Goal: Transaction & Acquisition: Purchase product/service

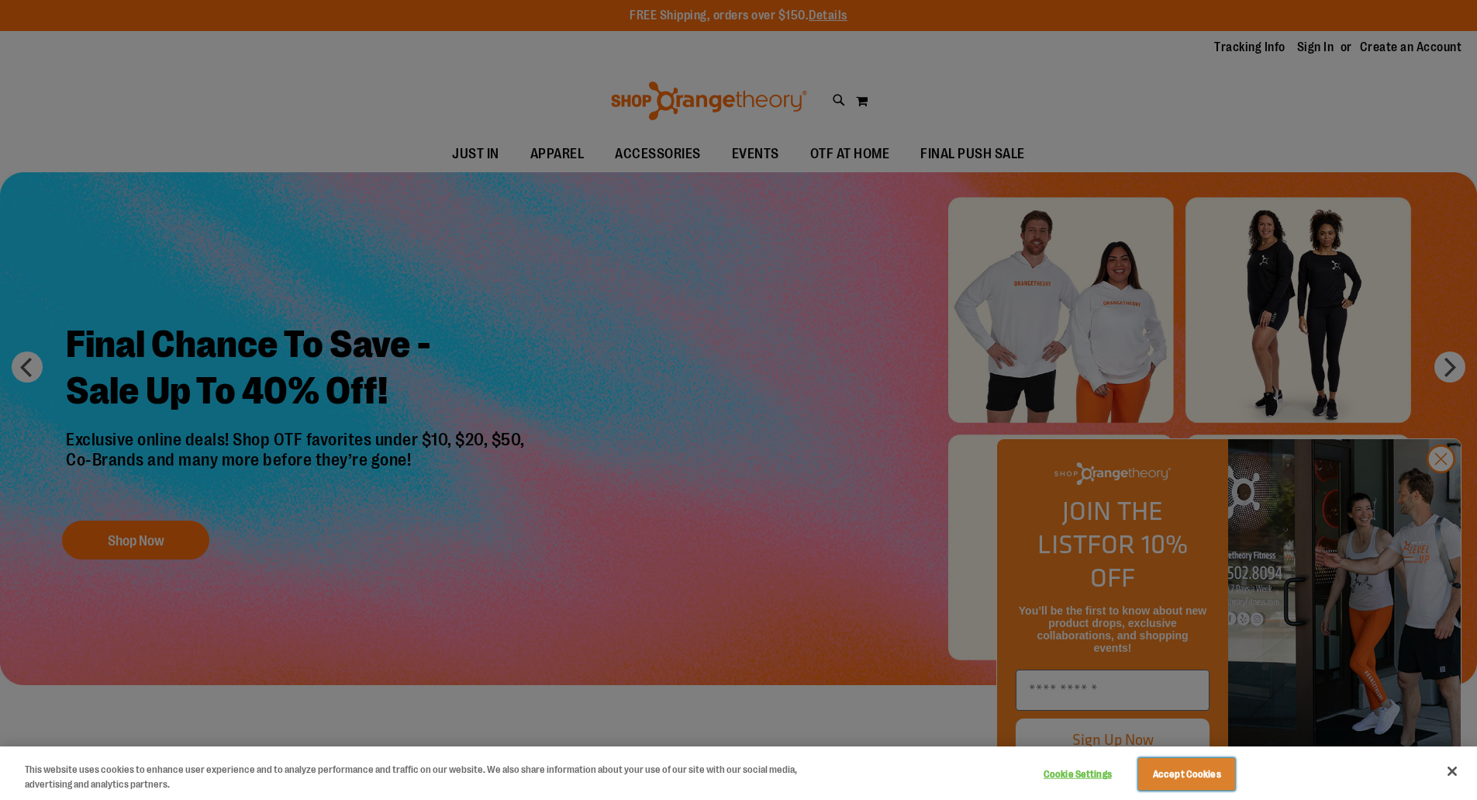
click at [1169, 766] on button "Accept Cookies" at bounding box center [1186, 774] width 97 height 33
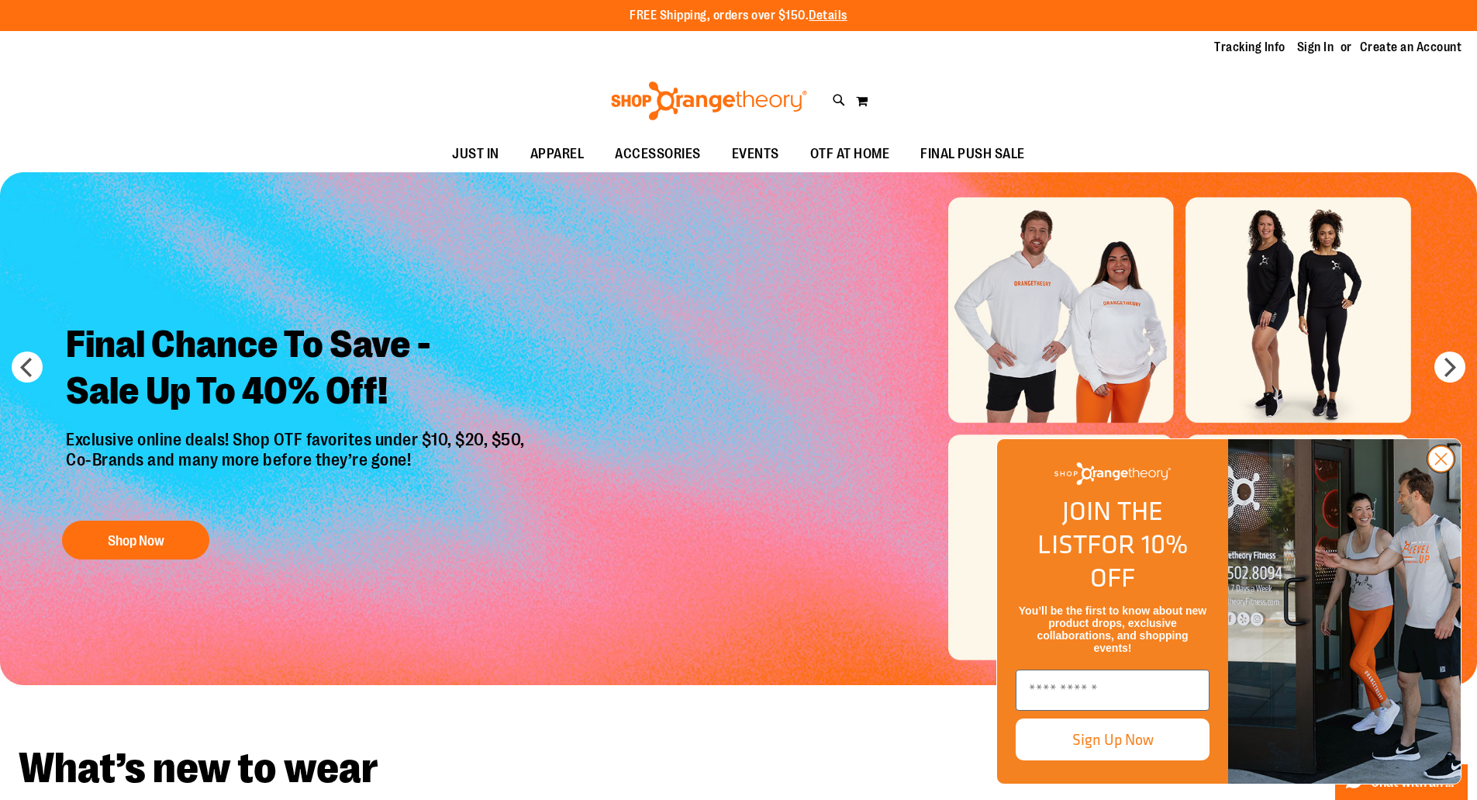
click at [1451, 472] on circle "Close dialog" at bounding box center [1441, 459] width 26 height 26
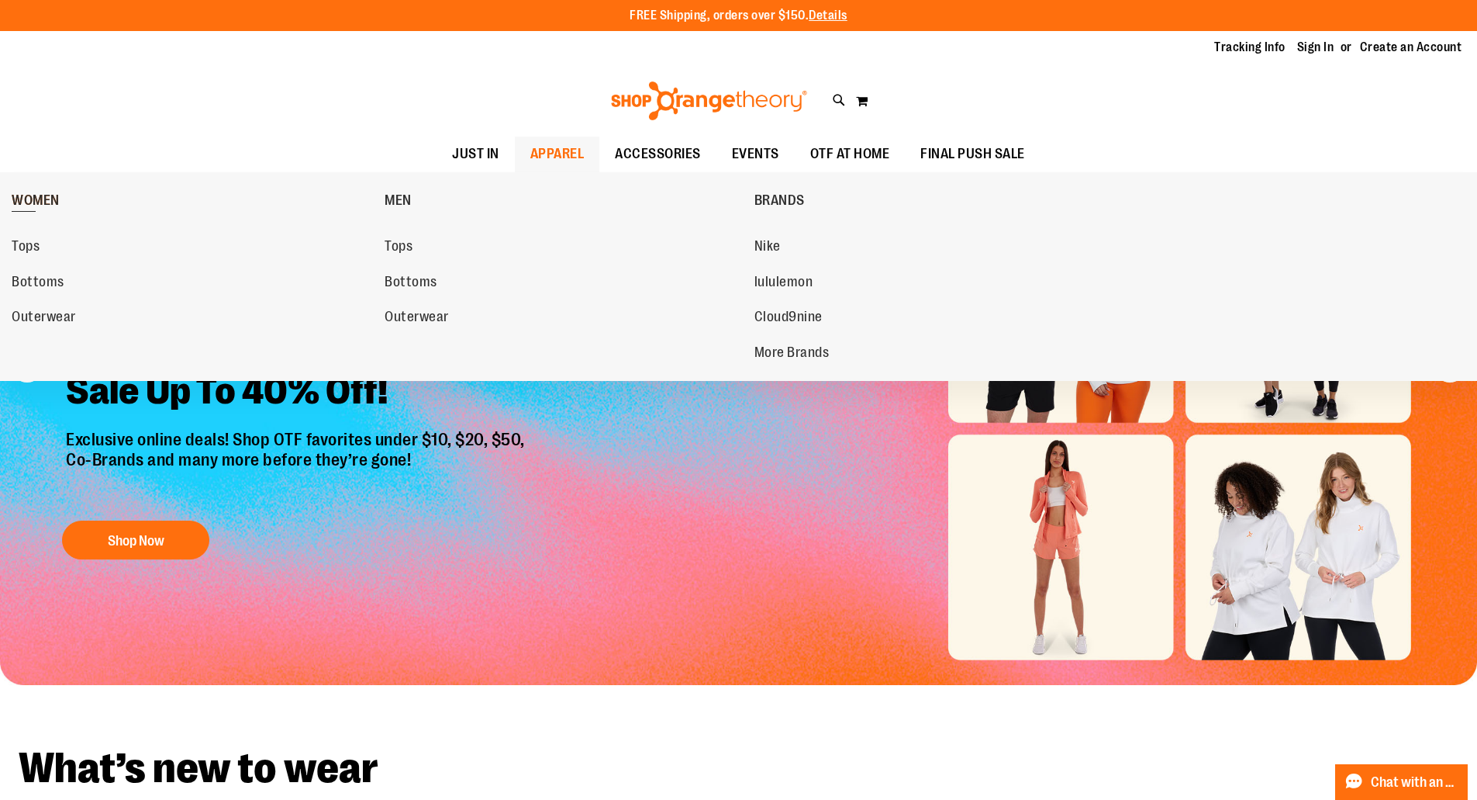
click at [49, 193] on span "WOMEN" at bounding box center [36, 201] width 48 height 19
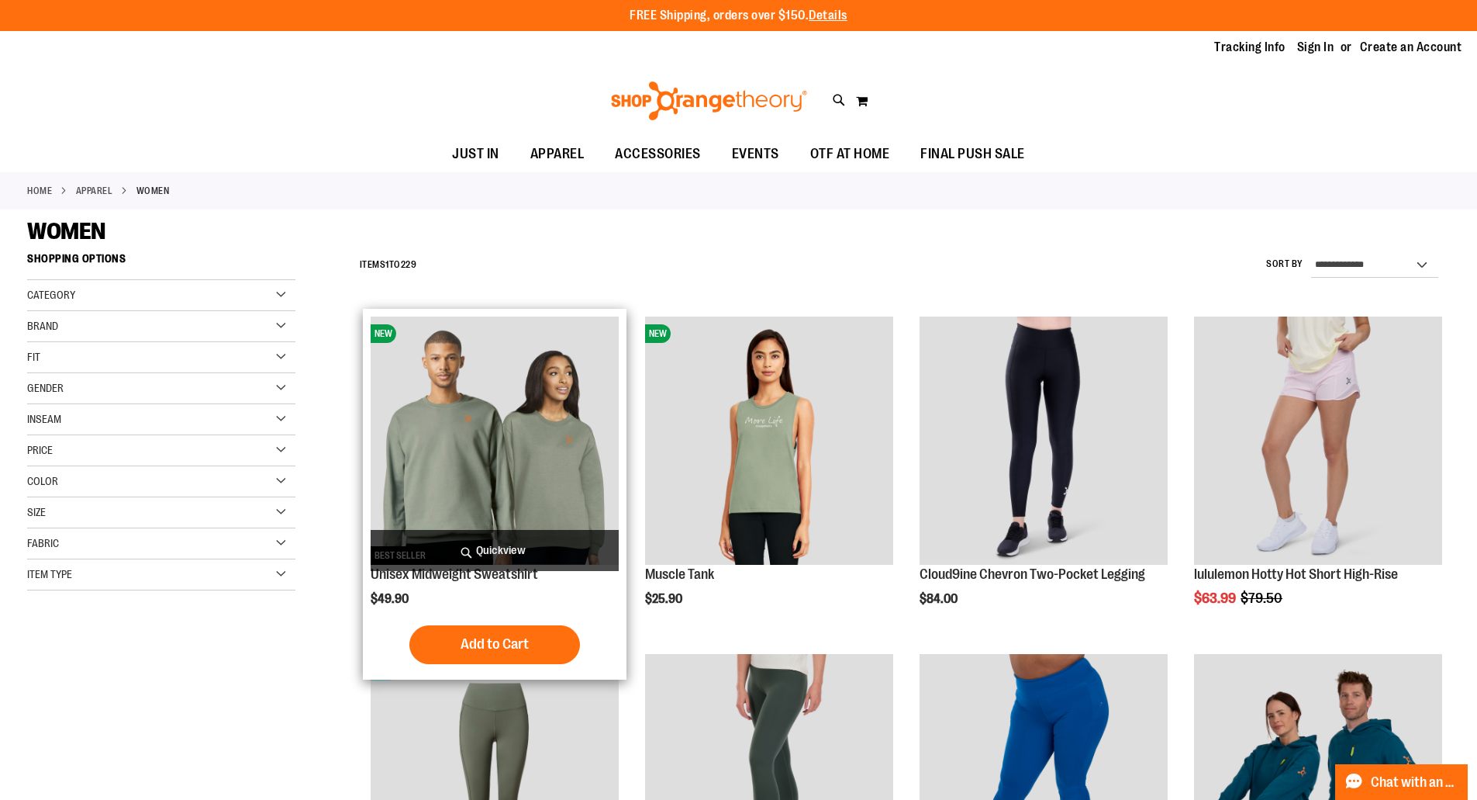
click at [543, 462] on img "product" at bounding box center [495, 440] width 248 height 248
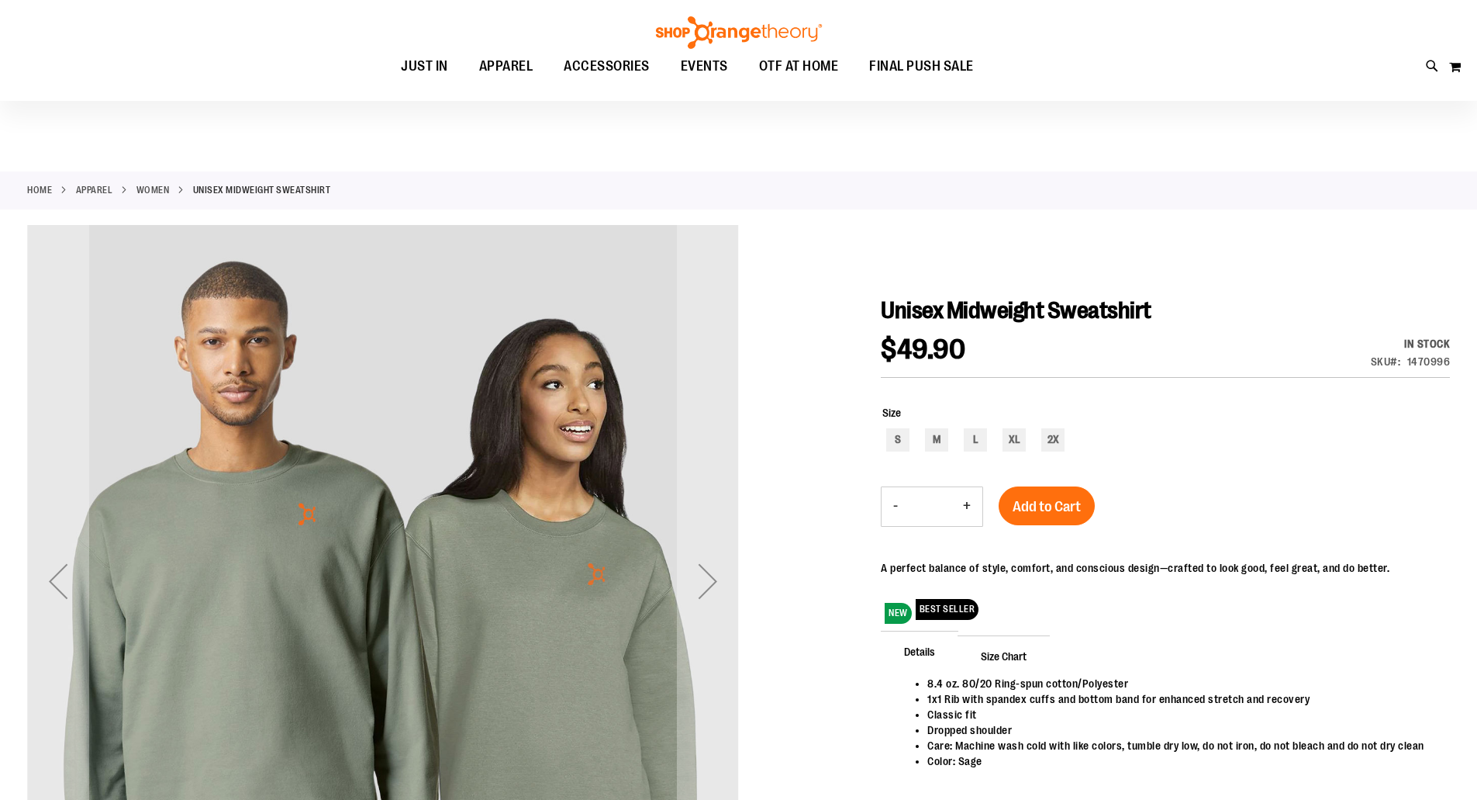
scroll to position [154, 0]
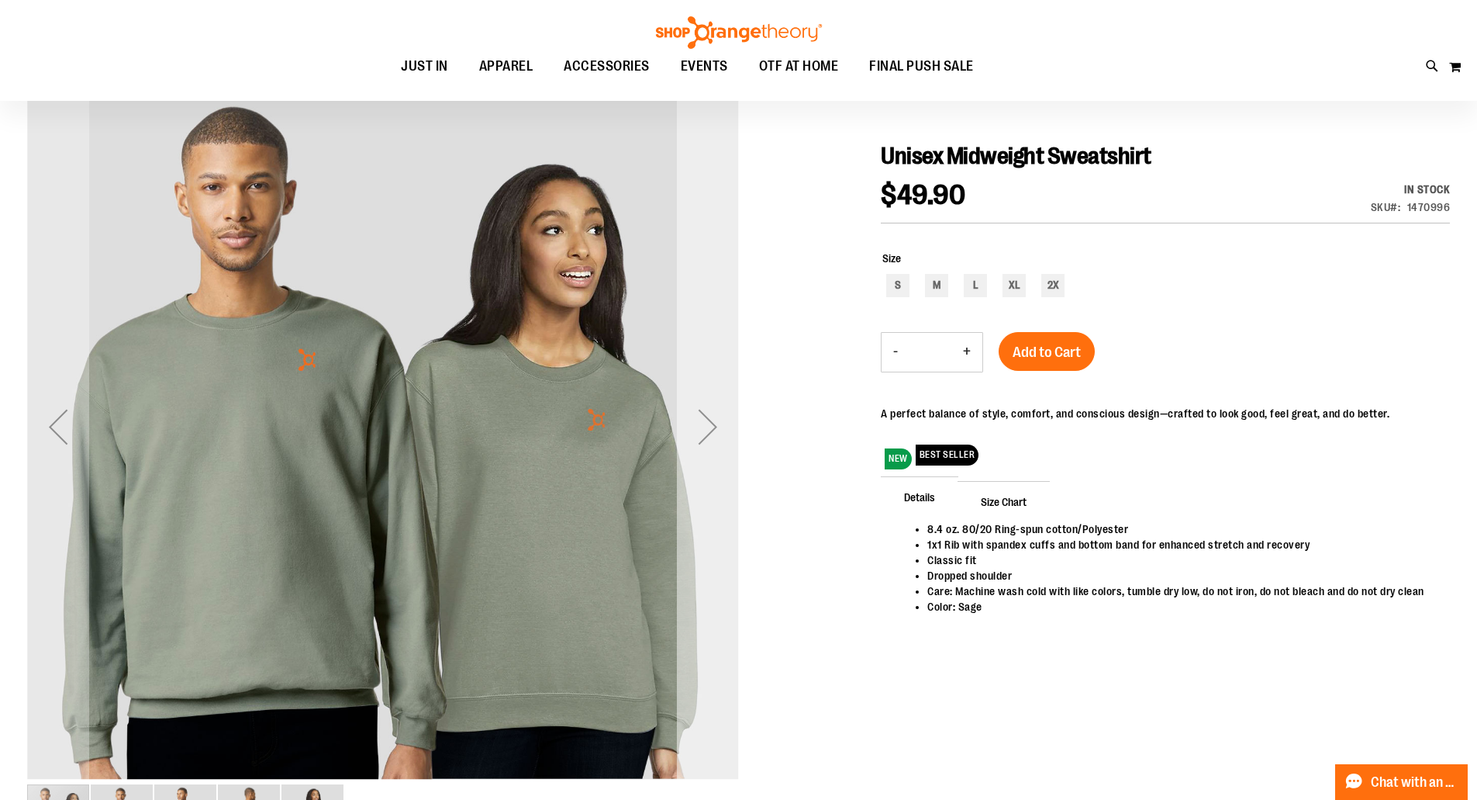
click at [710, 433] on div "Next" at bounding box center [708, 427] width 62 height 62
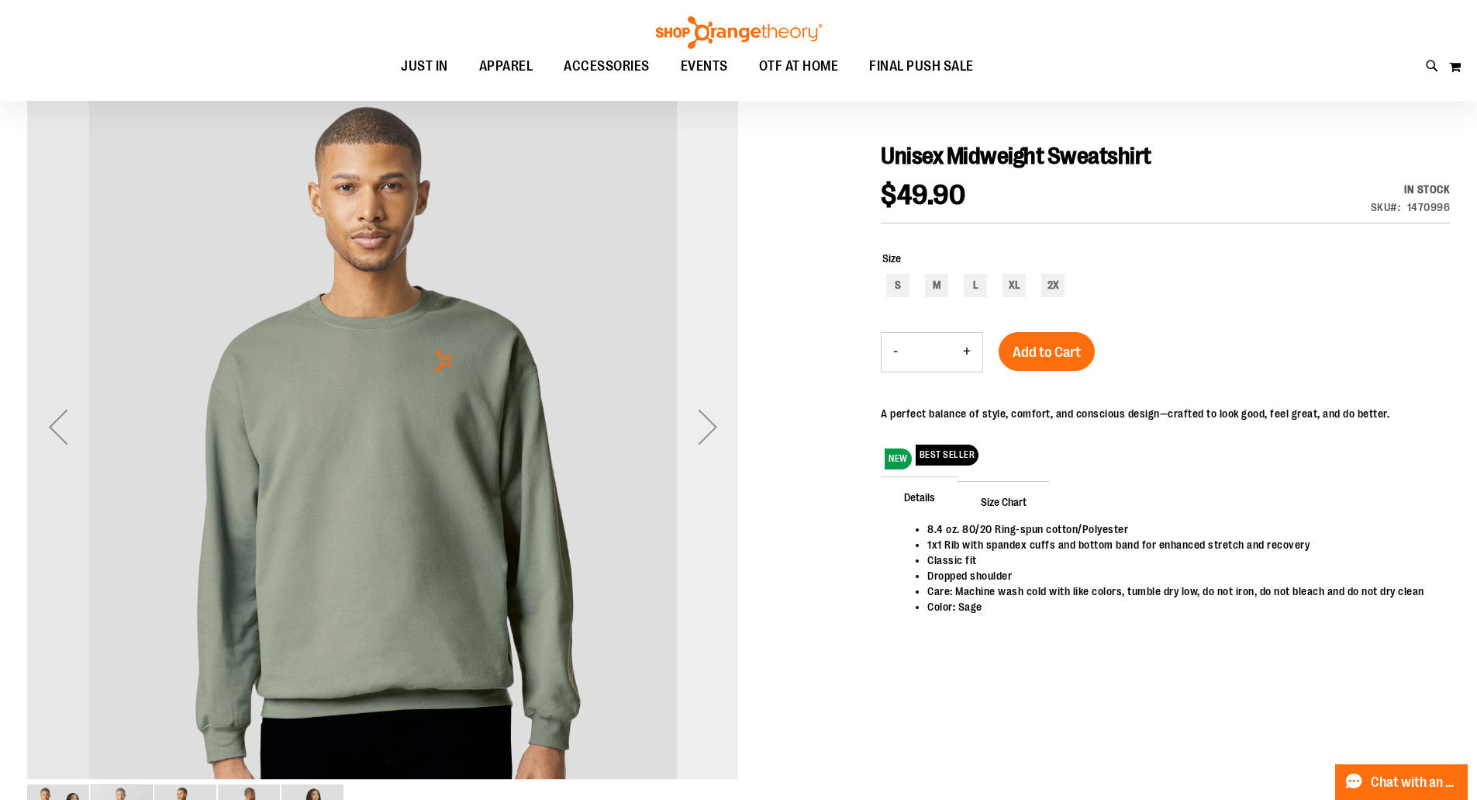
click at [710, 433] on div "Next" at bounding box center [708, 427] width 62 height 62
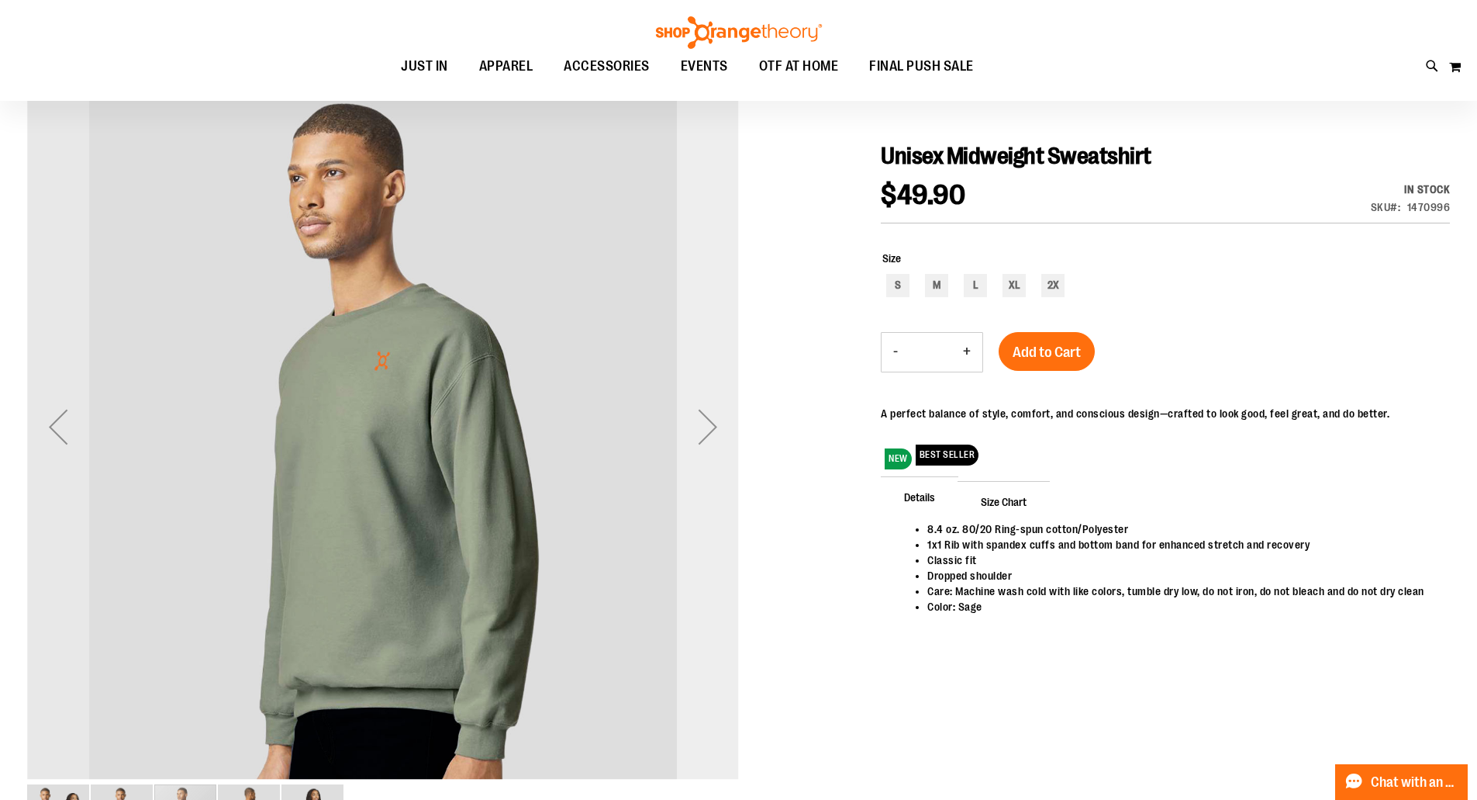
click at [710, 433] on div "Next" at bounding box center [708, 427] width 62 height 62
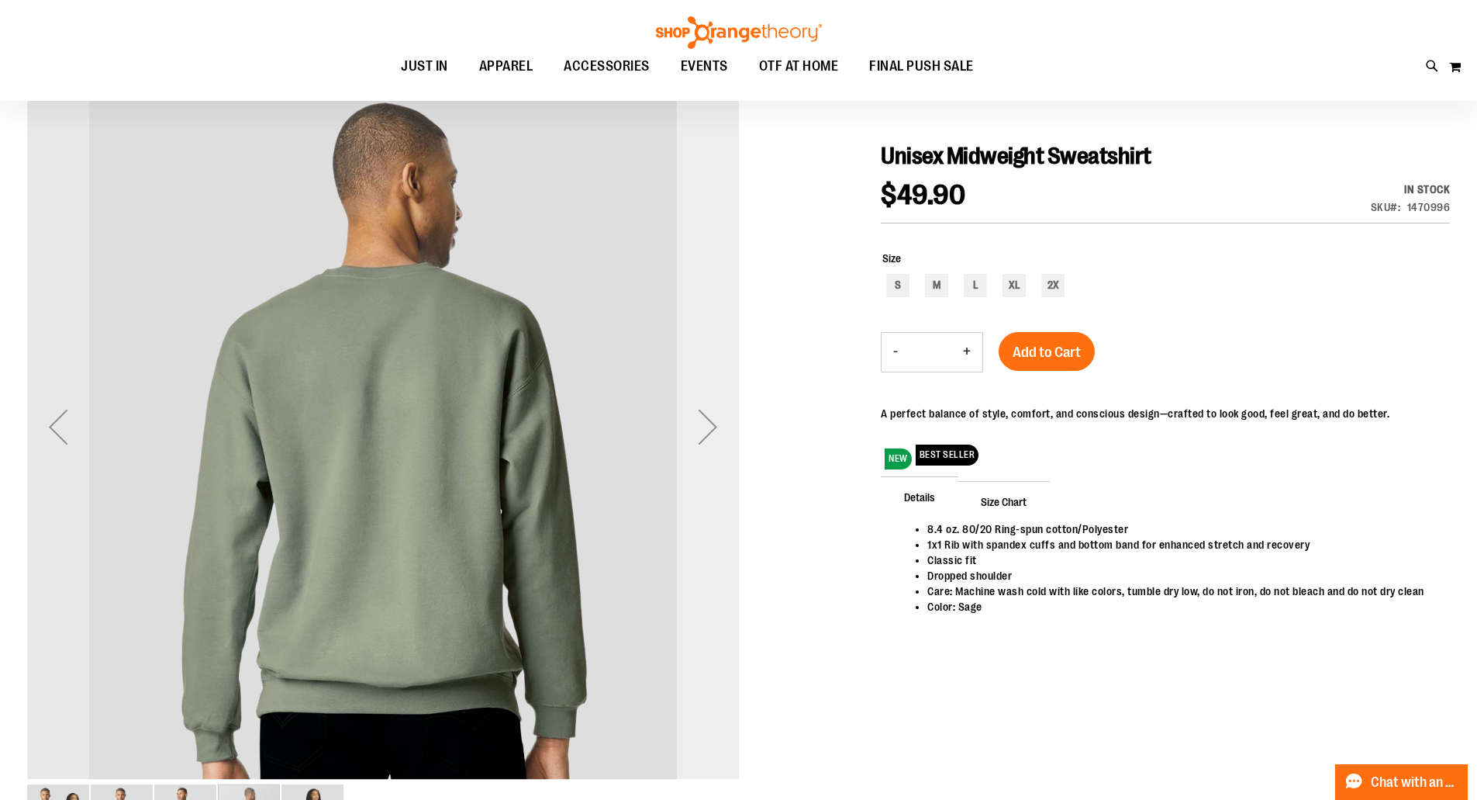
click at [710, 433] on div "Next" at bounding box center [708, 427] width 62 height 62
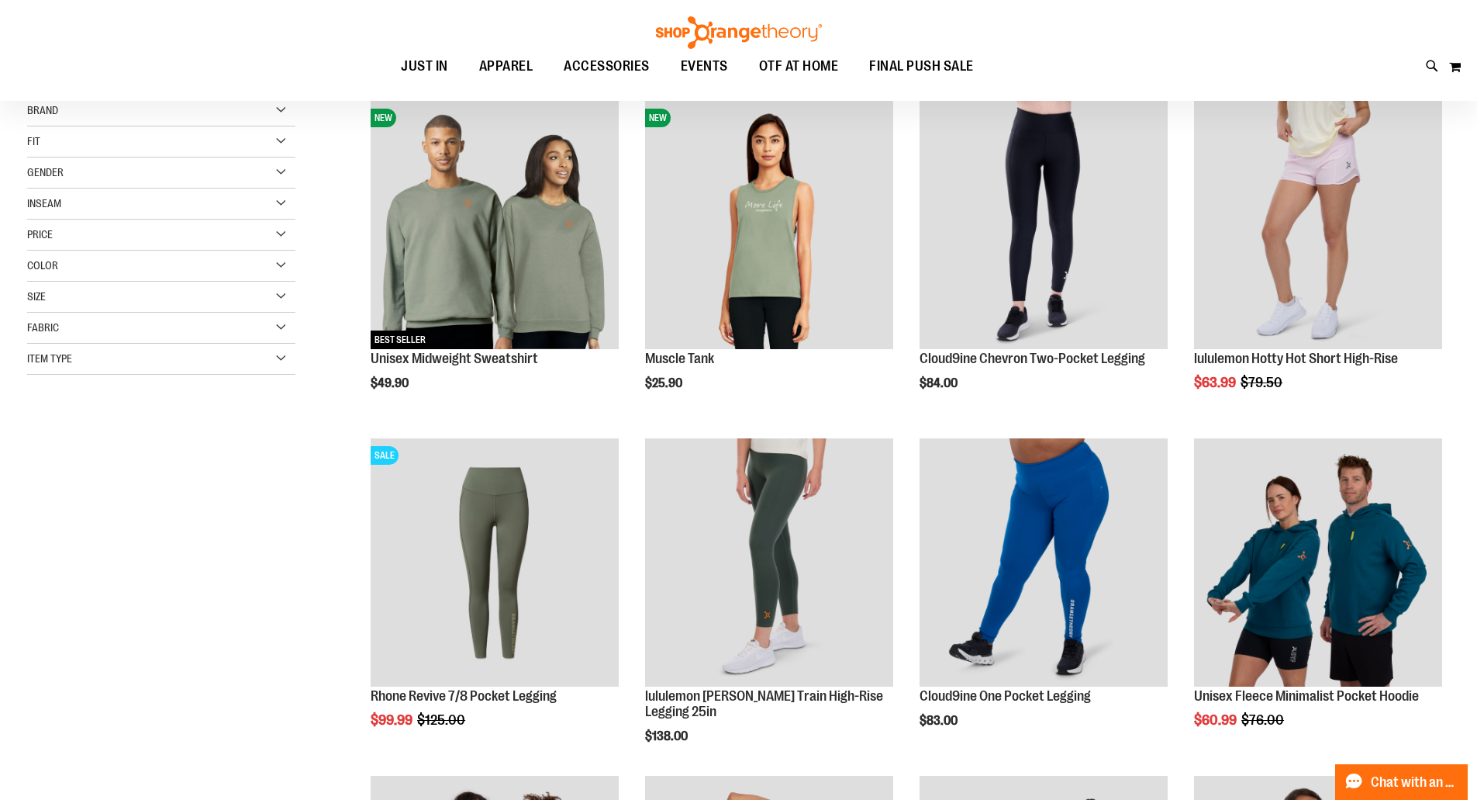
scroll to position [232, 0]
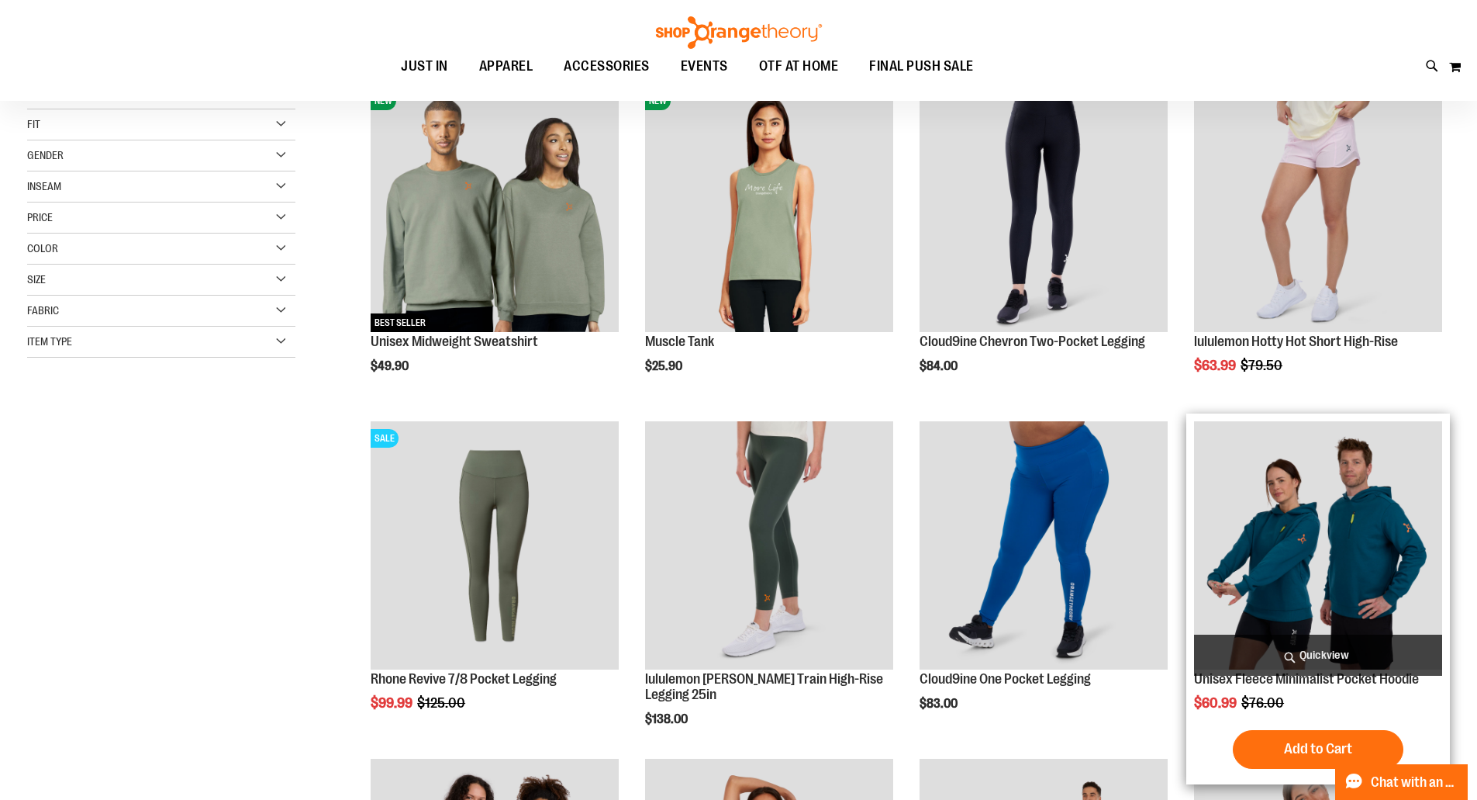
click at [1261, 570] on img "product" at bounding box center [1318, 545] width 248 height 248
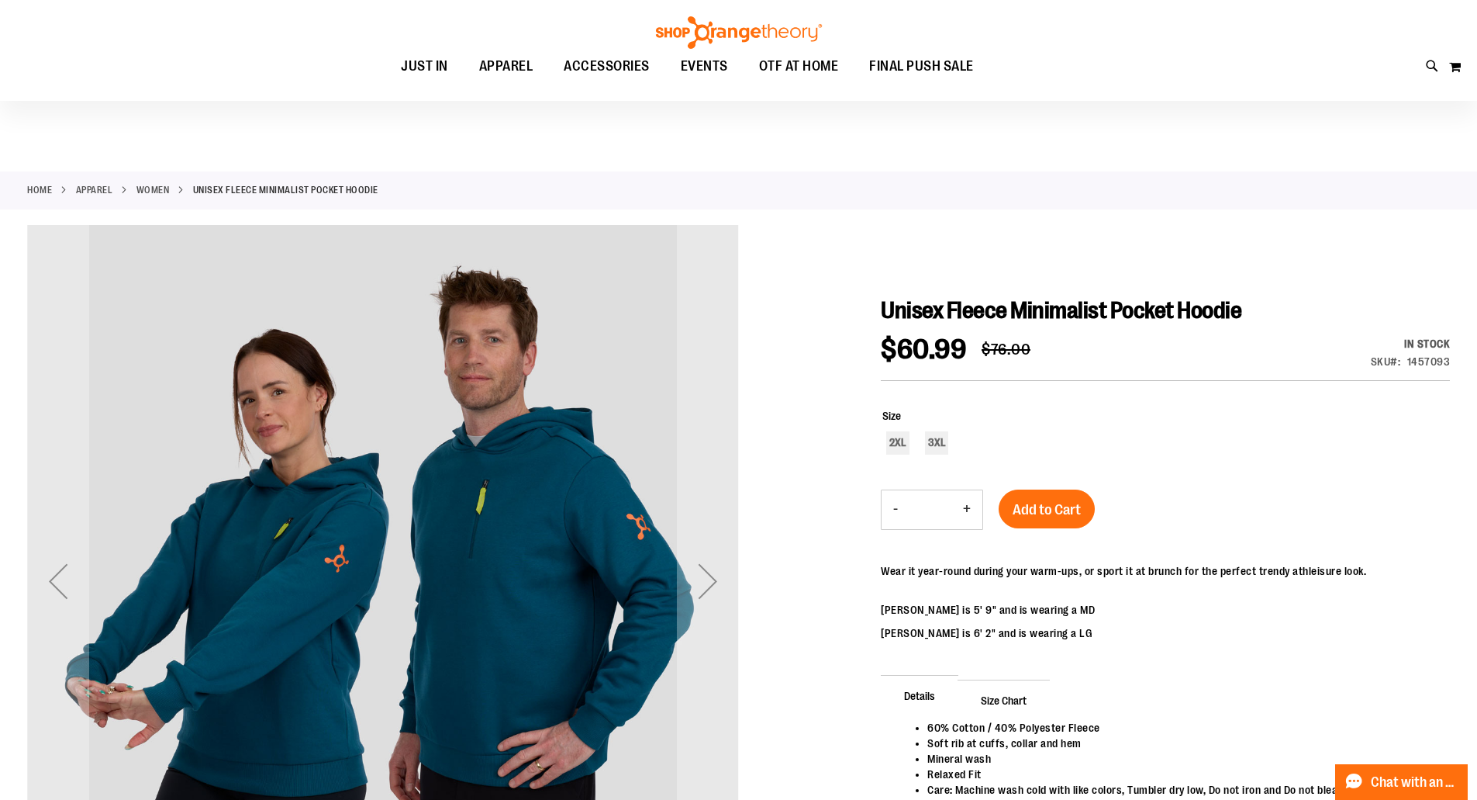
scroll to position [77, 0]
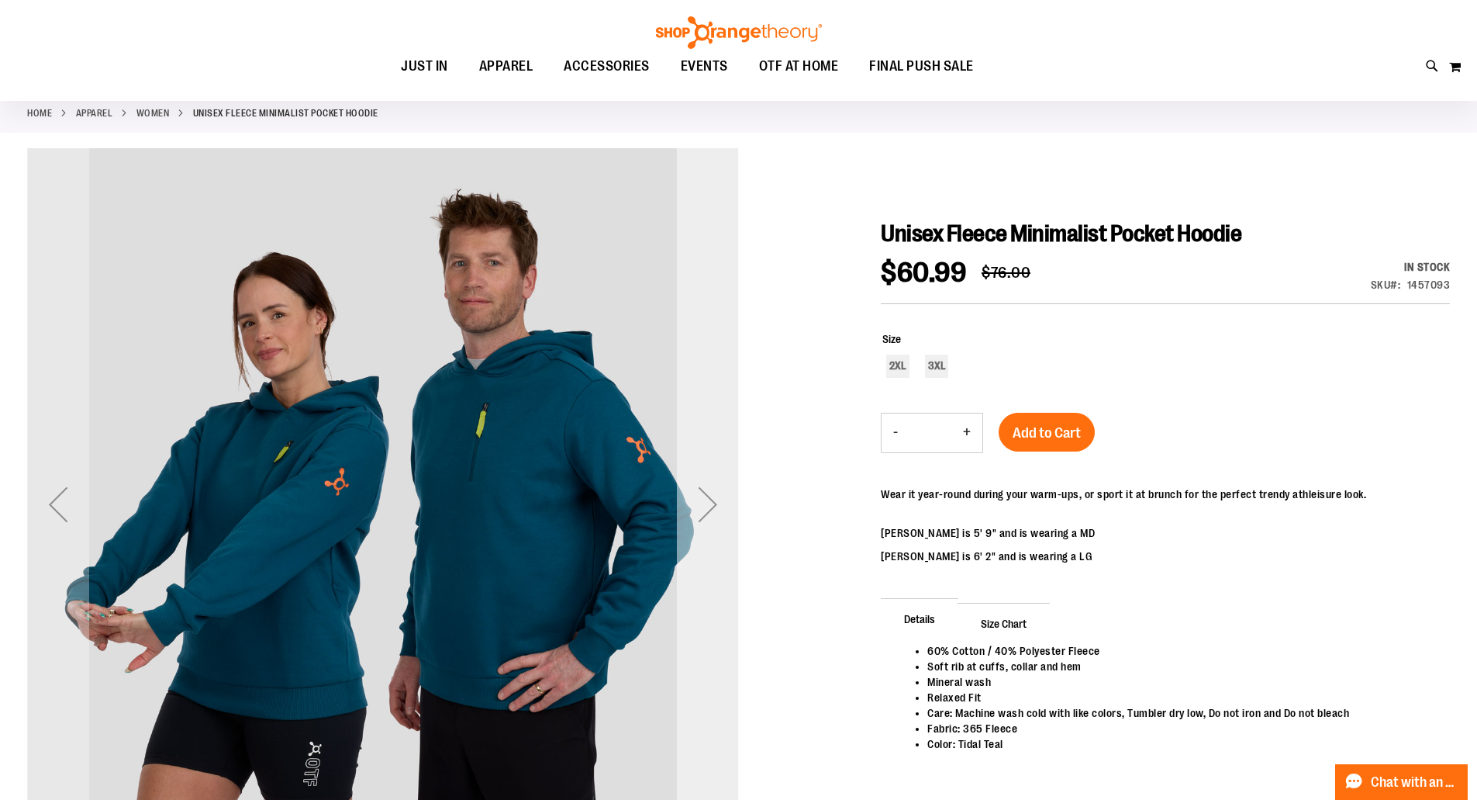
click at [707, 508] on div "Next" at bounding box center [708, 504] width 62 height 62
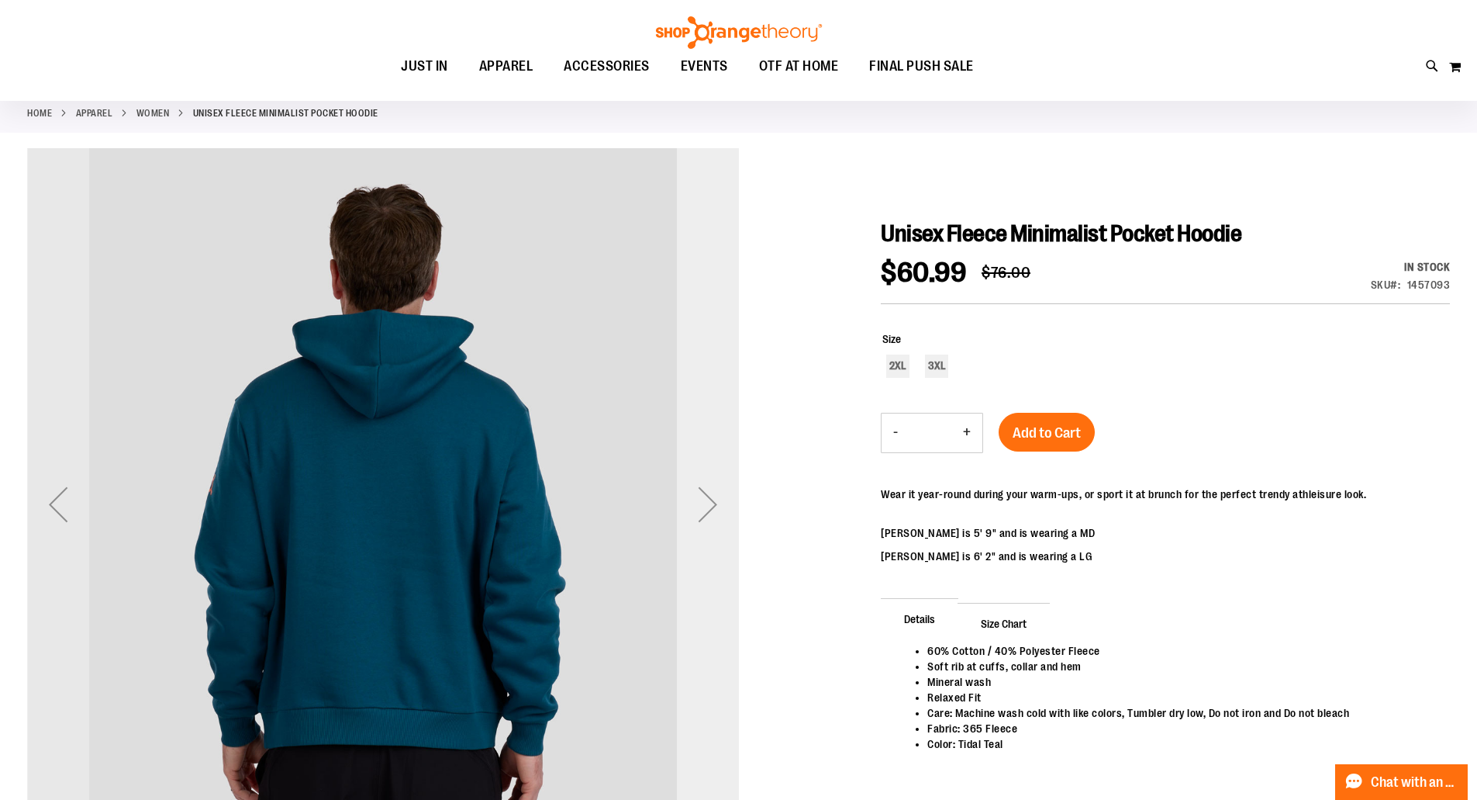
click at [707, 508] on div "Next" at bounding box center [708, 504] width 62 height 62
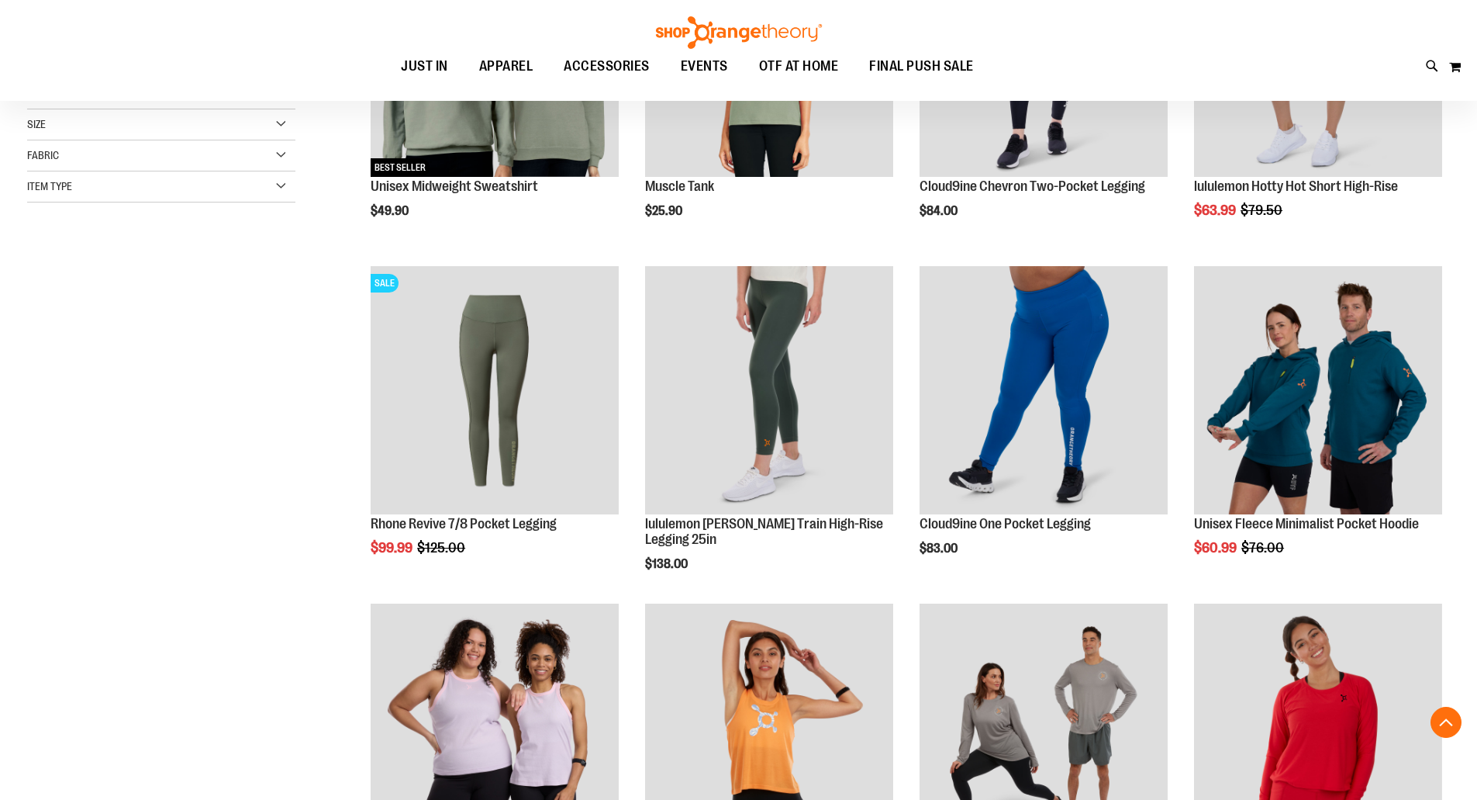
scroll to position [390, 0]
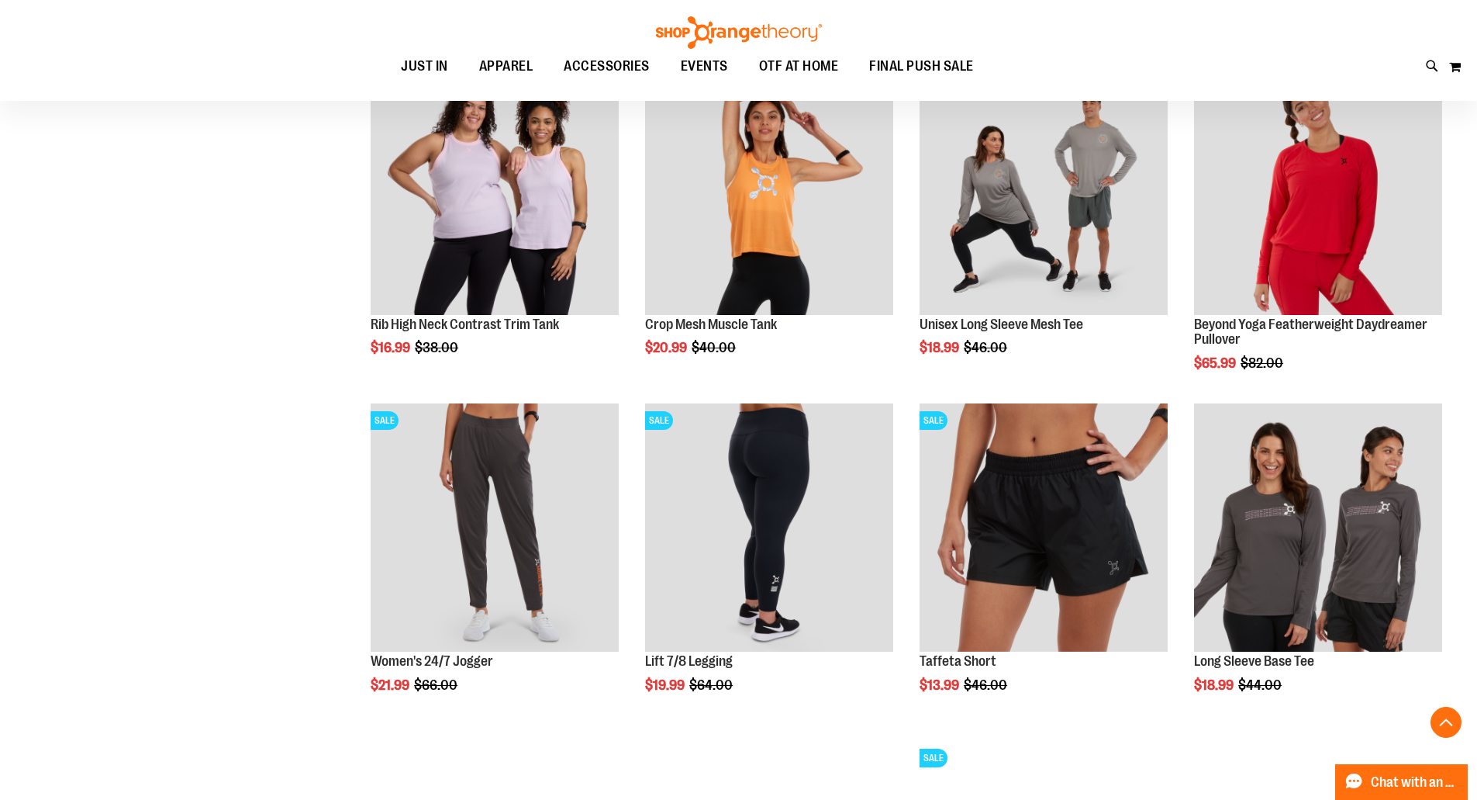
scroll to position [933, 0]
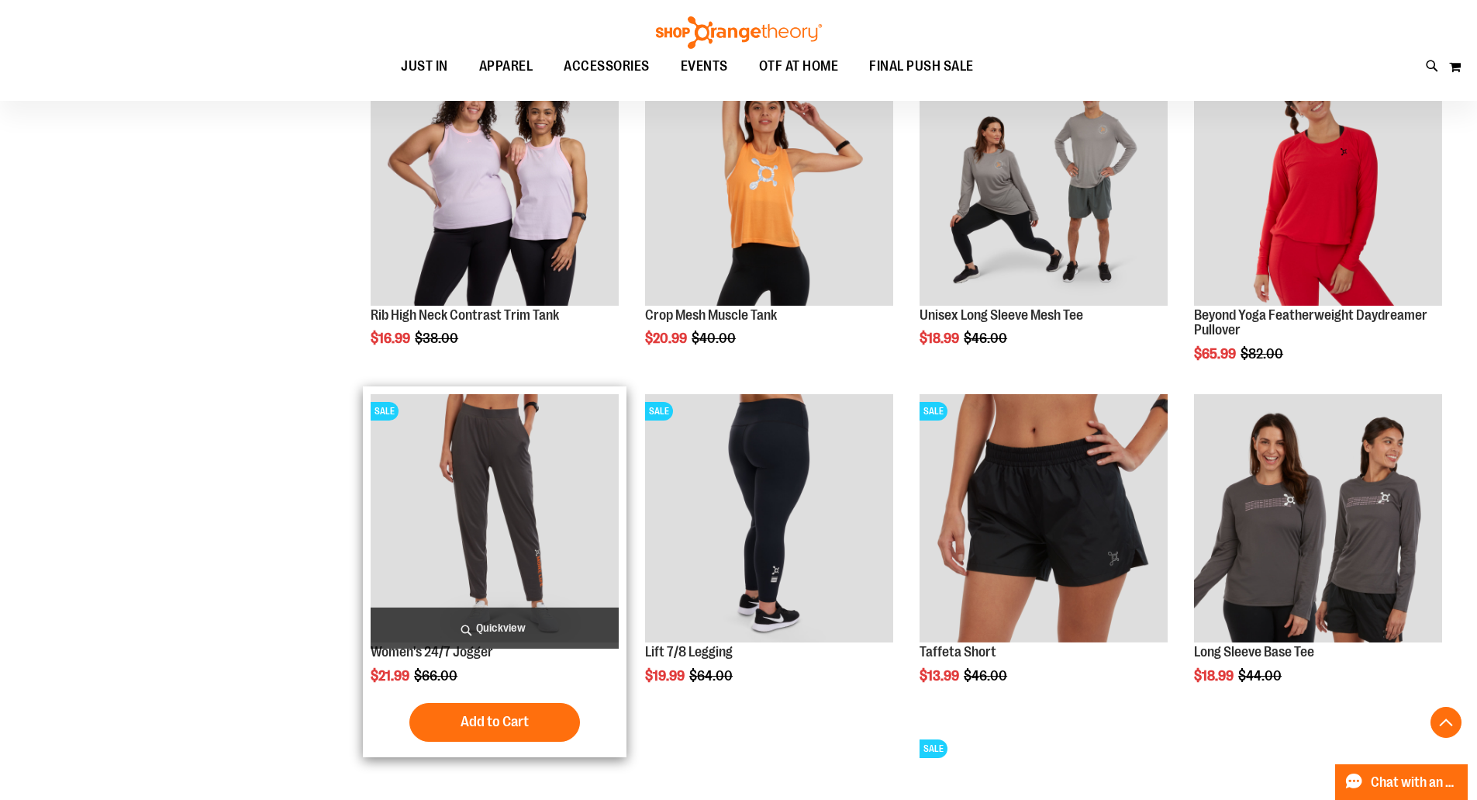
click at [488, 535] on img "product" at bounding box center [495, 518] width 248 height 248
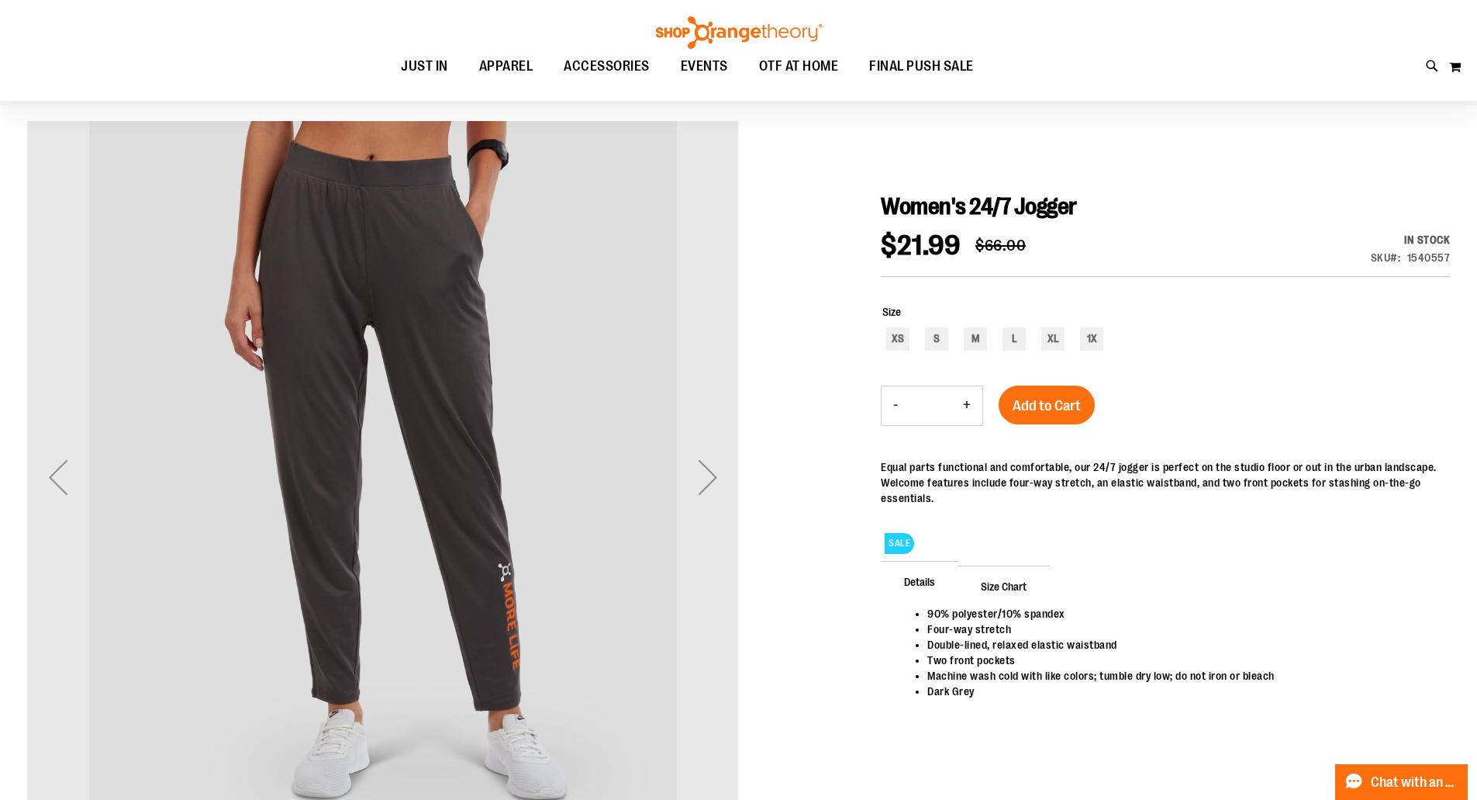
scroll to position [77, 0]
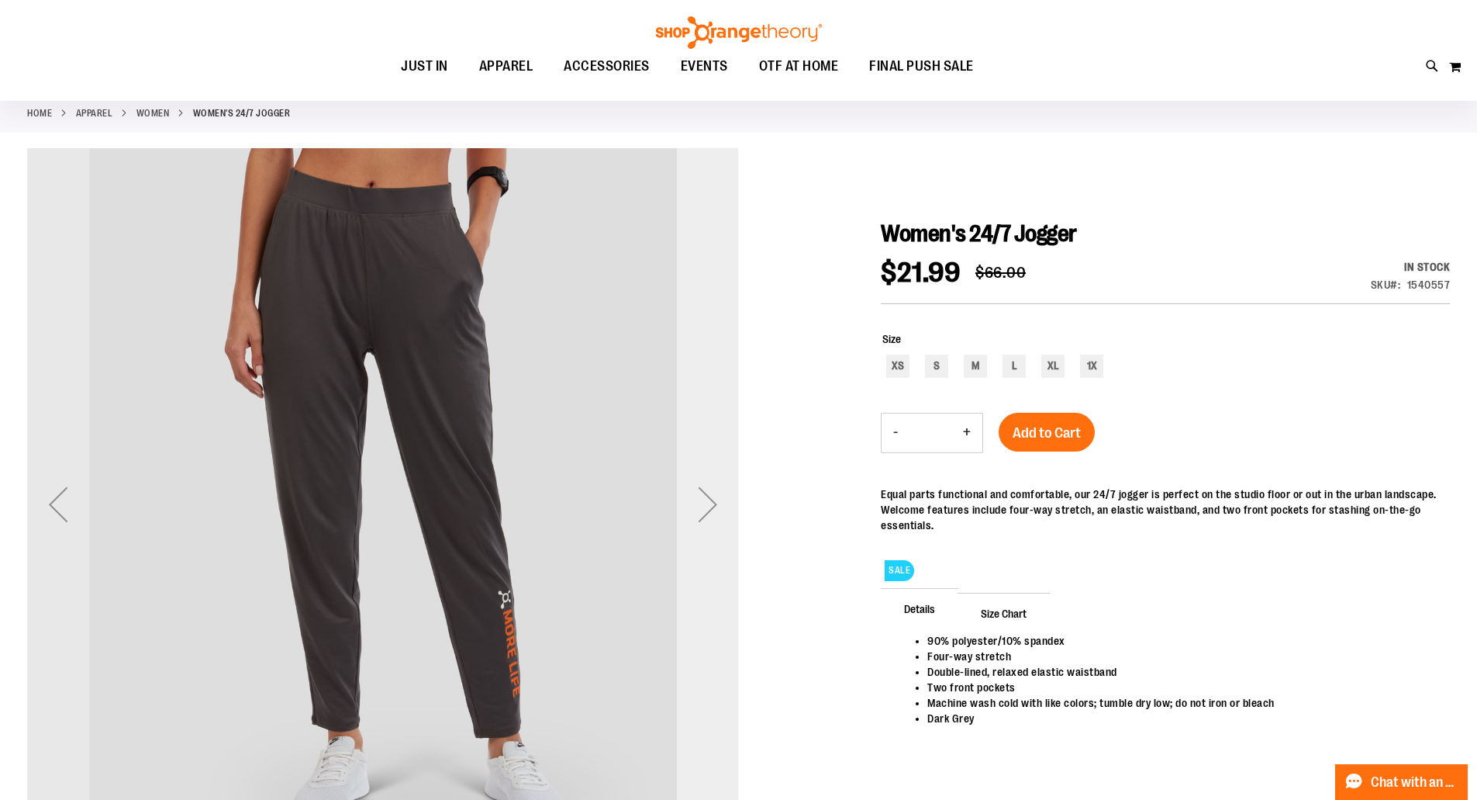
click at [707, 515] on div "Next" at bounding box center [708, 504] width 62 height 62
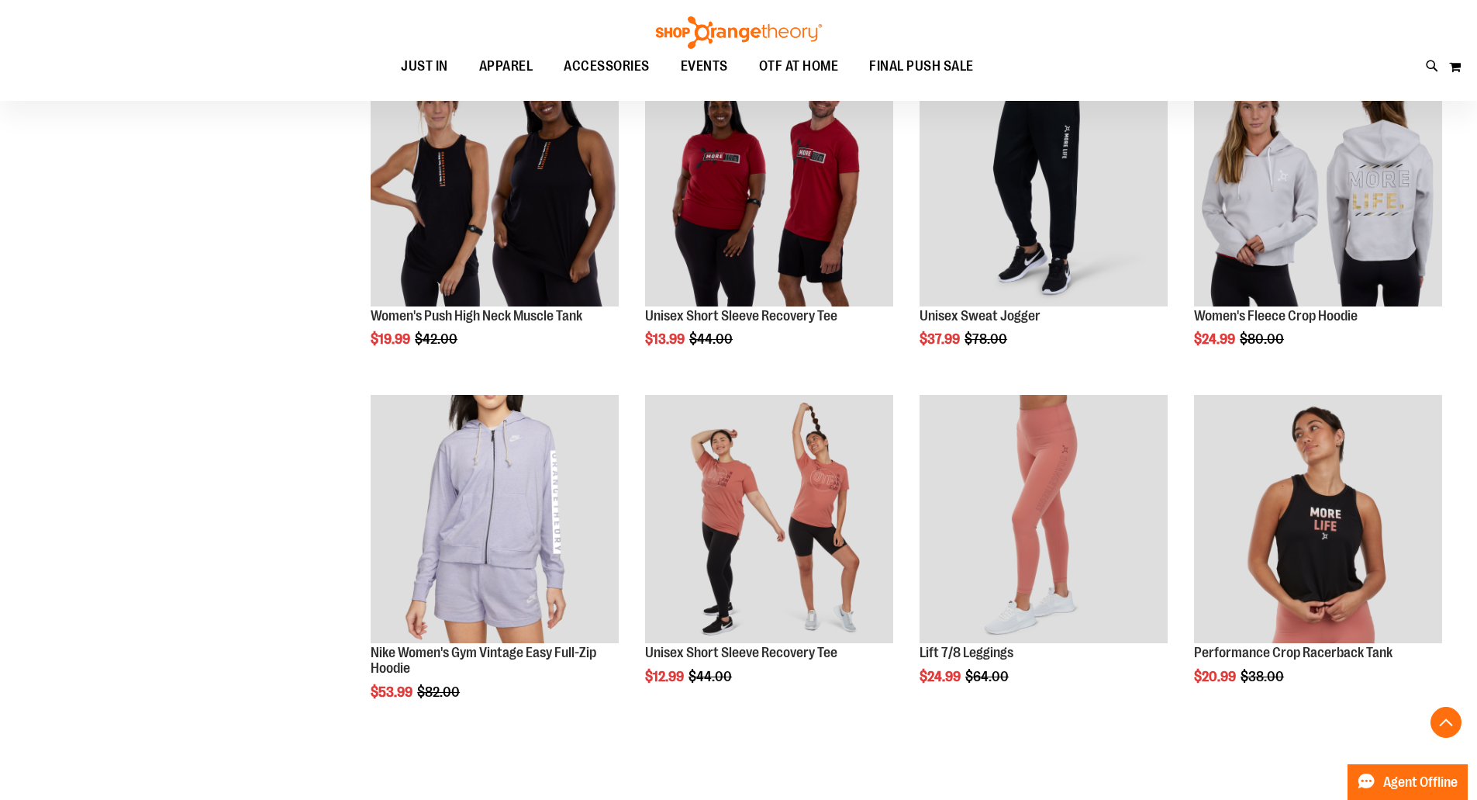
scroll to position [933, 0]
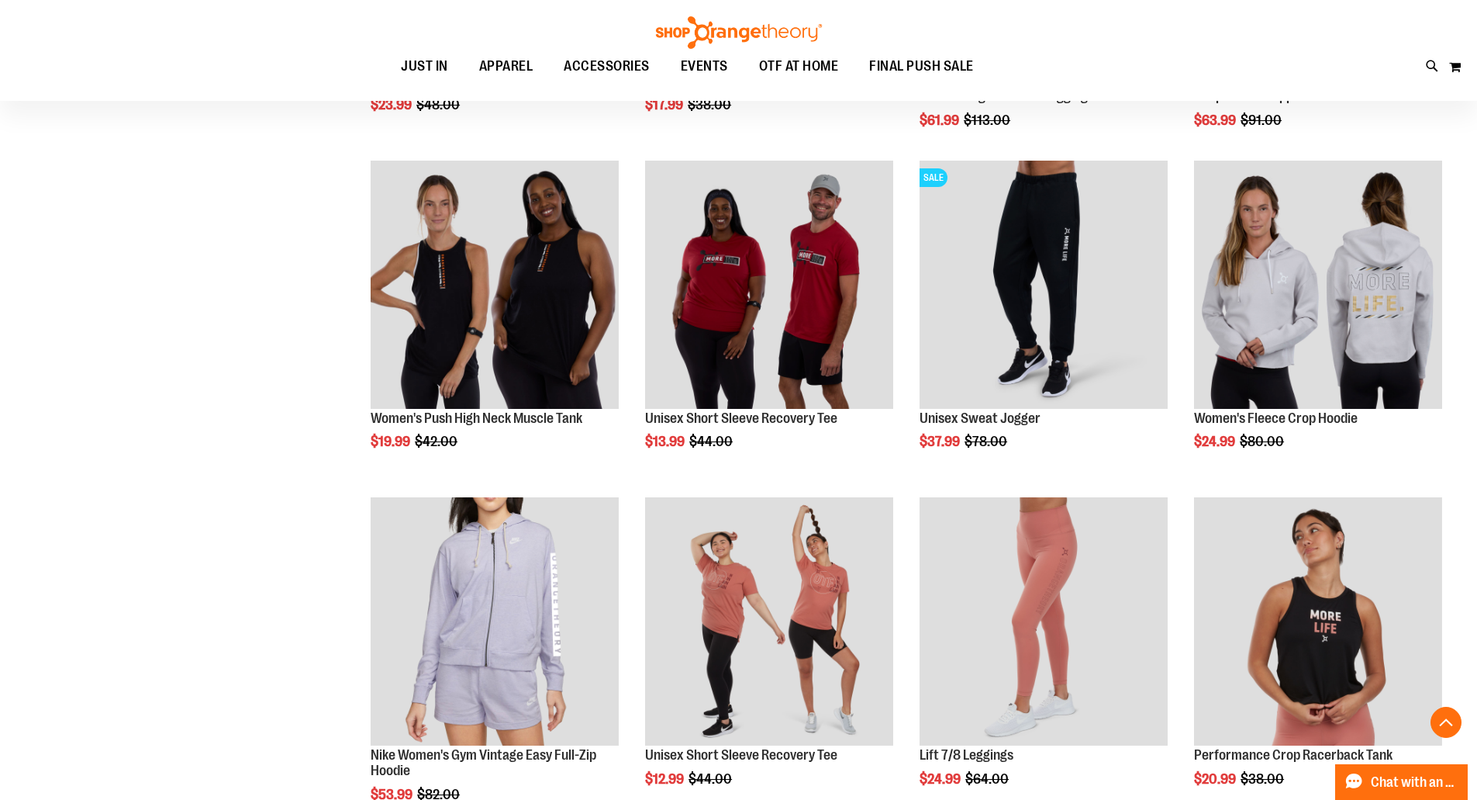
scroll to position [1085, 0]
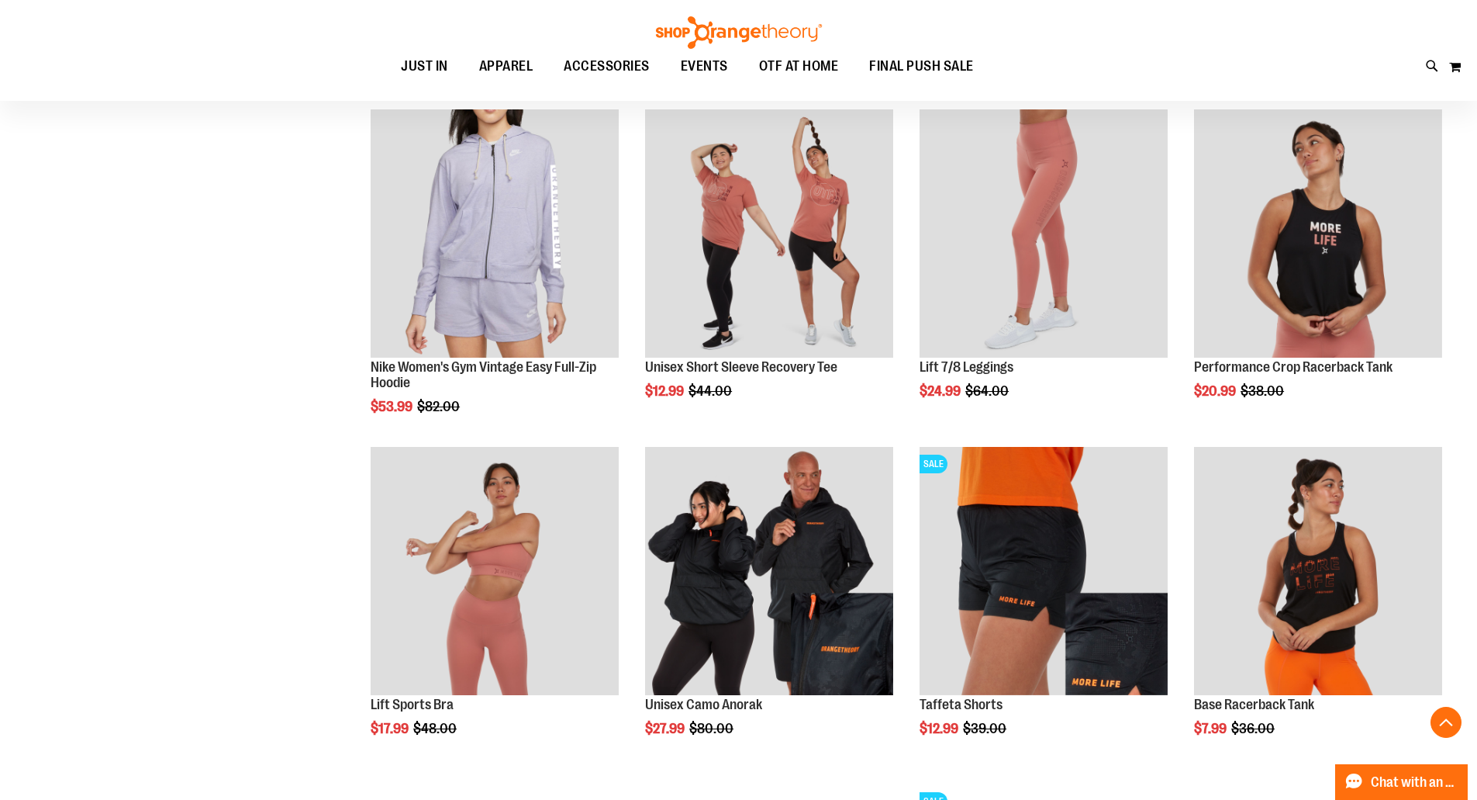
scroll to position [1395, 0]
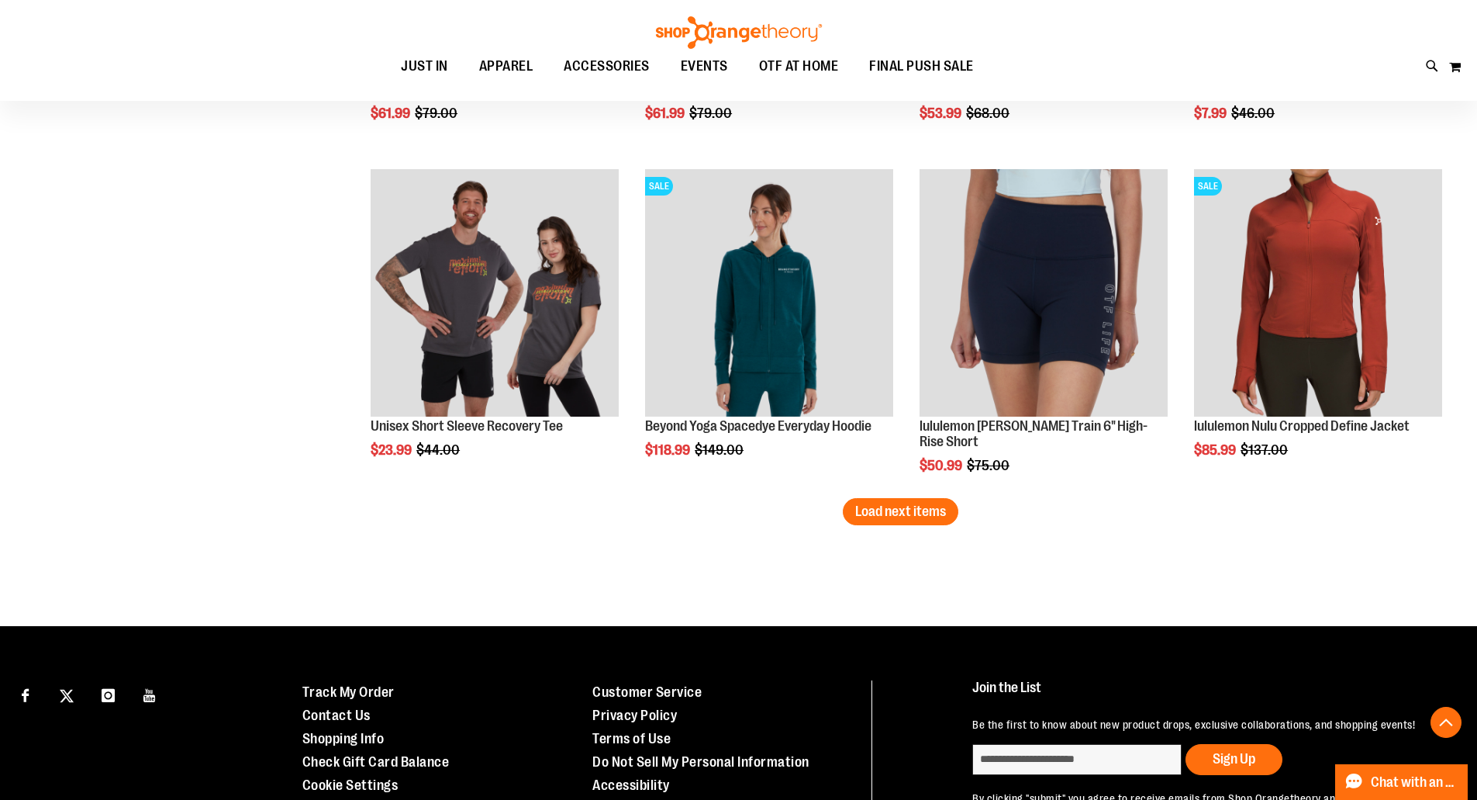
scroll to position [2713, 0]
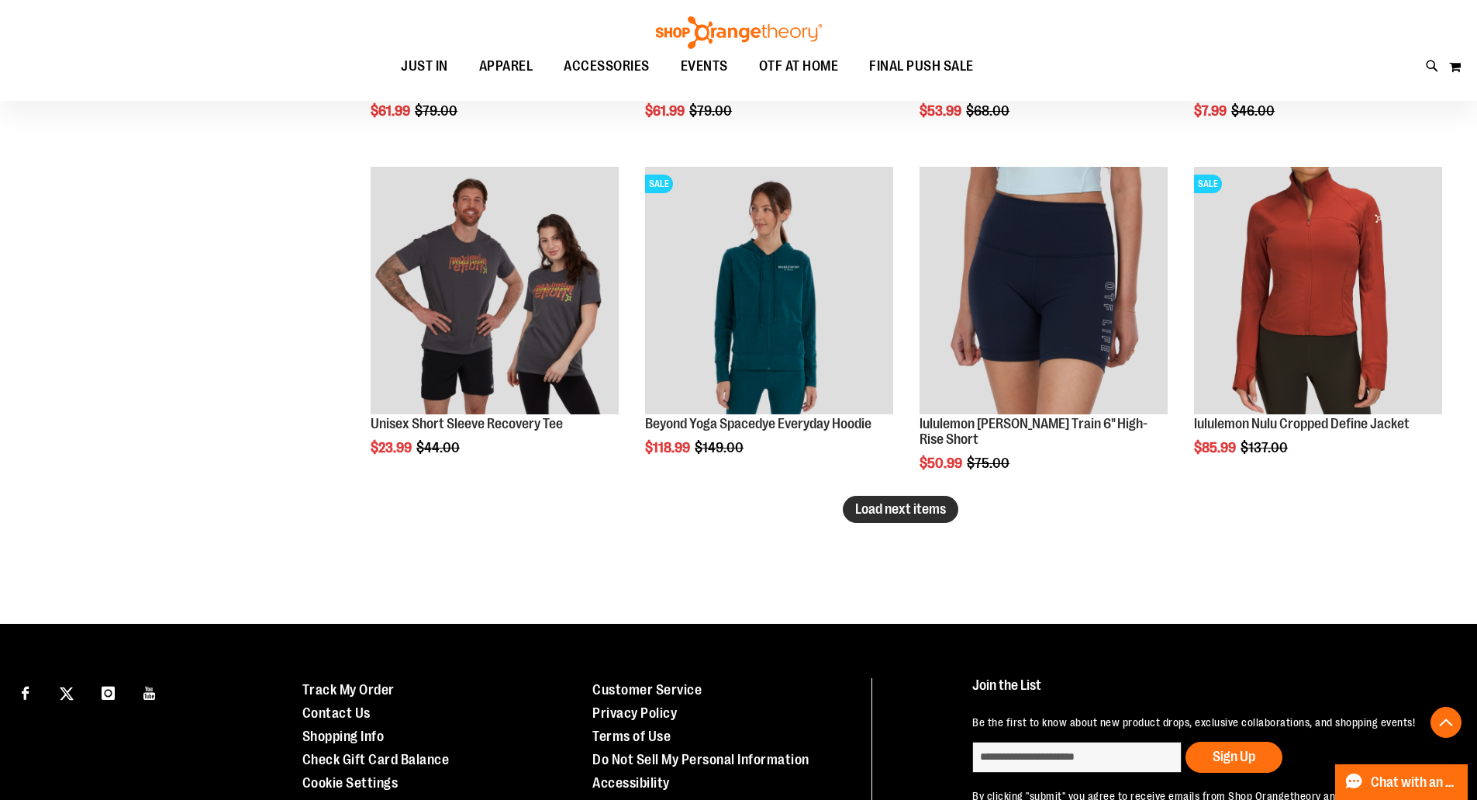
click at [907, 516] on span "Load next items" at bounding box center [900, 509] width 91 height 16
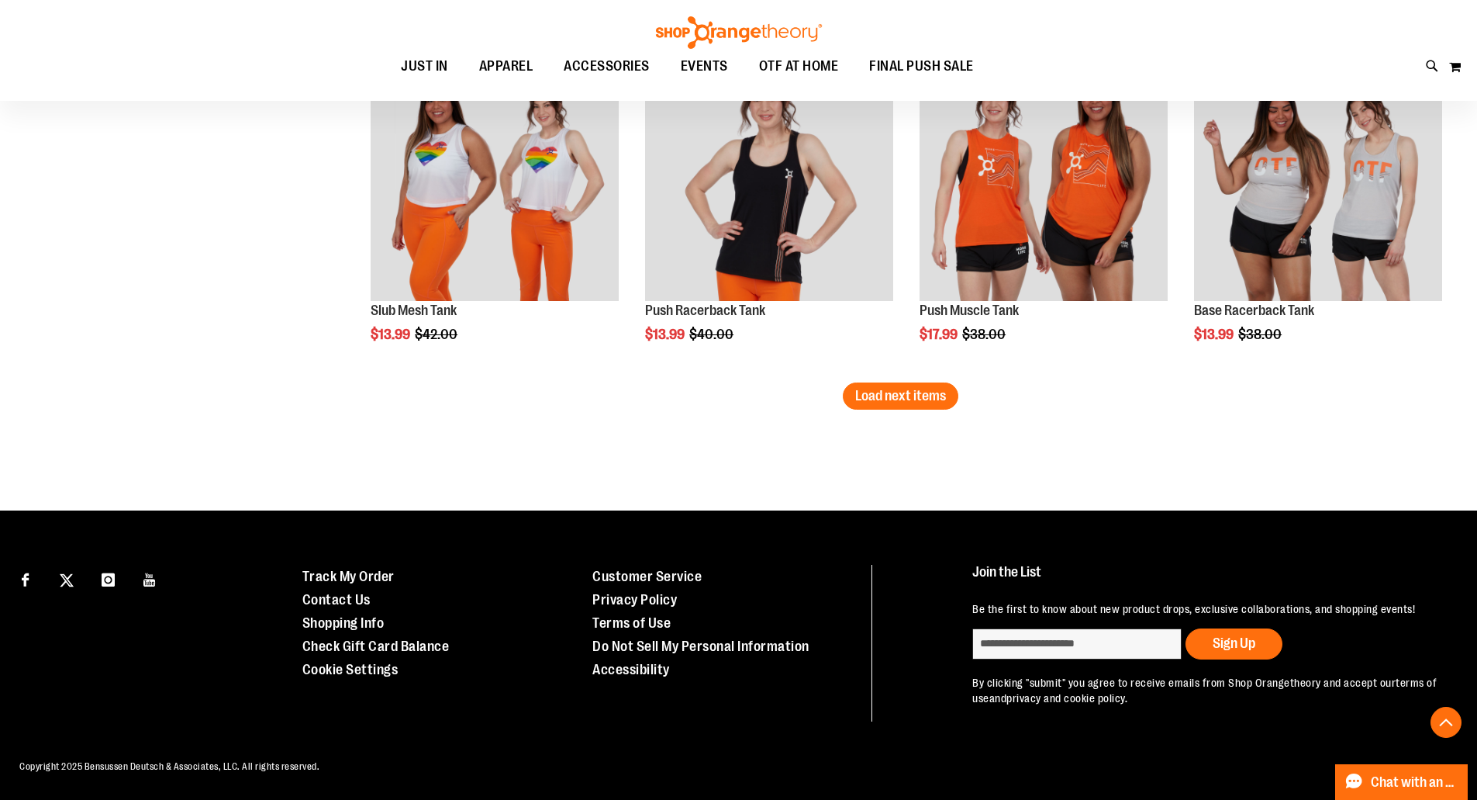
scroll to position [3853, 0]
click at [876, 388] on span "Load next items" at bounding box center [900, 396] width 91 height 16
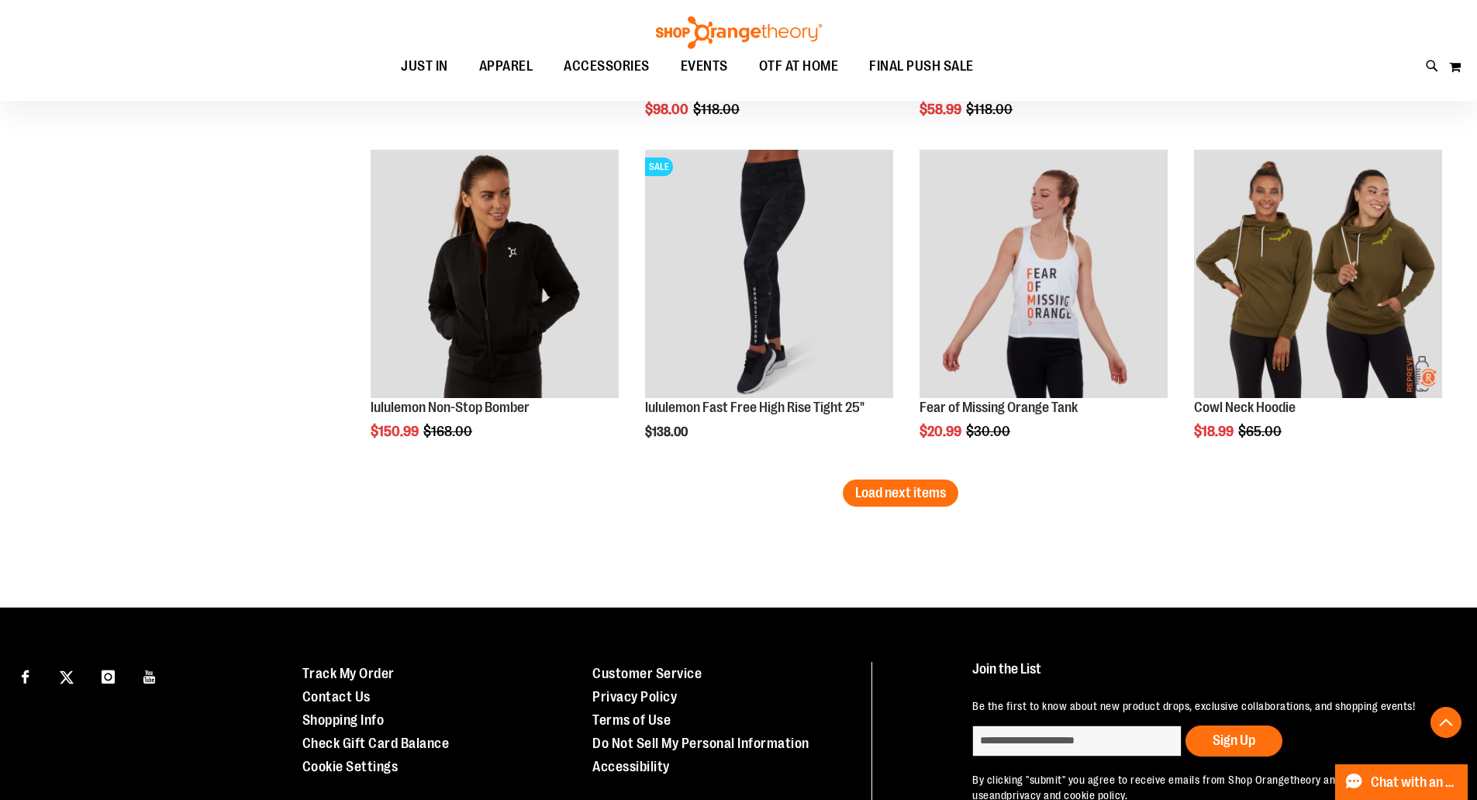
scroll to position [4784, 0]
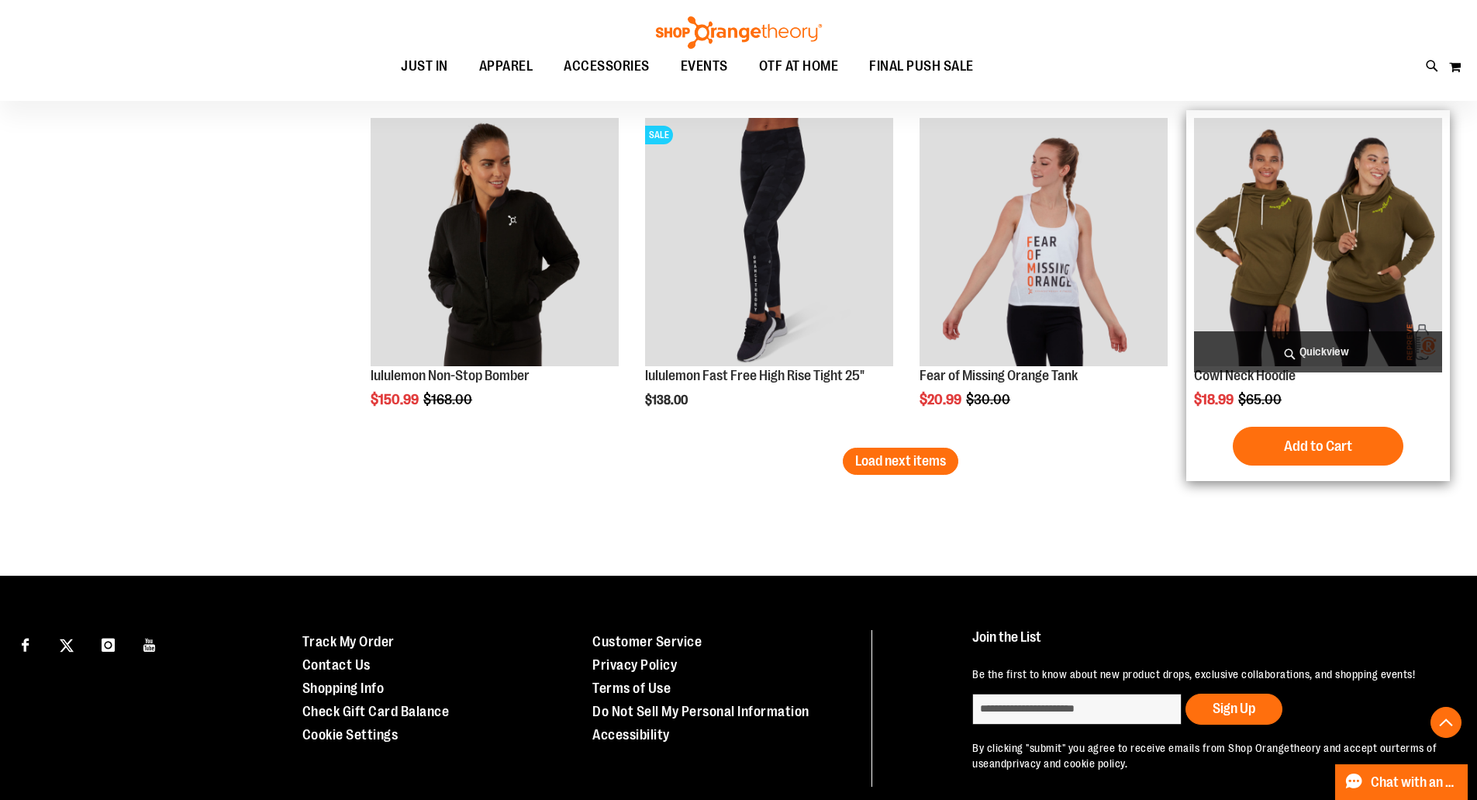
click at [1276, 299] on img "product" at bounding box center [1318, 242] width 248 height 248
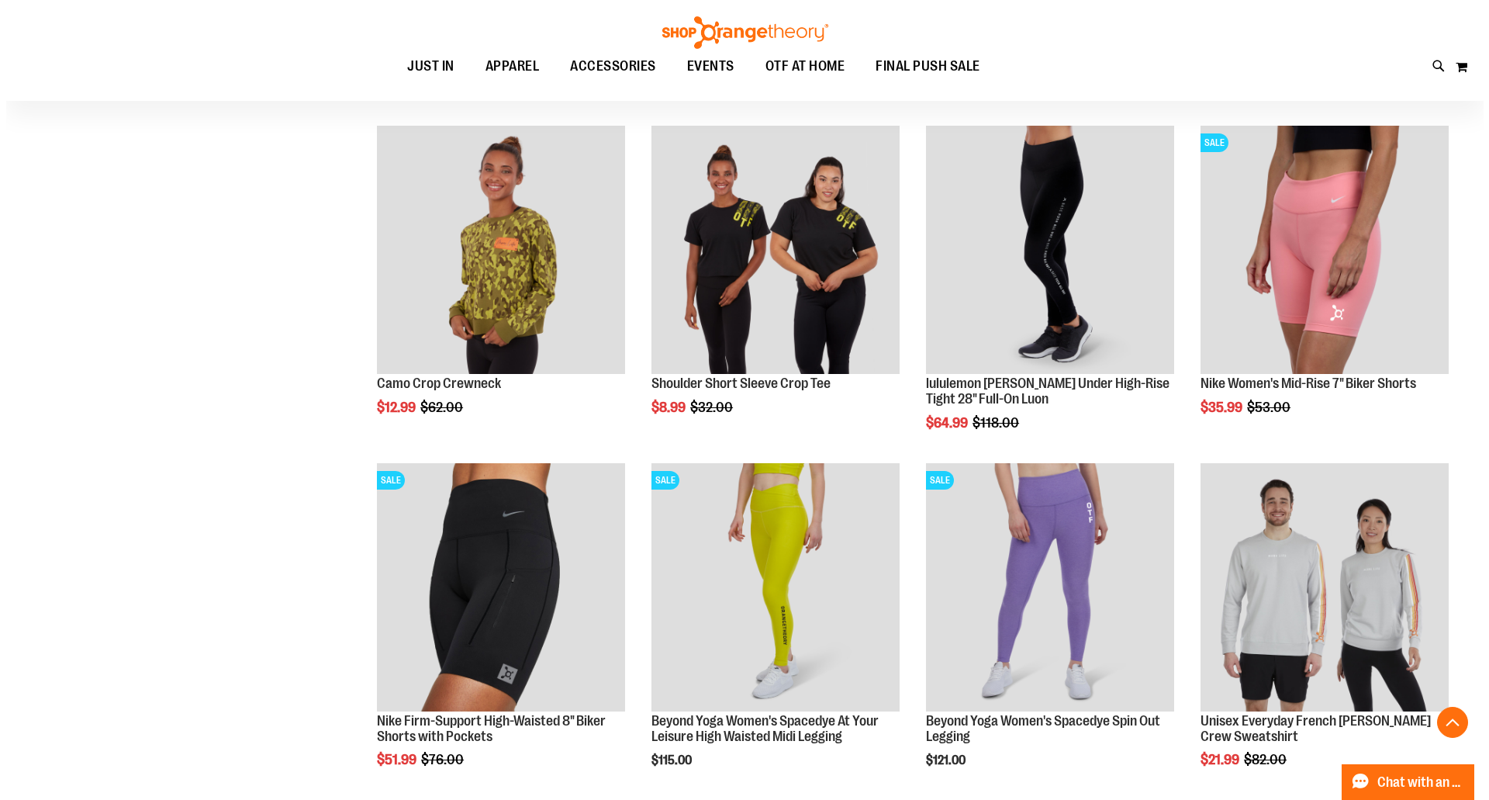
scroll to position [1318, 0]
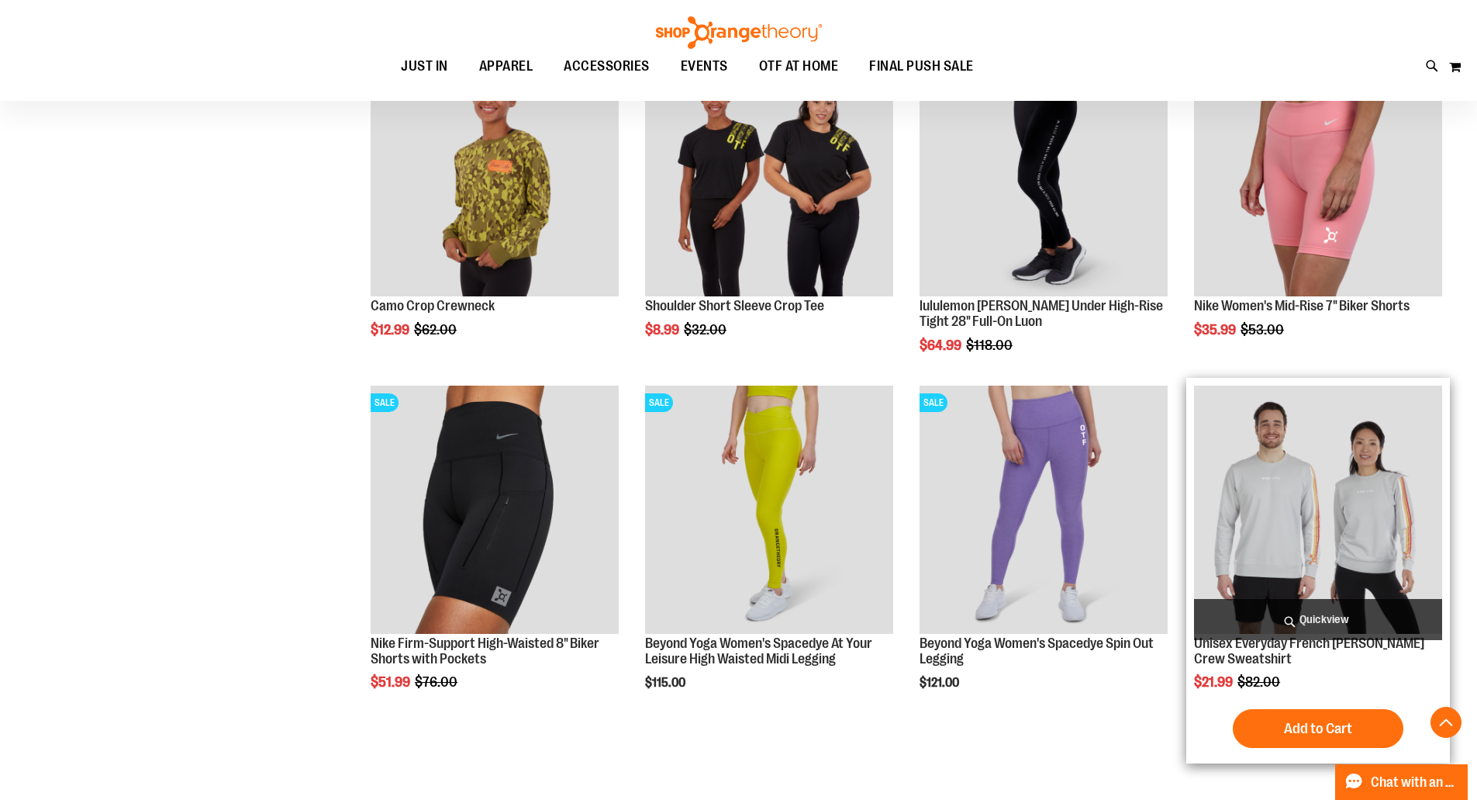
click at [1362, 610] on span "Quickview" at bounding box center [1318, 619] width 248 height 41
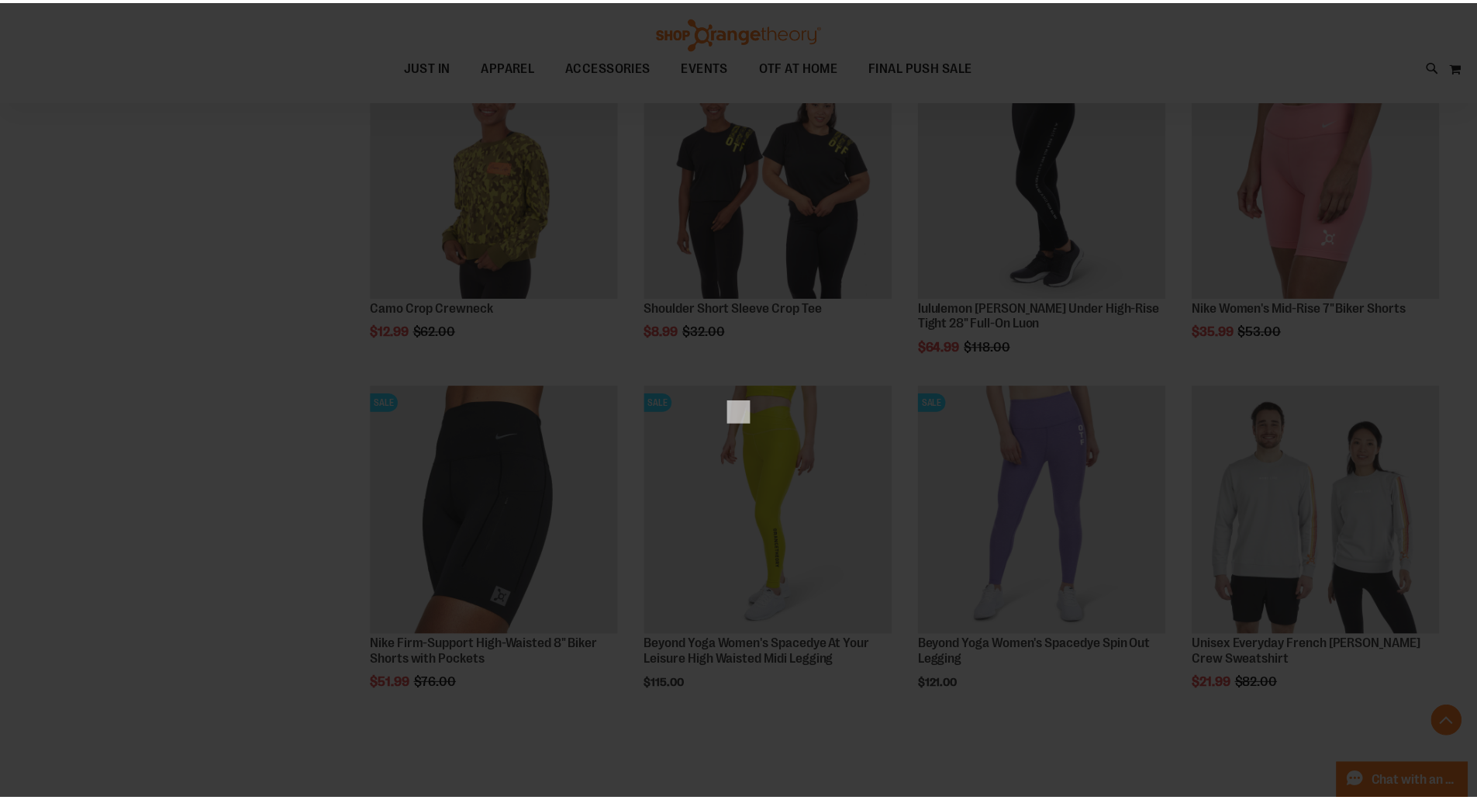
scroll to position [0, 0]
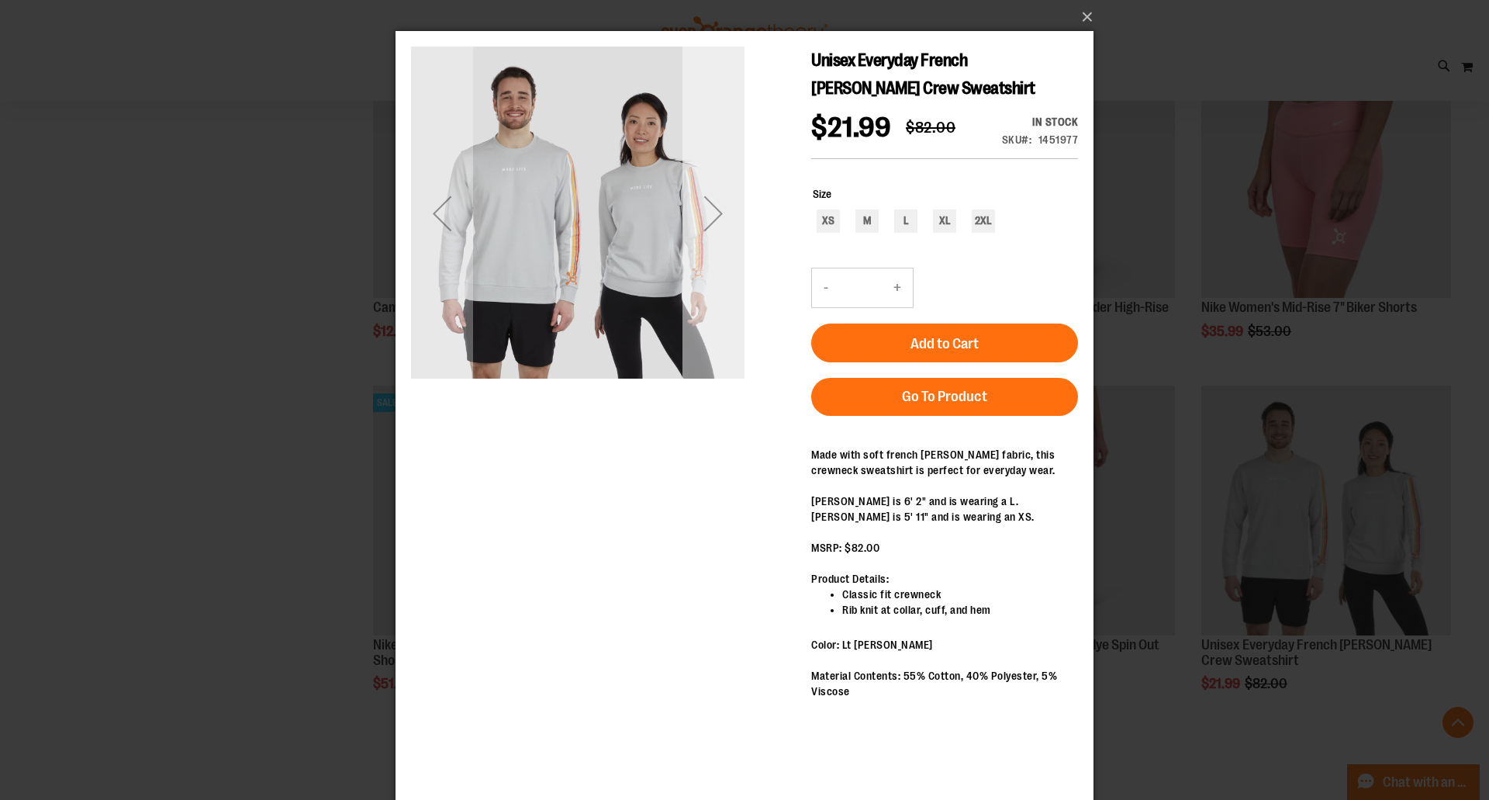
click at [719, 229] on div "Next" at bounding box center [713, 213] width 62 height 62
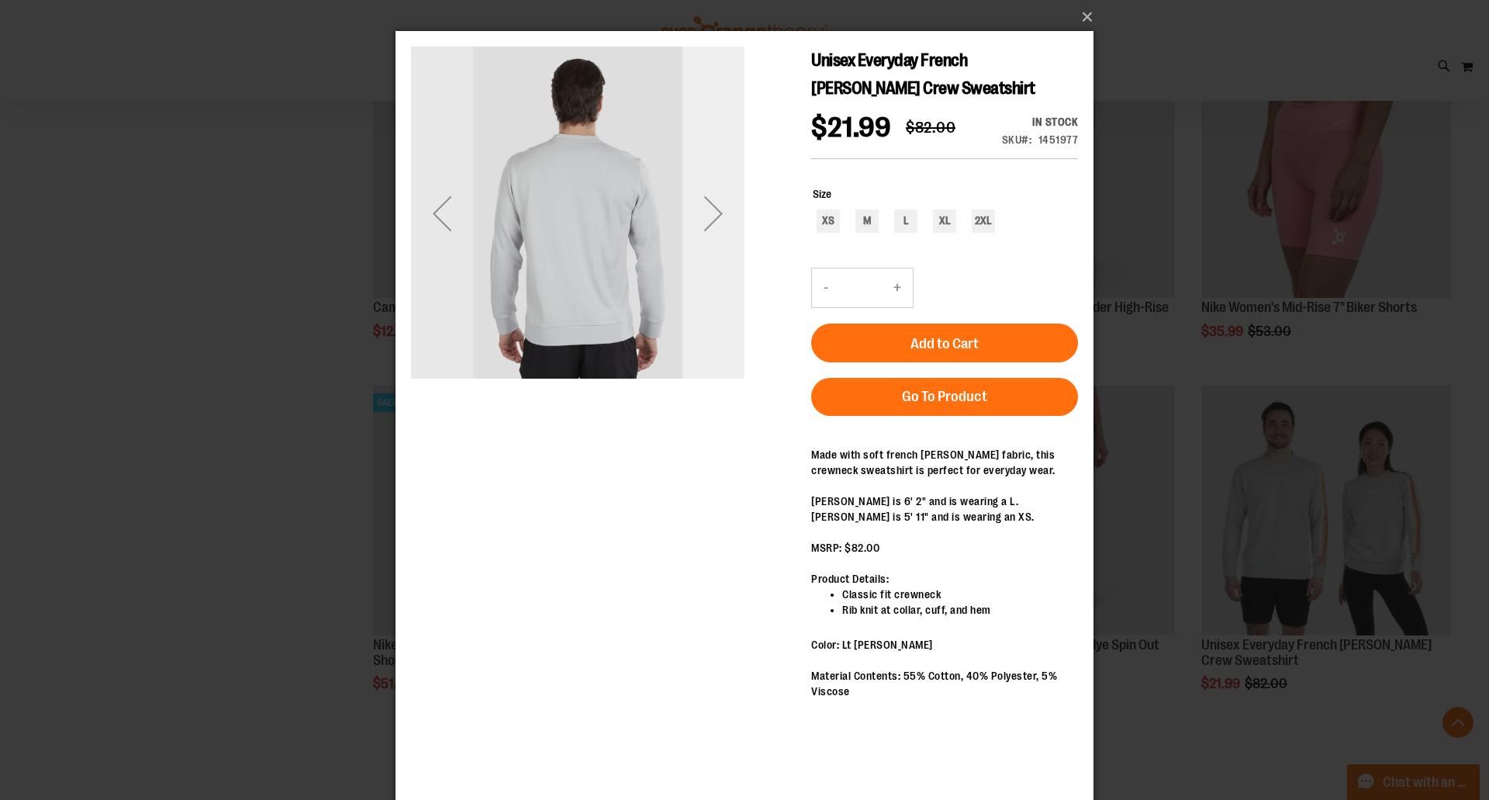
click at [719, 229] on div "Next" at bounding box center [713, 213] width 62 height 62
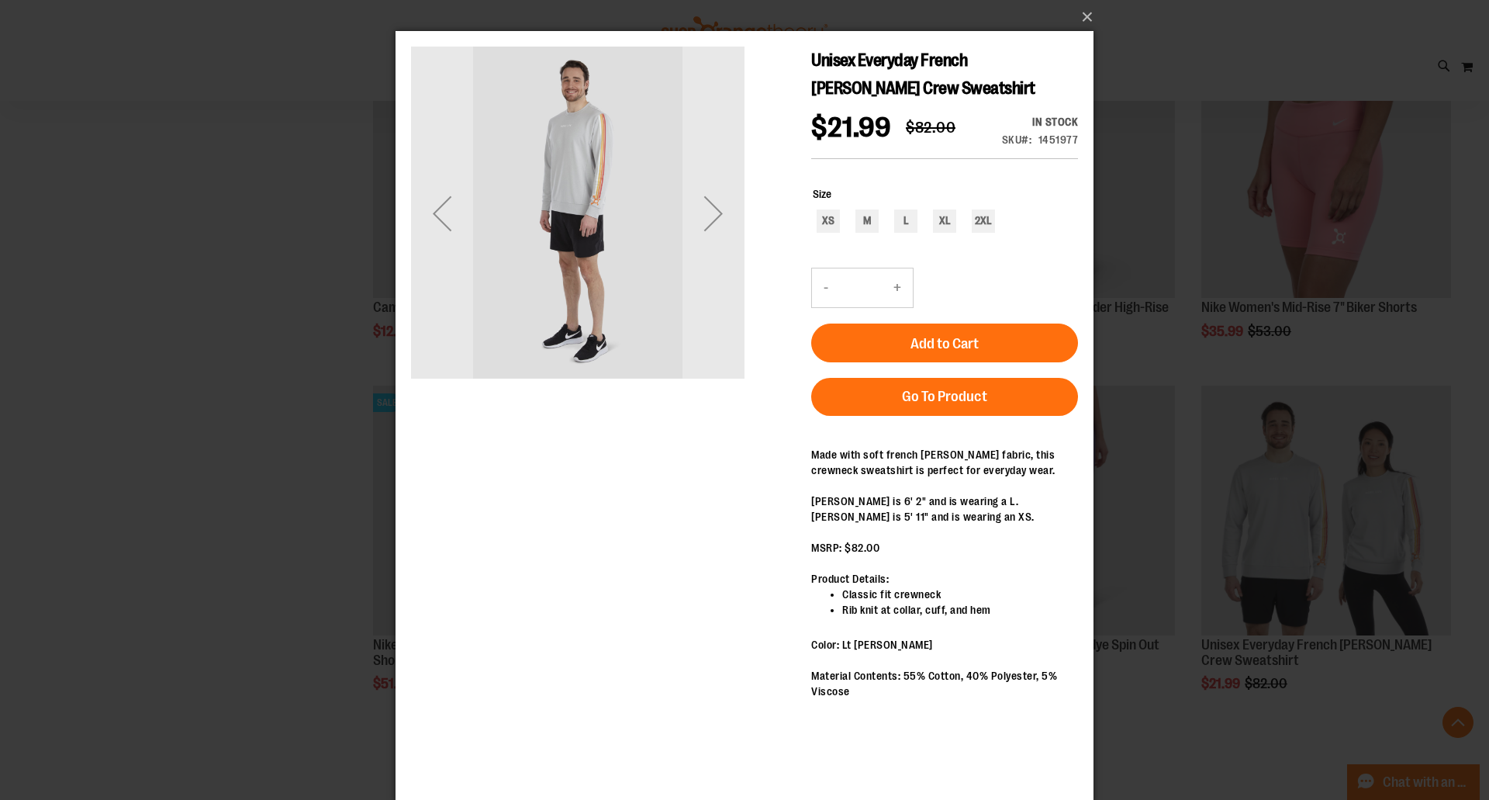
click at [429, 219] on div "Previous" at bounding box center [442, 213] width 62 height 62
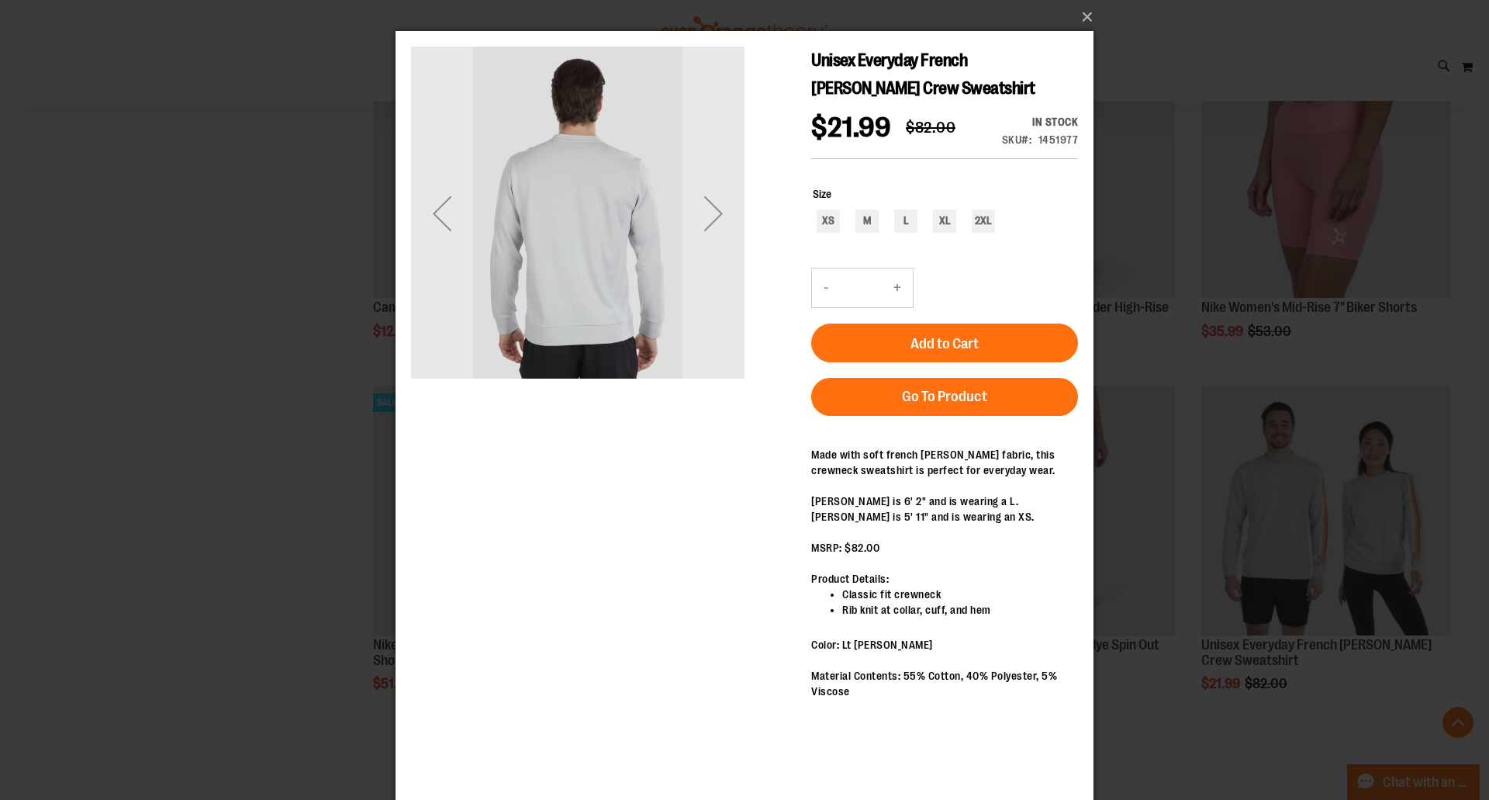
click at [429, 219] on div "Previous" at bounding box center [442, 213] width 62 height 62
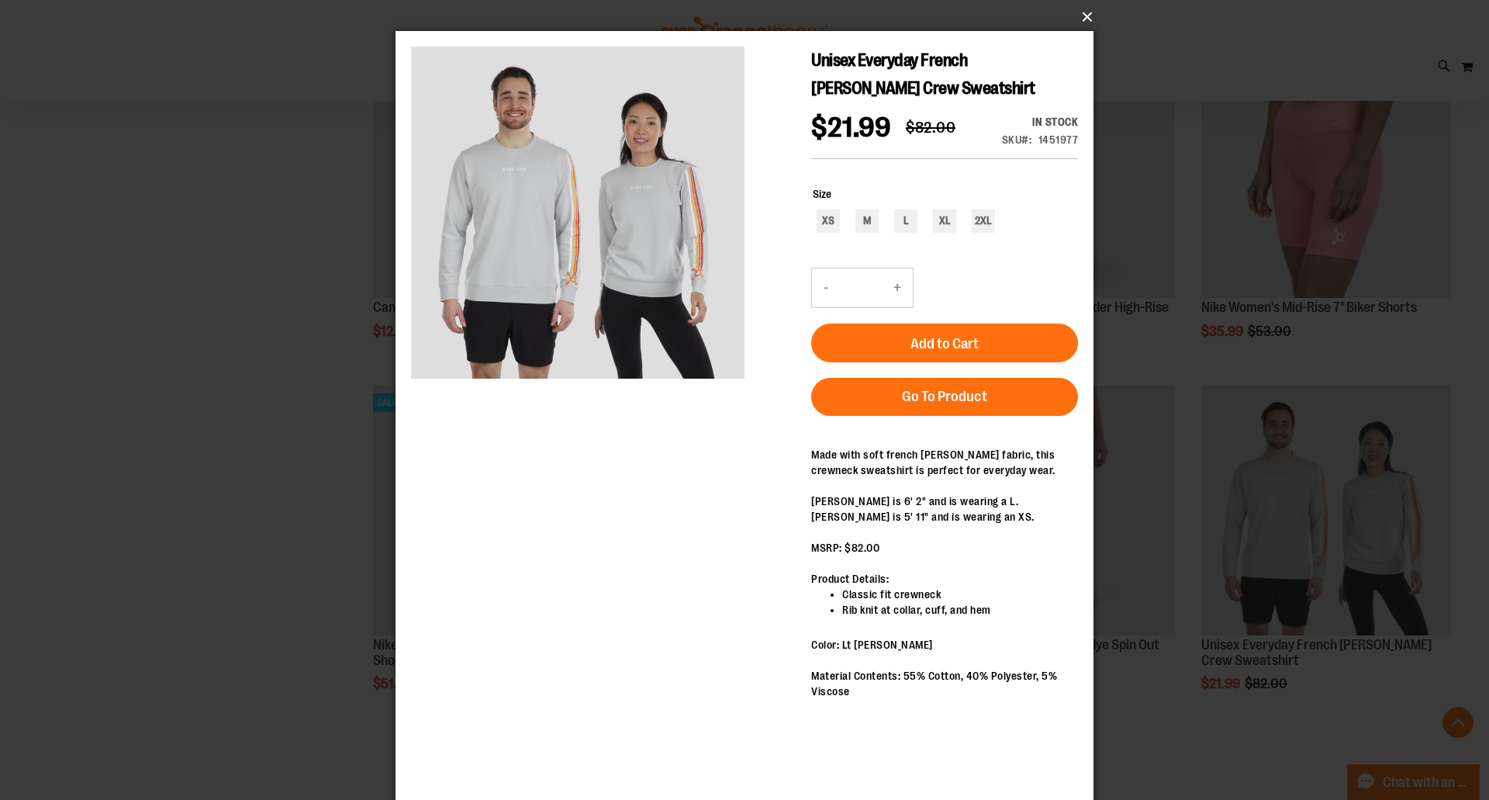
click at [1089, 17] on button "×" at bounding box center [749, 17] width 698 height 34
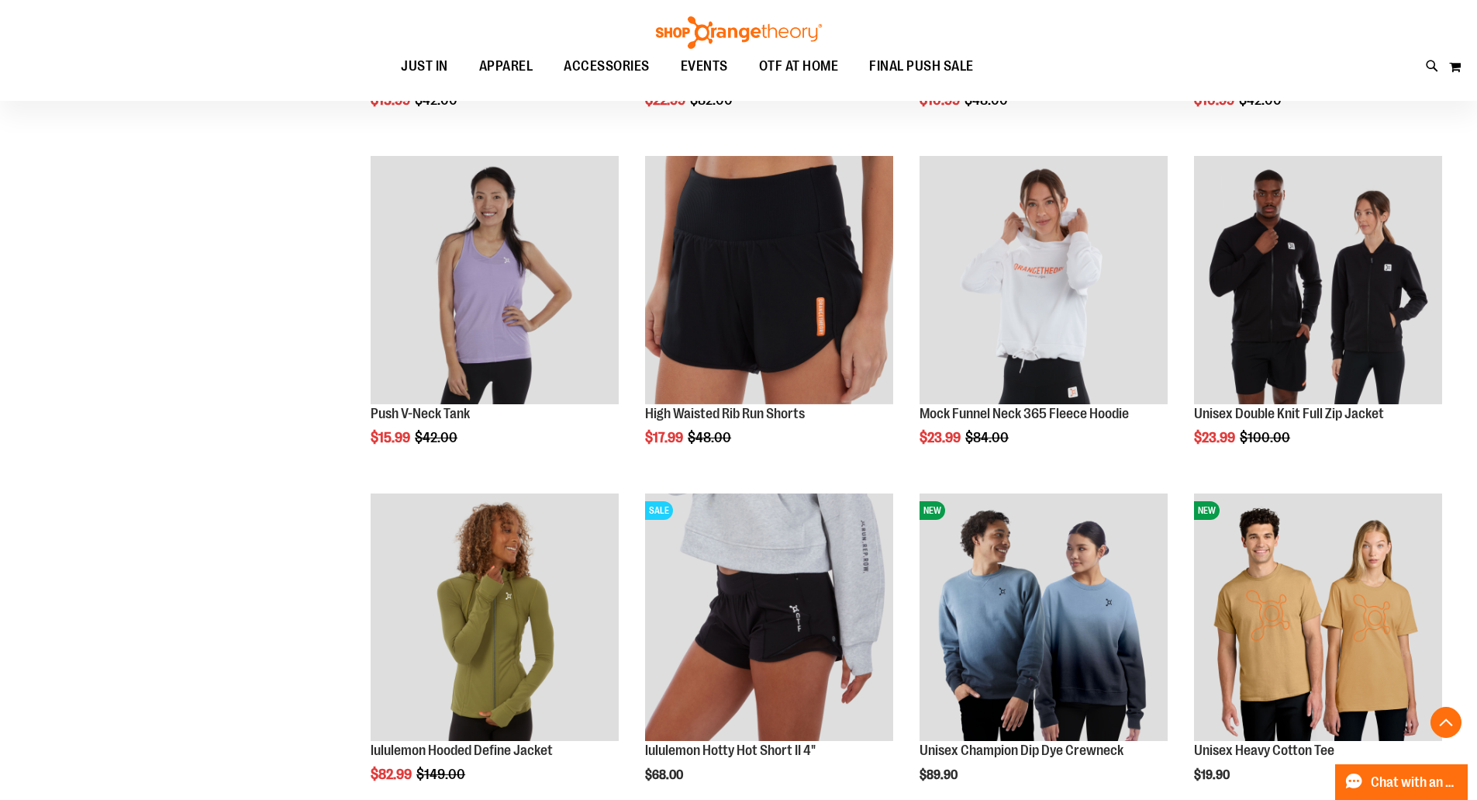
scroll to position [2869, 0]
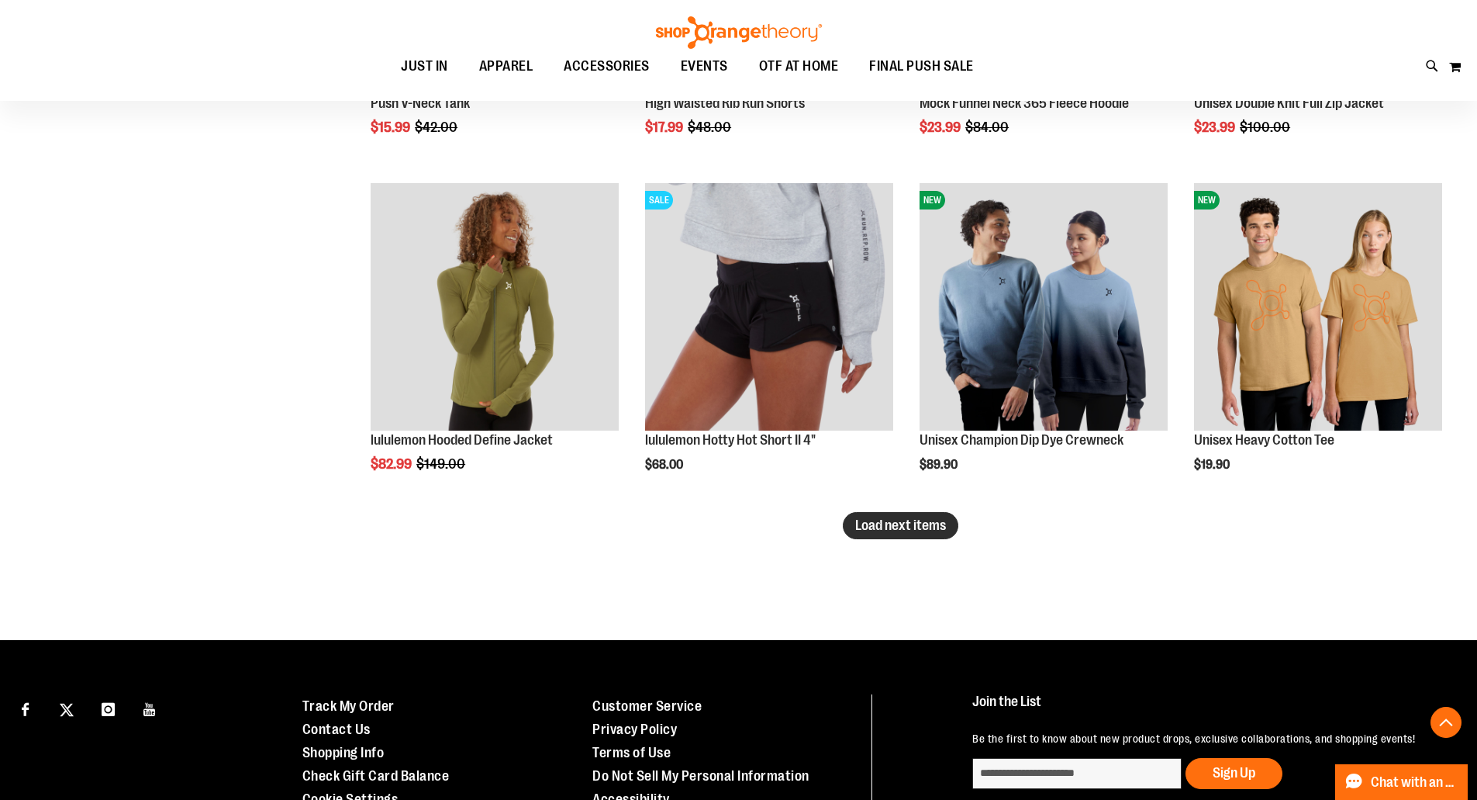
click at [907, 531] on span "Load next items" at bounding box center [900, 525] width 91 height 16
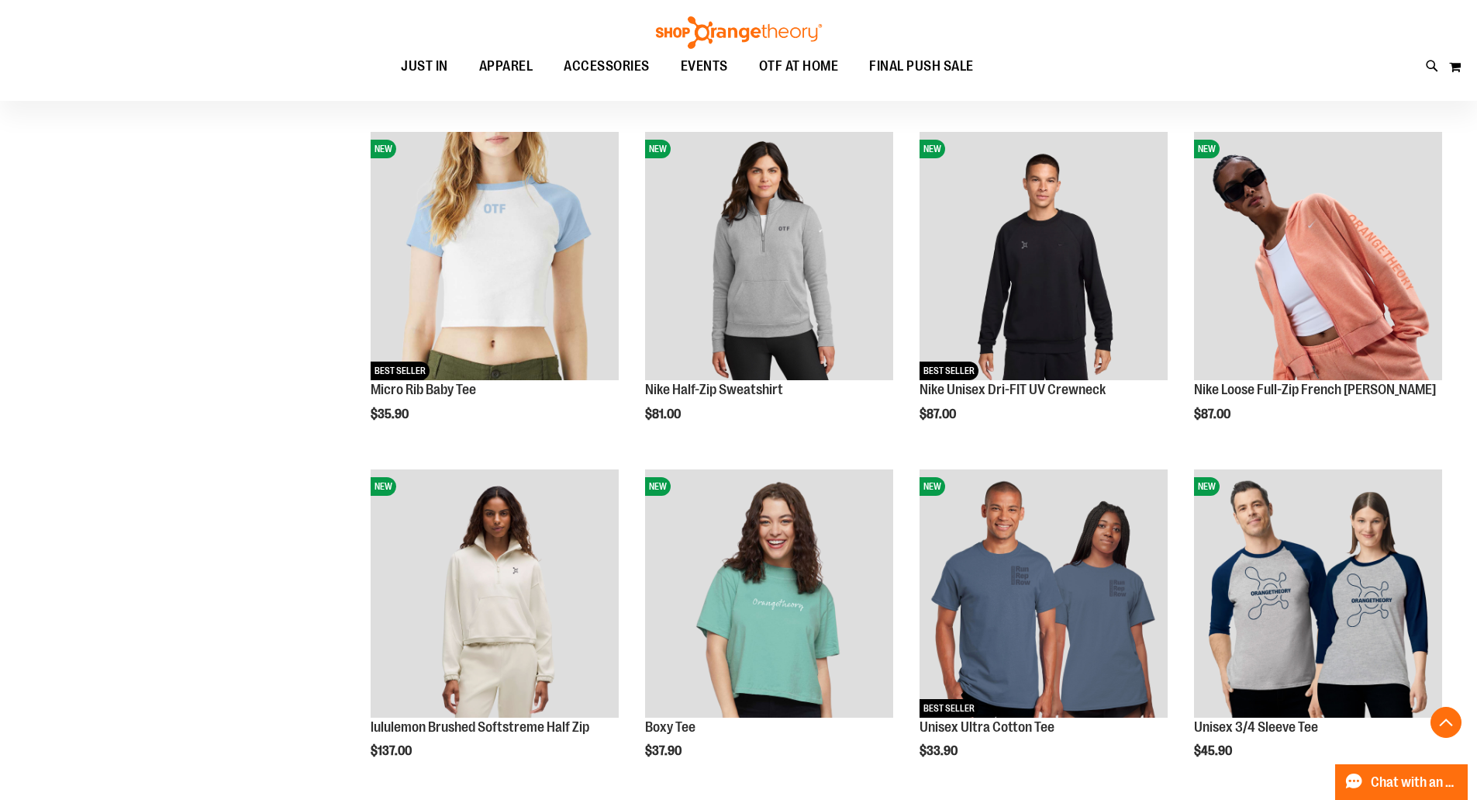
scroll to position [3334, 0]
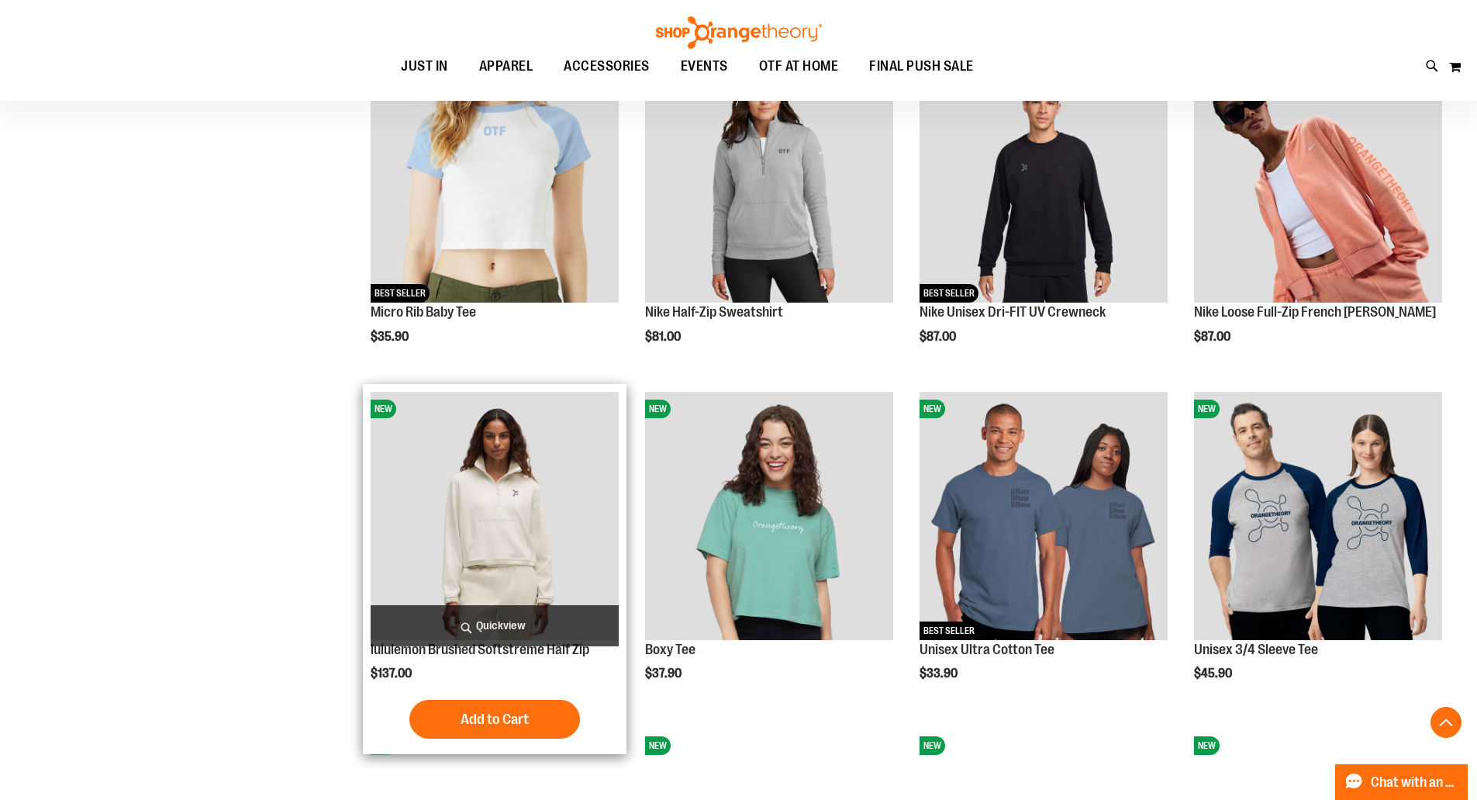
click at [520, 461] on img "product" at bounding box center [495, 516] width 248 height 248
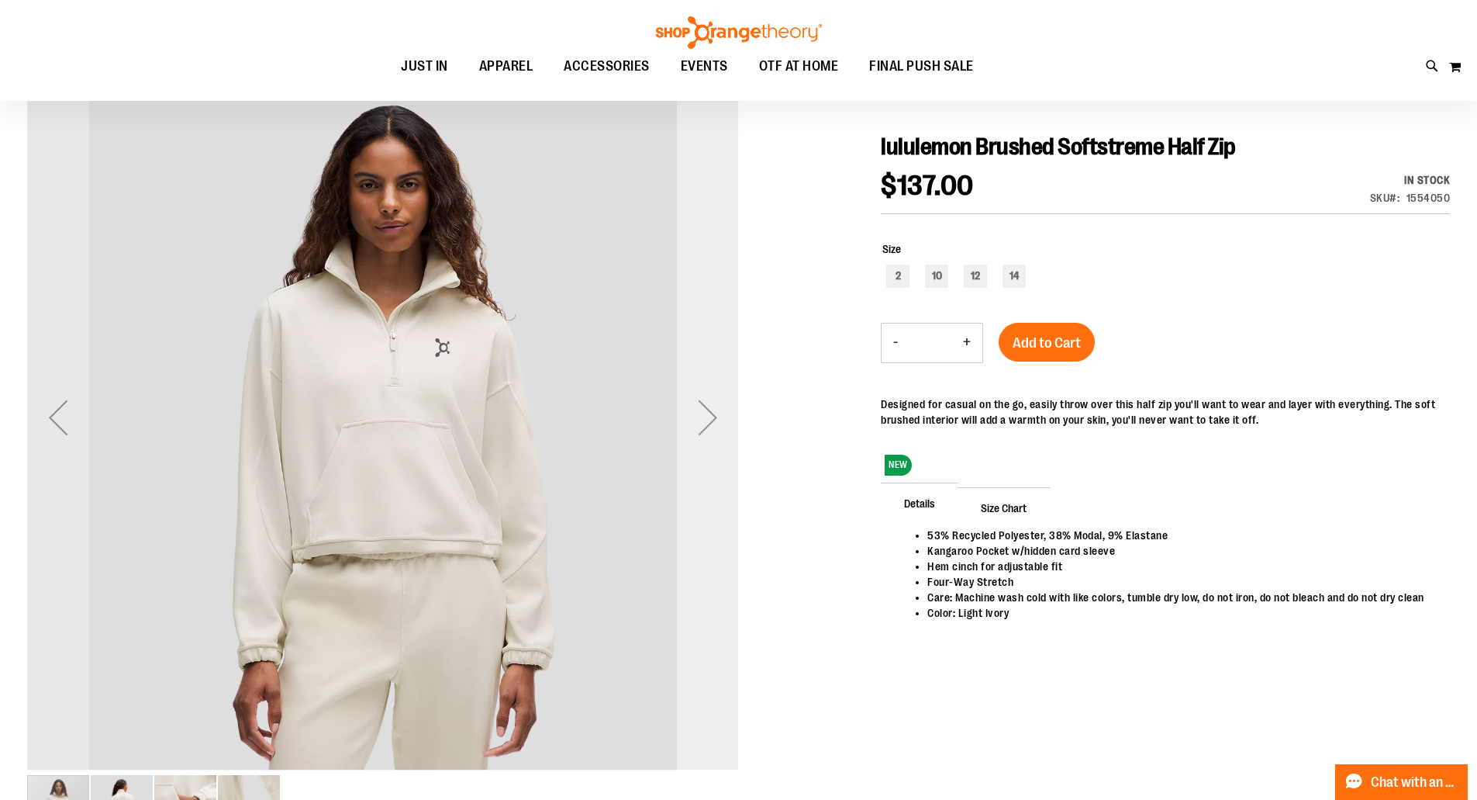
scroll to position [154, 0]
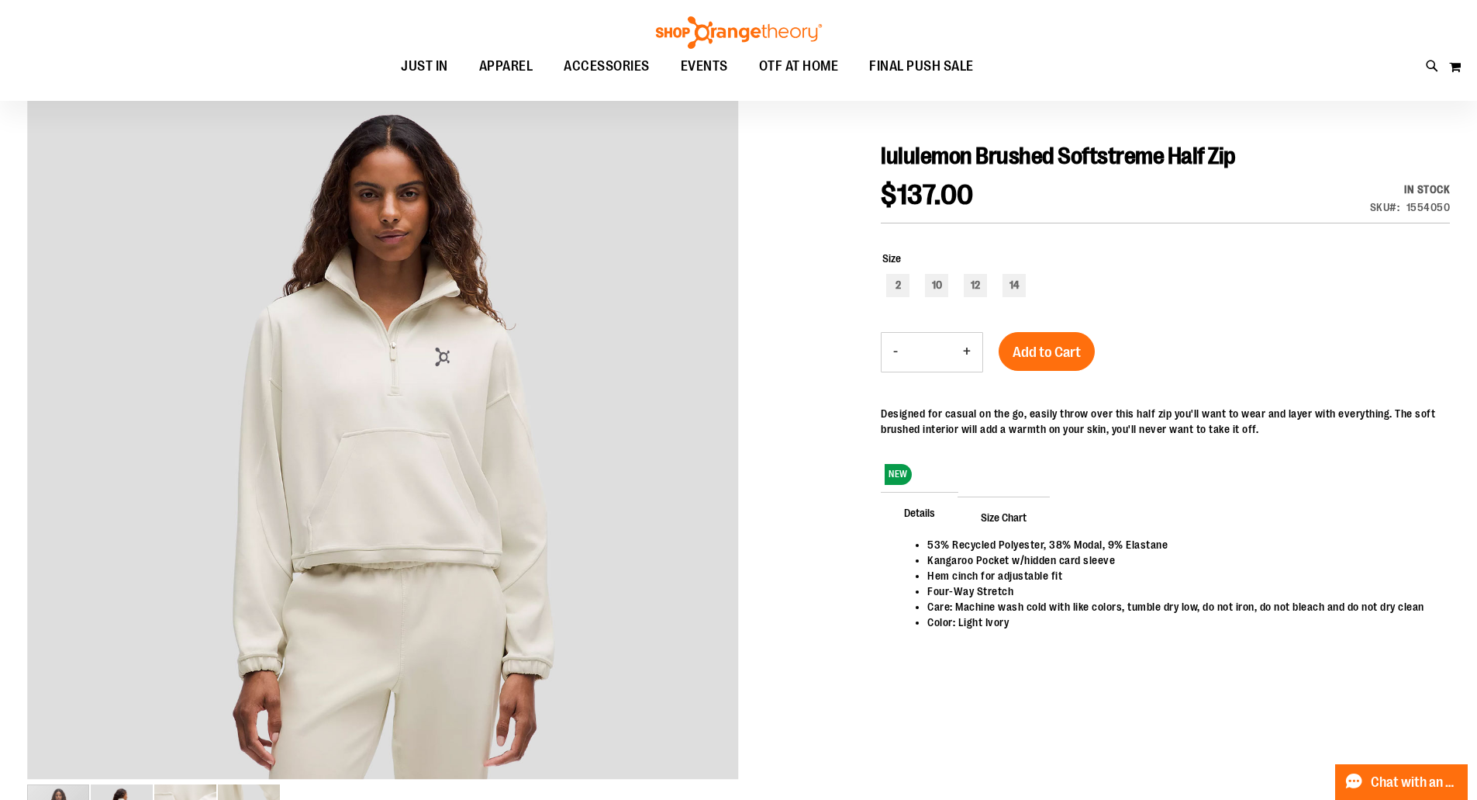
click at [1016, 516] on span "Size Chart" at bounding box center [1004, 516] width 92 height 40
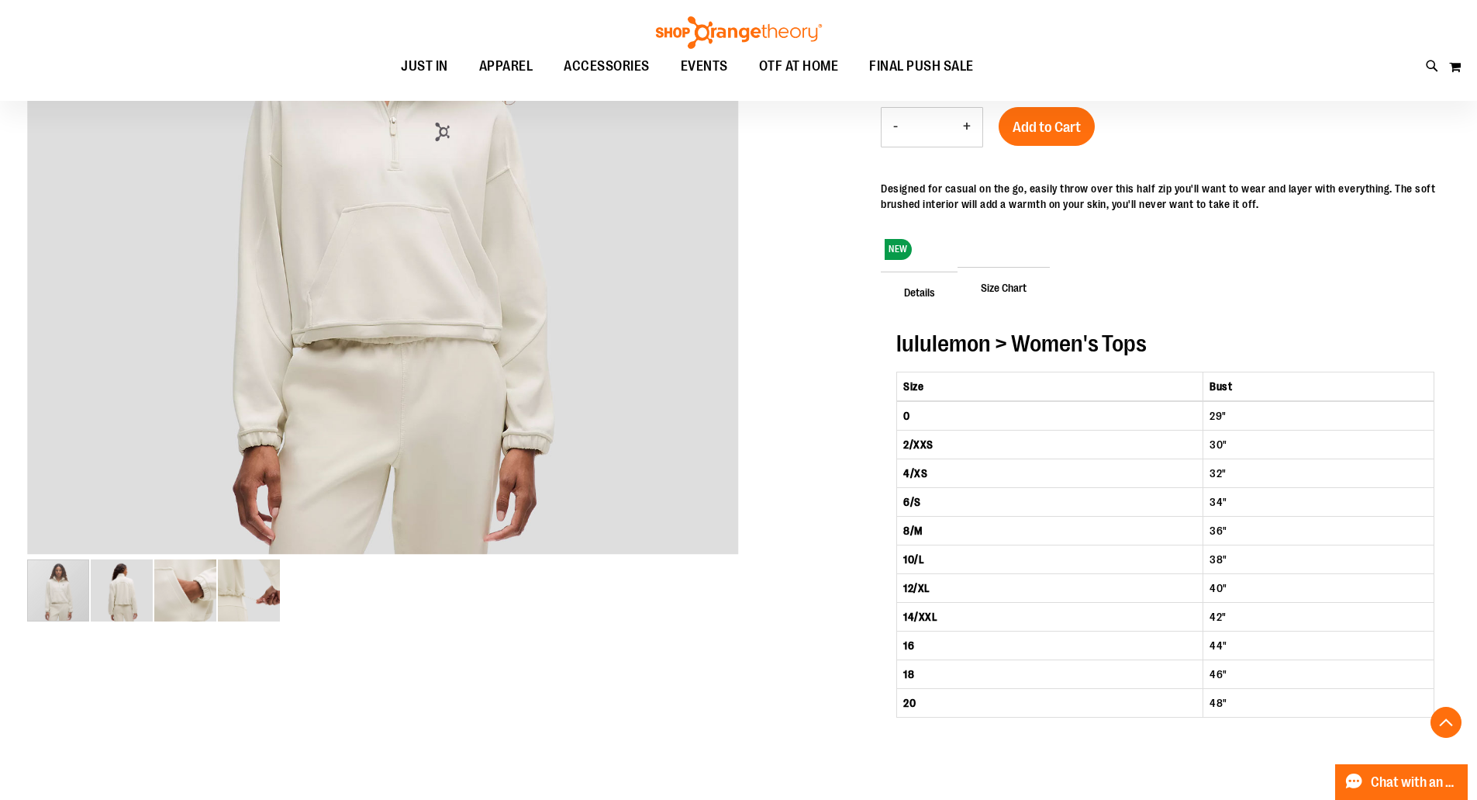
scroll to position [387, 0]
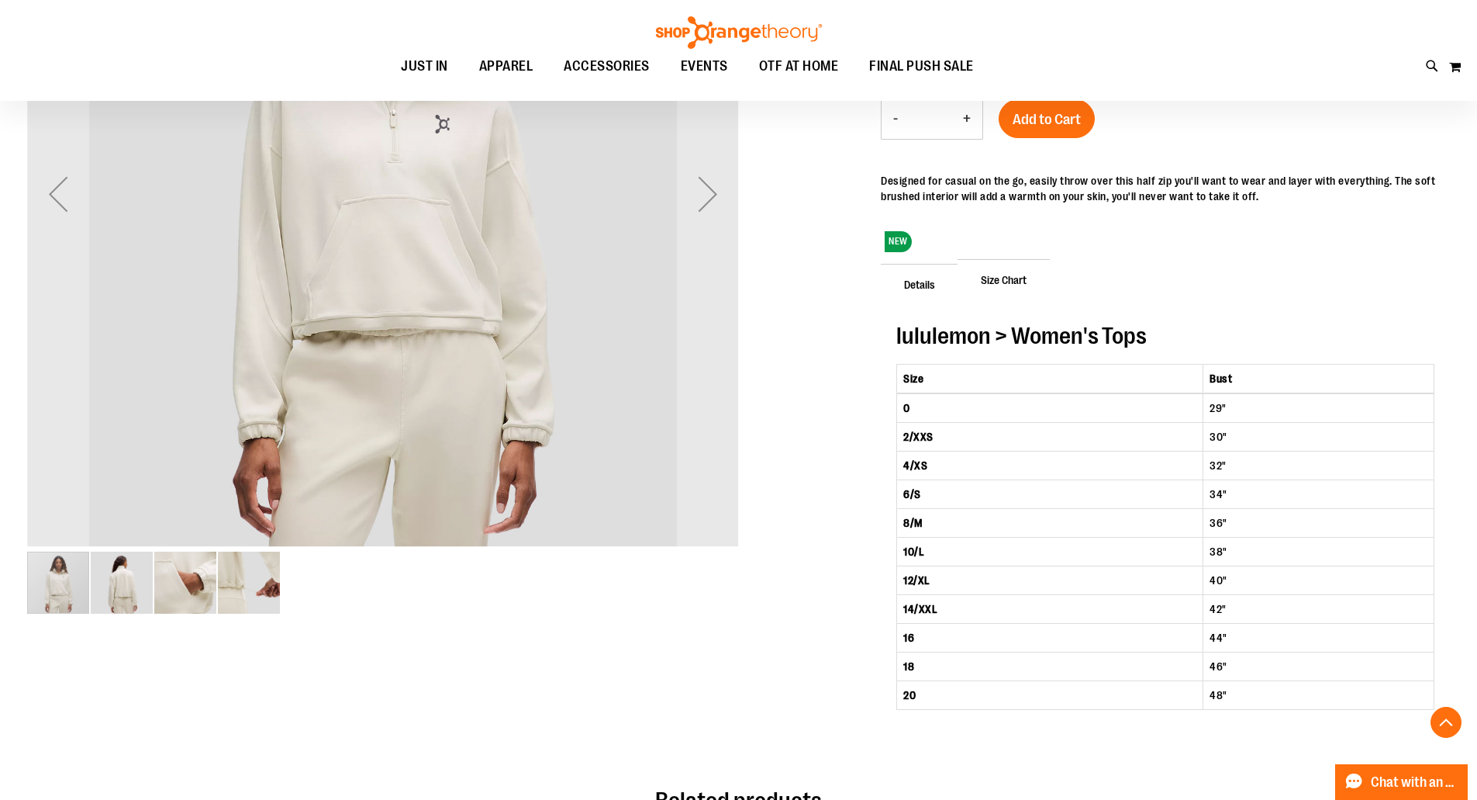
click at [122, 587] on img "image 2 of 4" at bounding box center [122, 582] width 62 height 62
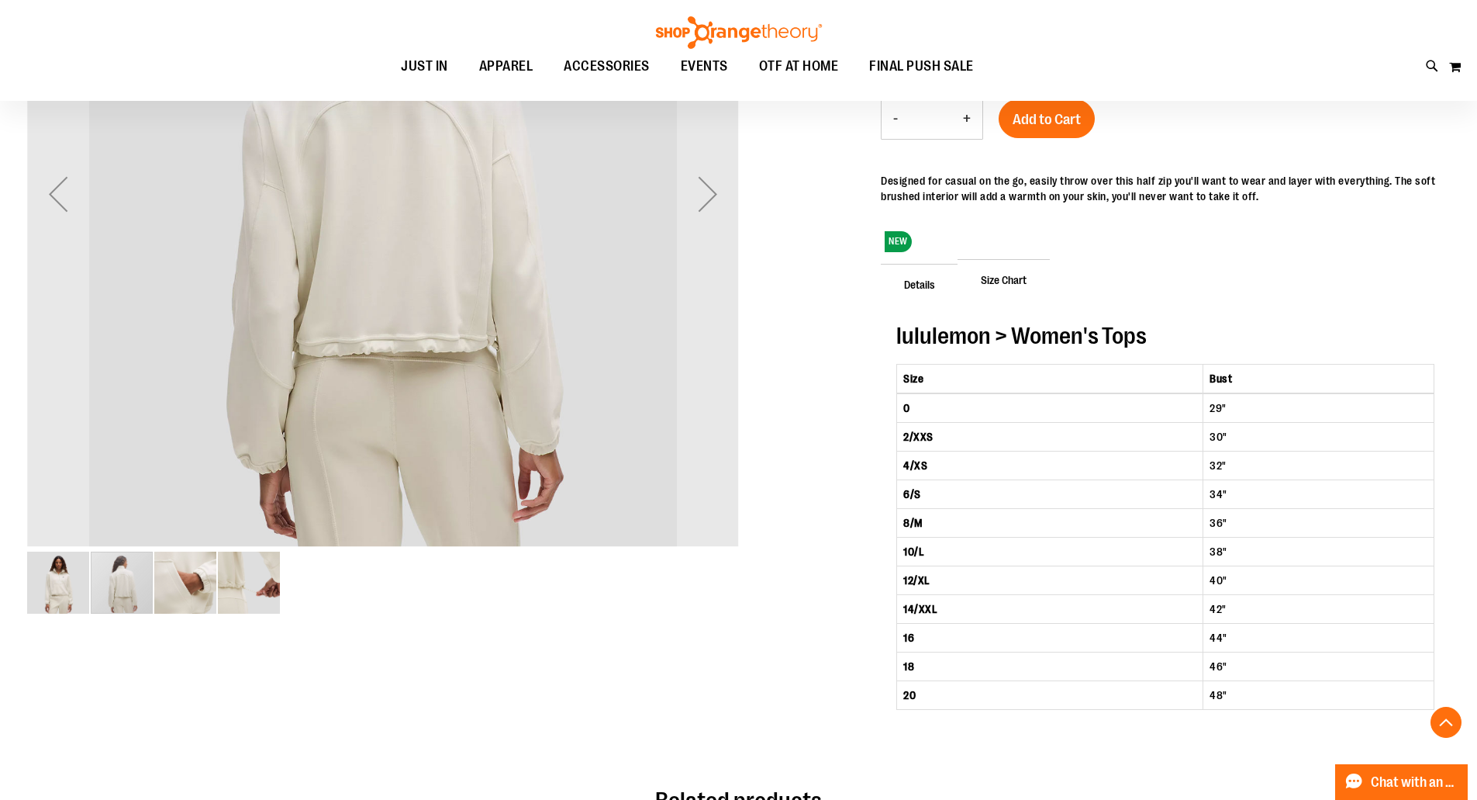
click at [182, 586] on img "image 3 of 4" at bounding box center [185, 582] width 62 height 62
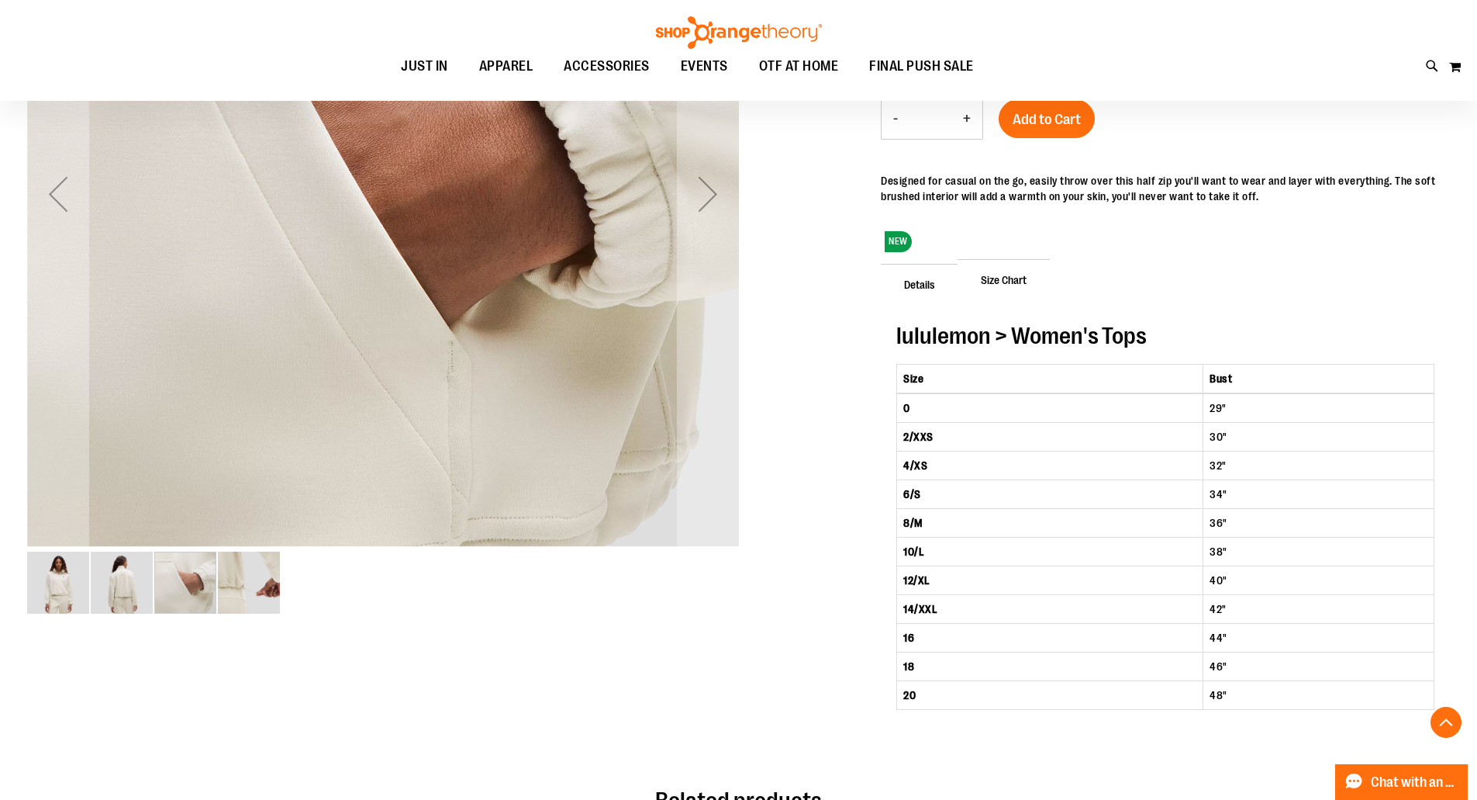
click at [259, 589] on img "image 4 of 4" at bounding box center [249, 582] width 62 height 62
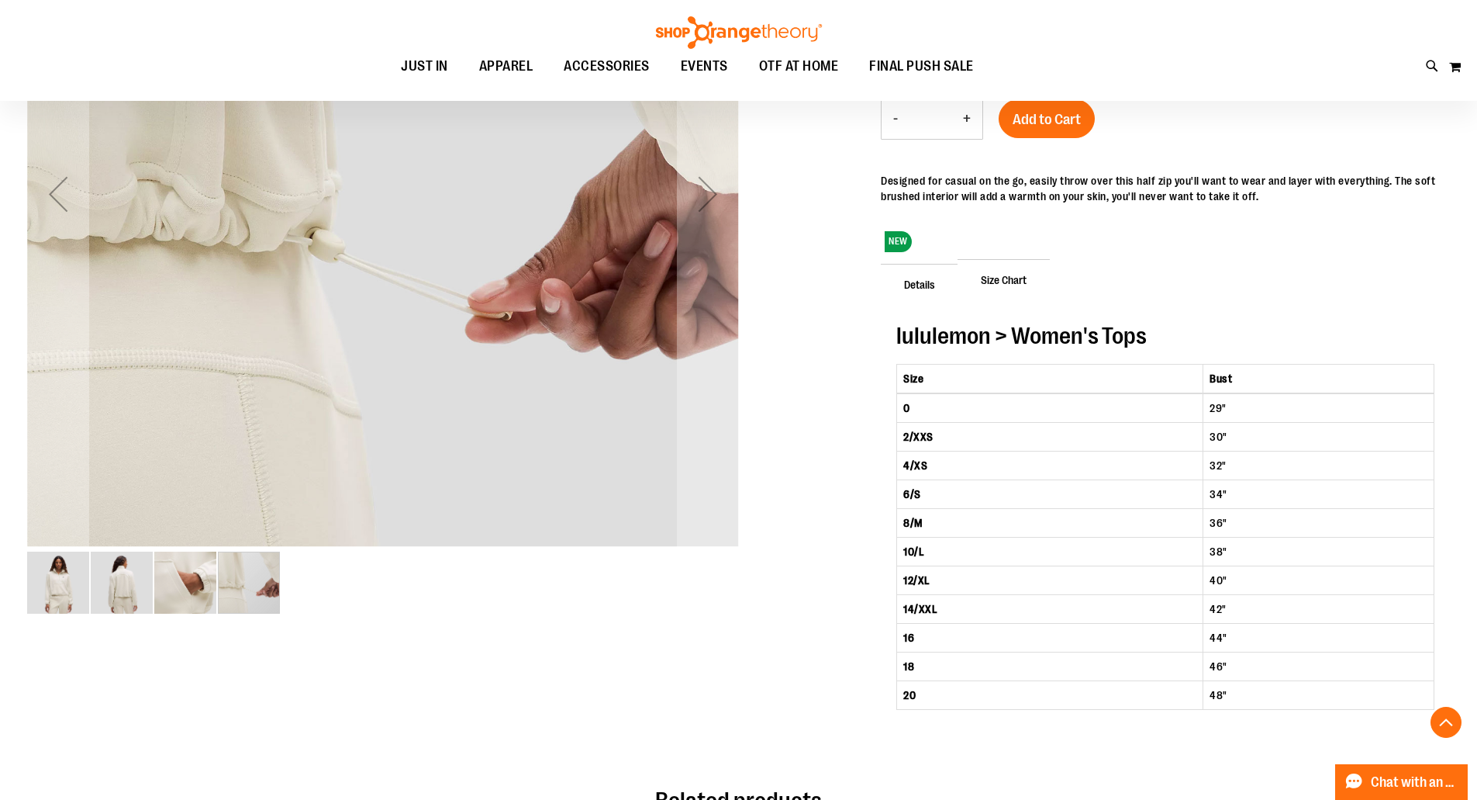
click at [74, 589] on img "image 1 of 4" at bounding box center [58, 582] width 62 height 62
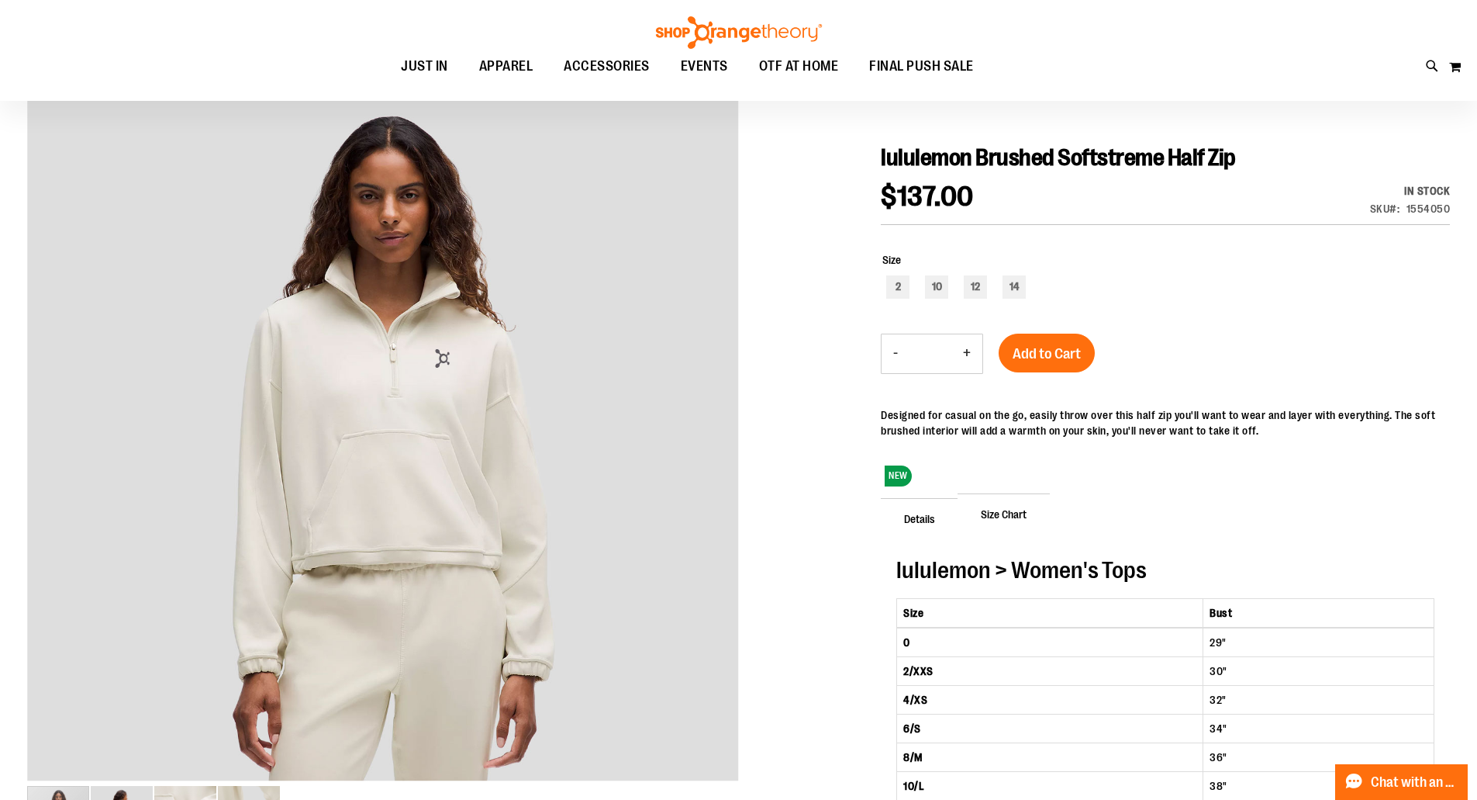
scroll to position [77, 0]
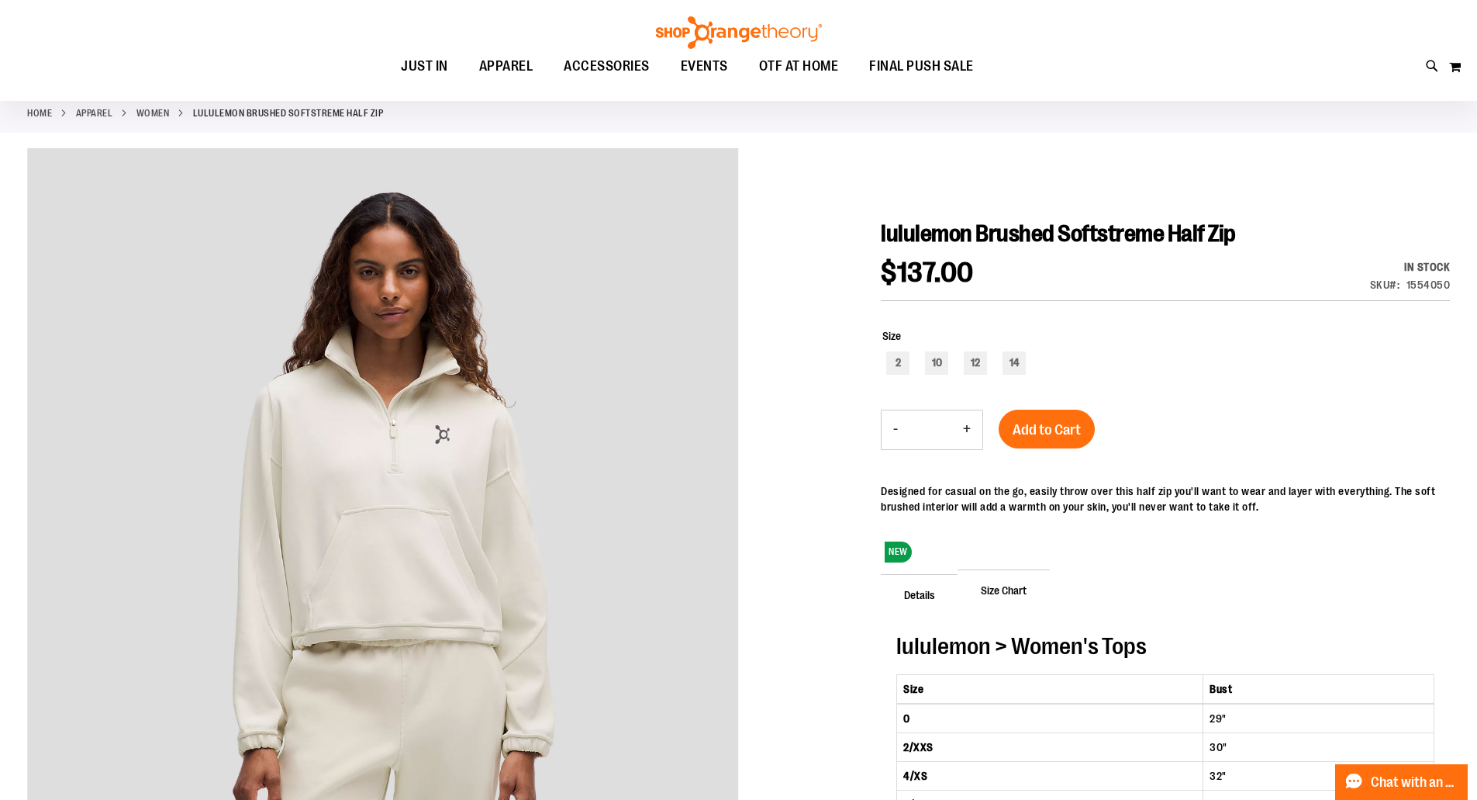
click at [907, 592] on span "Details" at bounding box center [920, 594] width 78 height 40
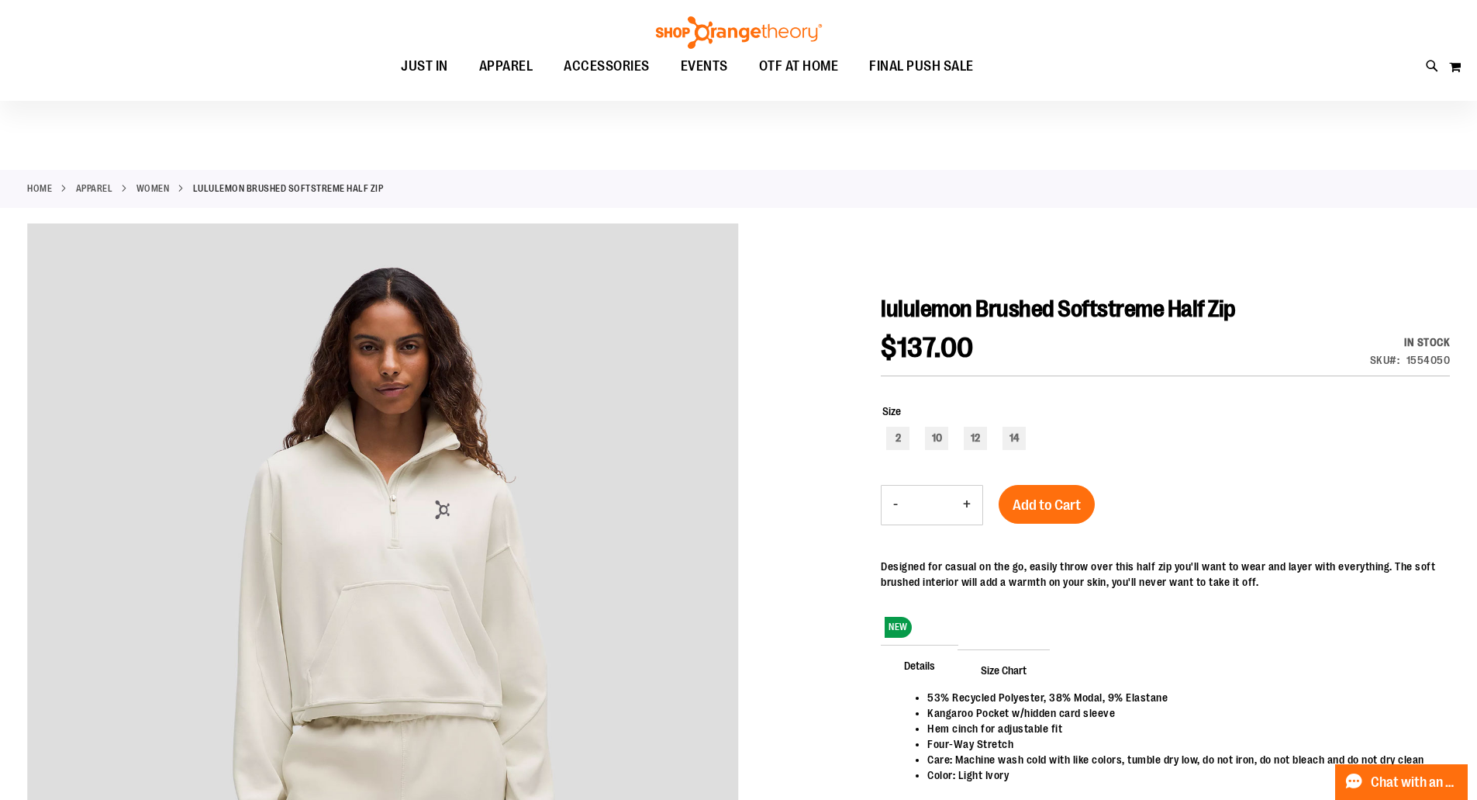
scroll to position [0, 0]
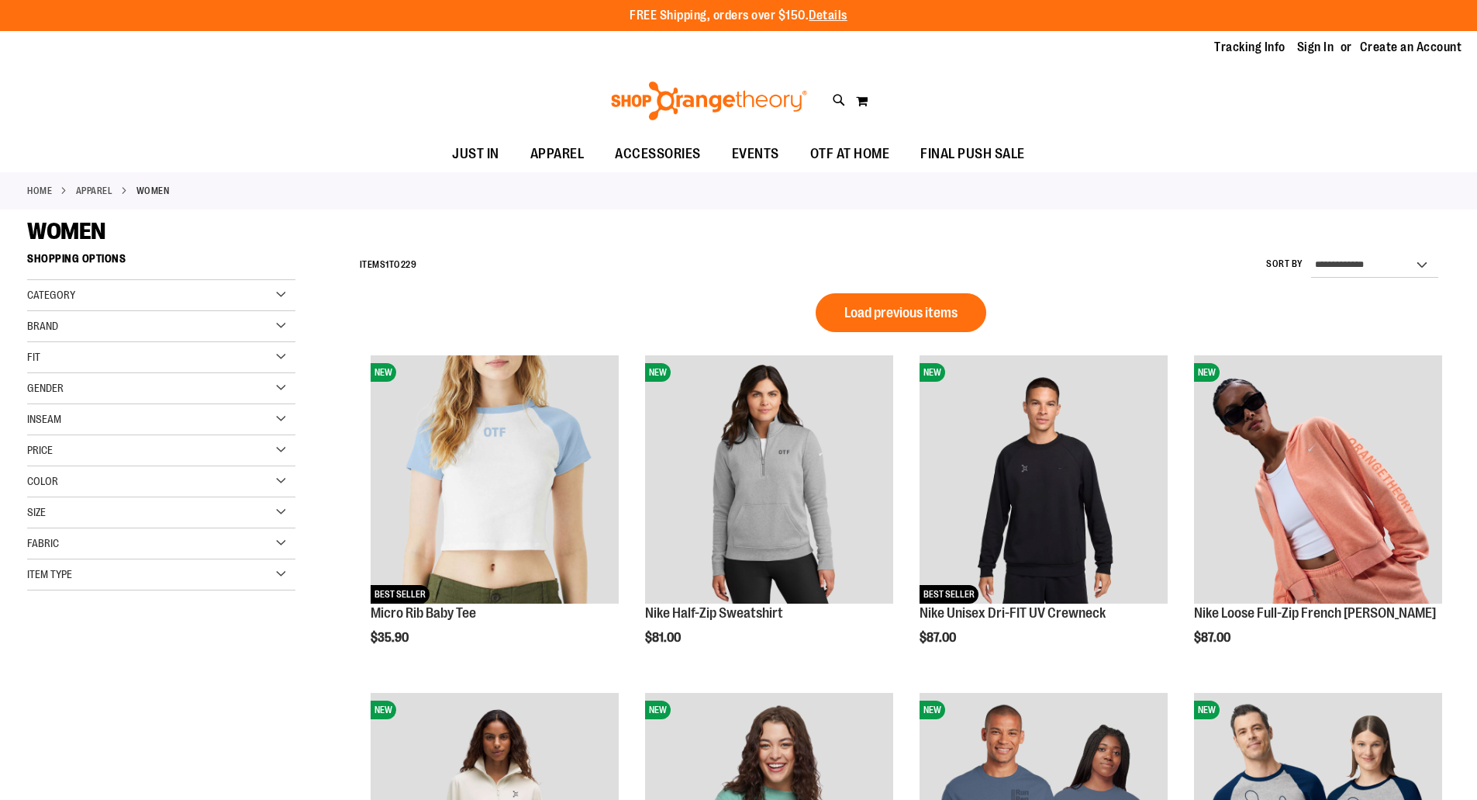
scroll to position [964, 0]
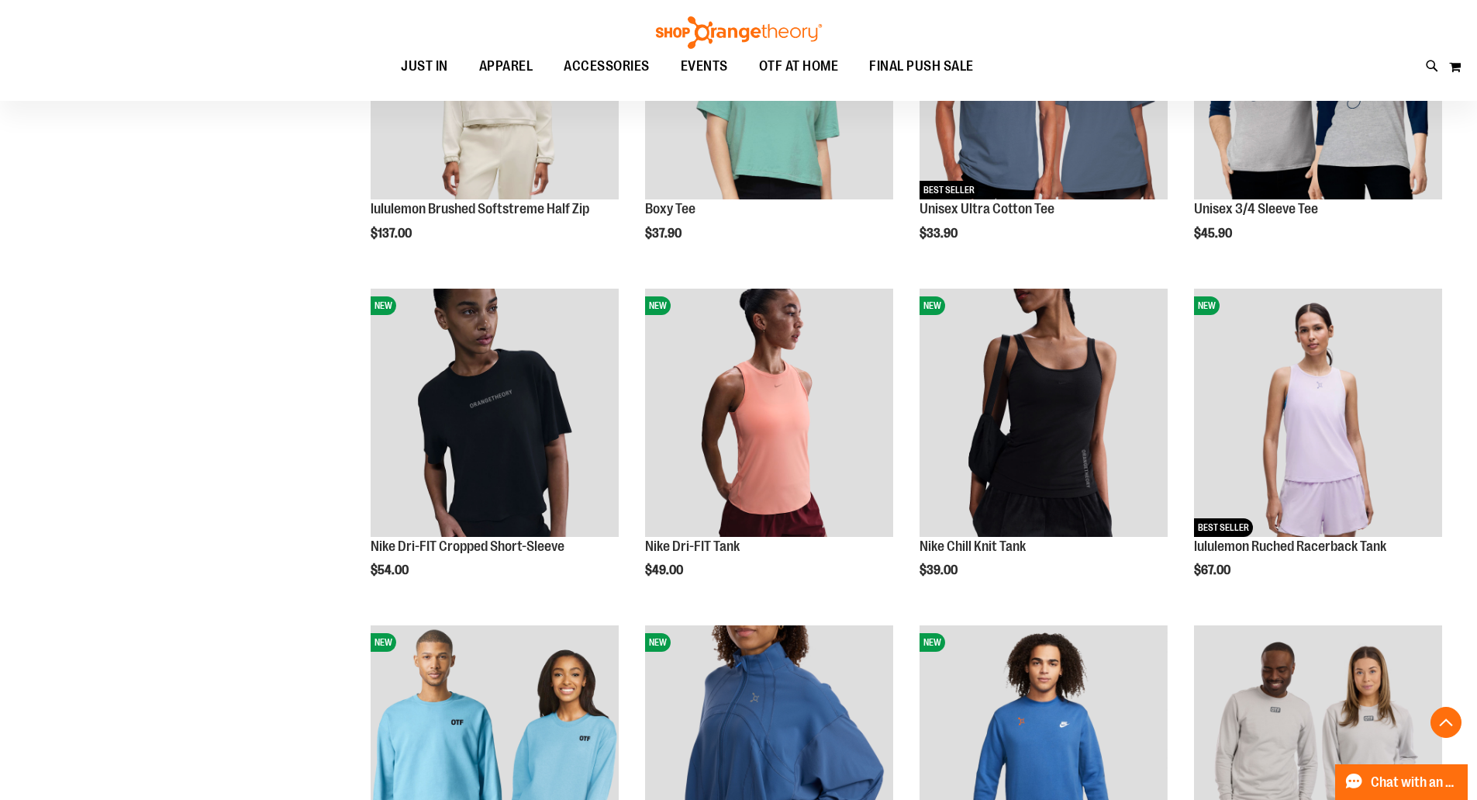
scroll to position [731, 0]
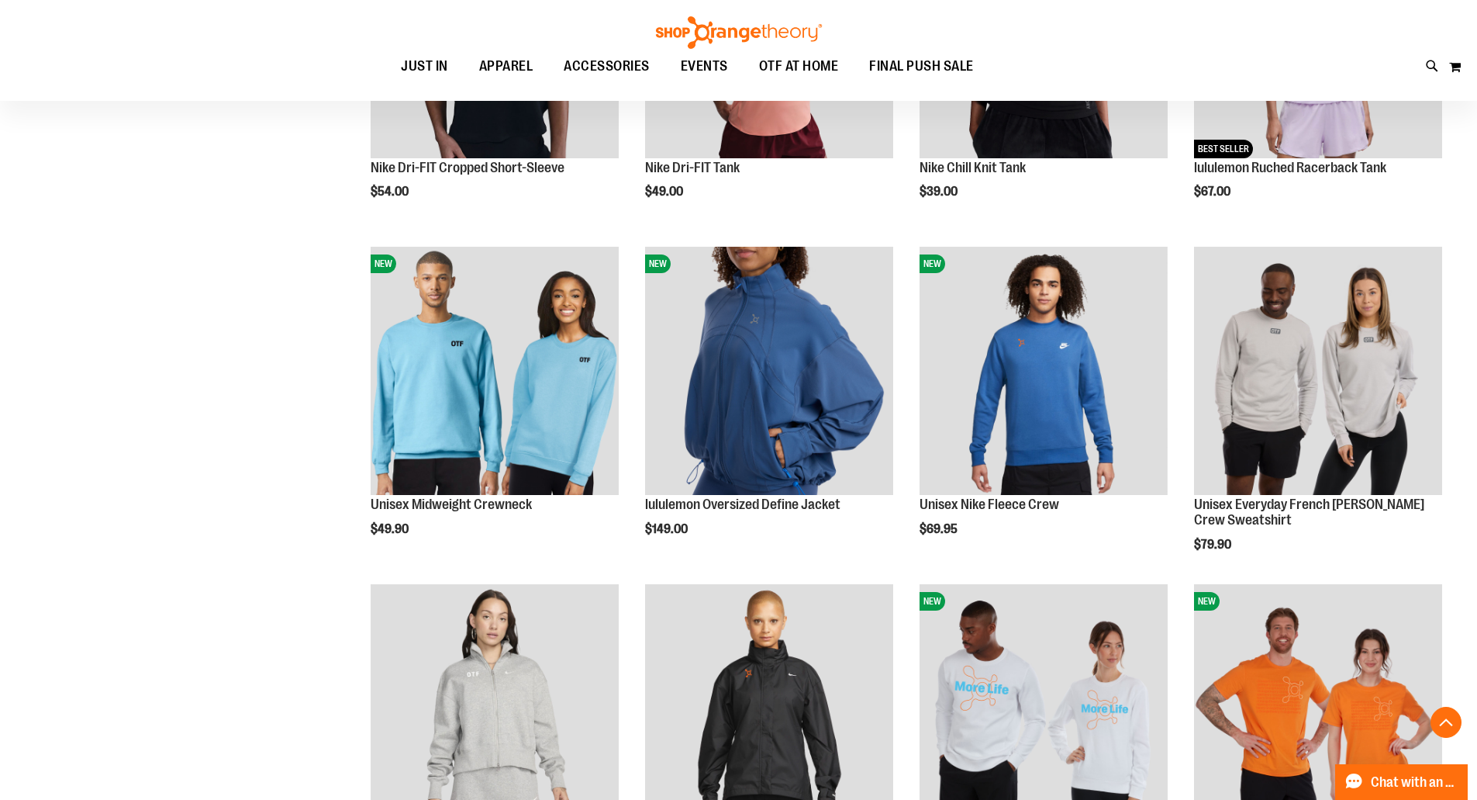
scroll to position [1429, 0]
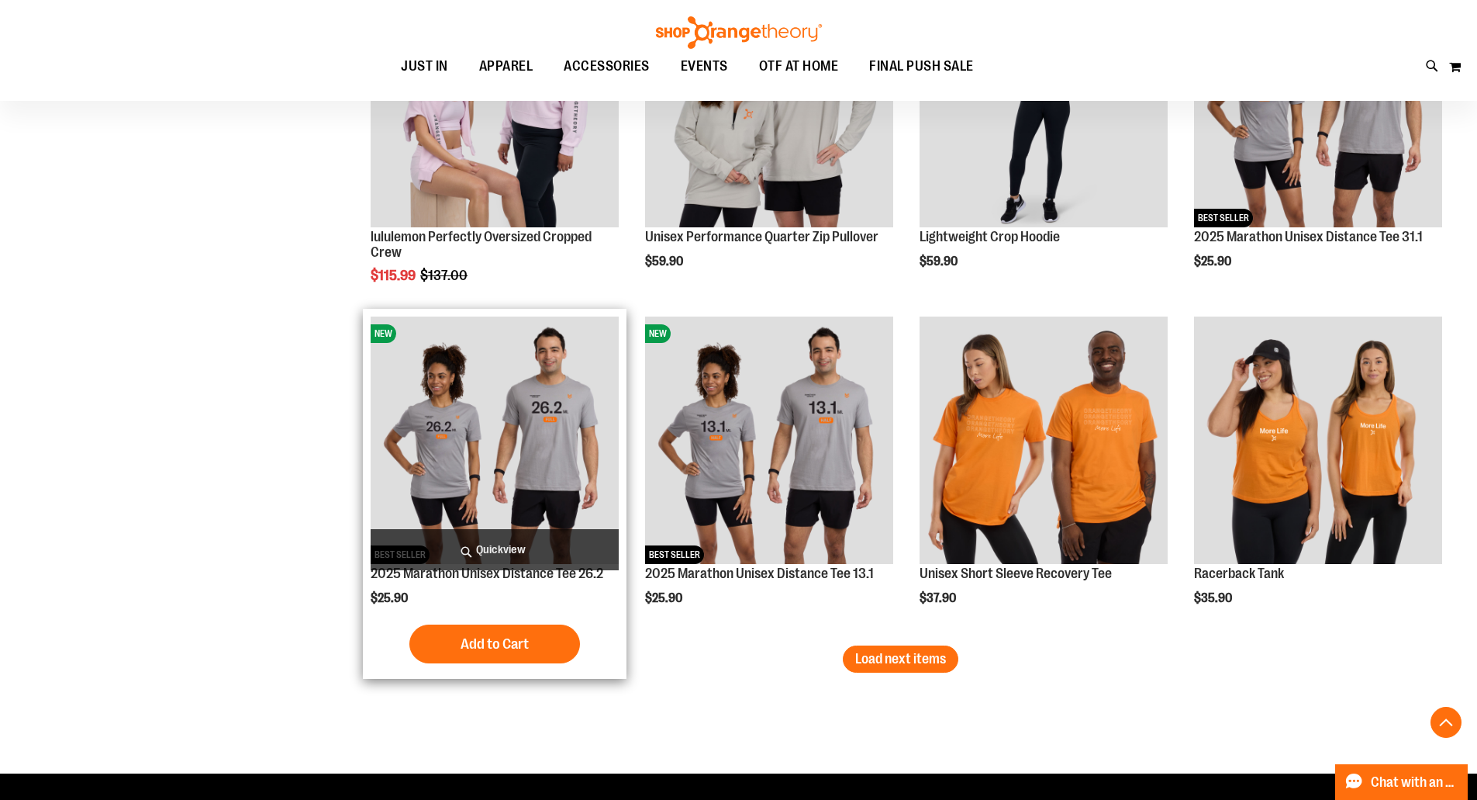
scroll to position [2825, 0]
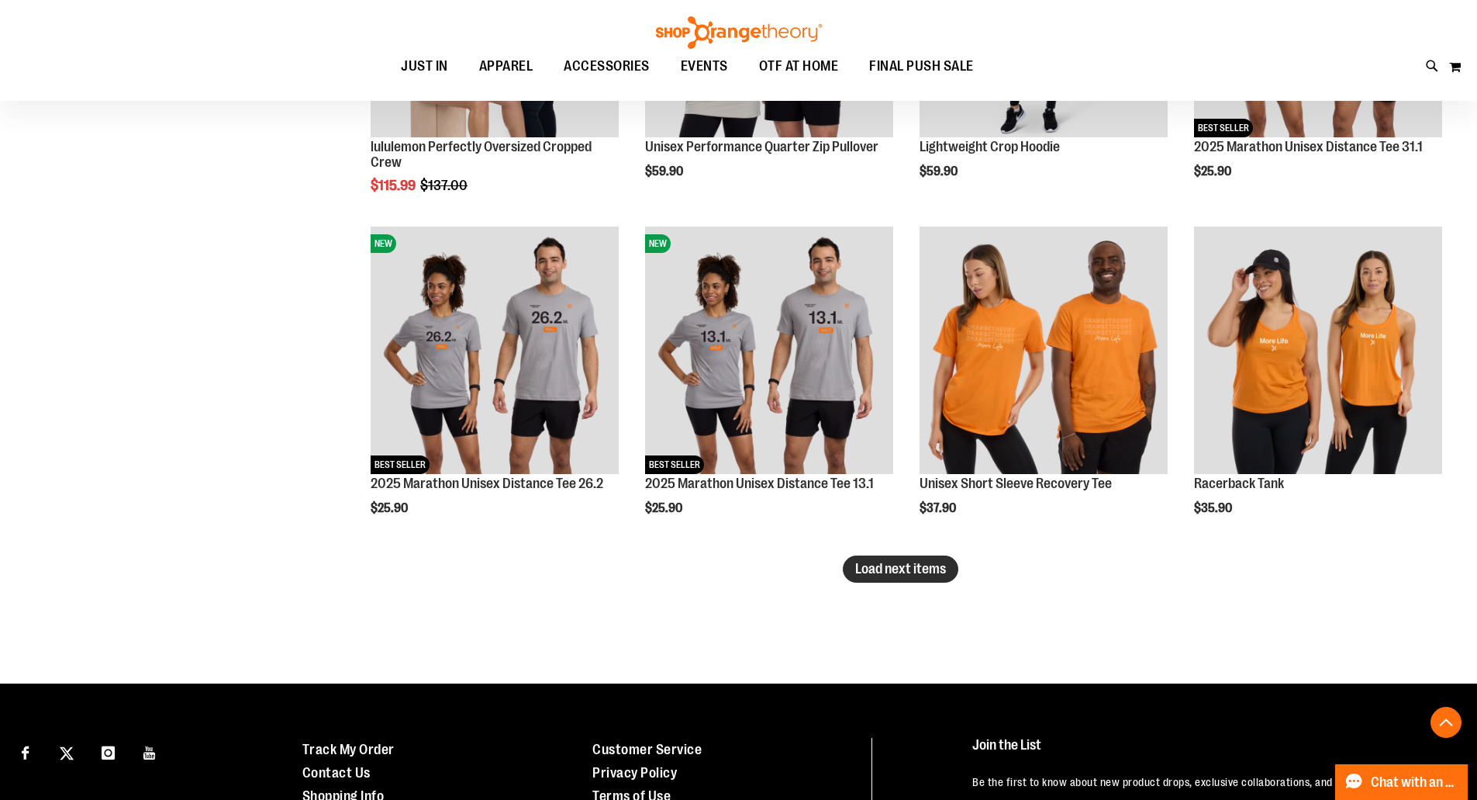
click at [927, 562] on span "Load next items" at bounding box center [900, 569] width 91 height 16
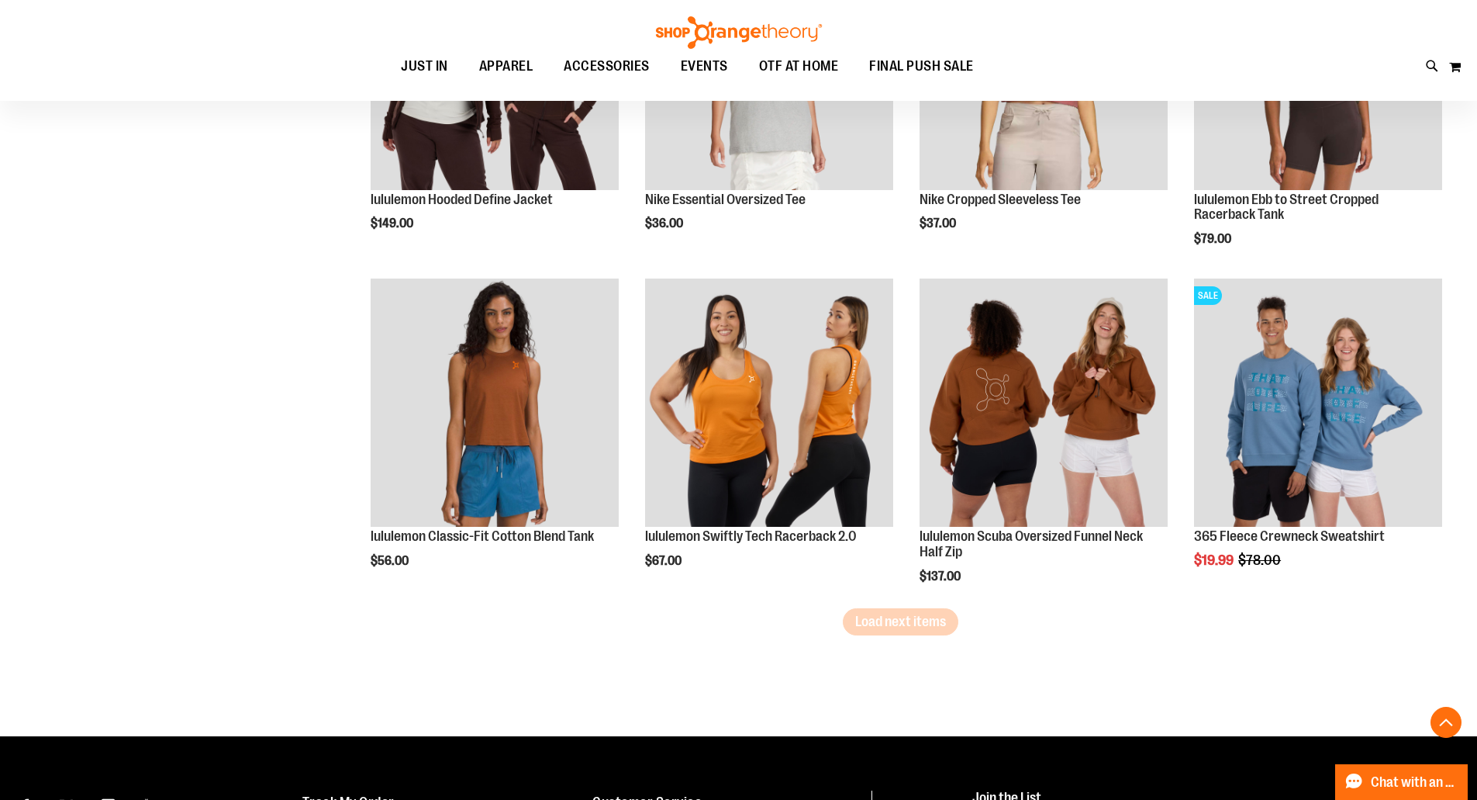
scroll to position [3833, 0]
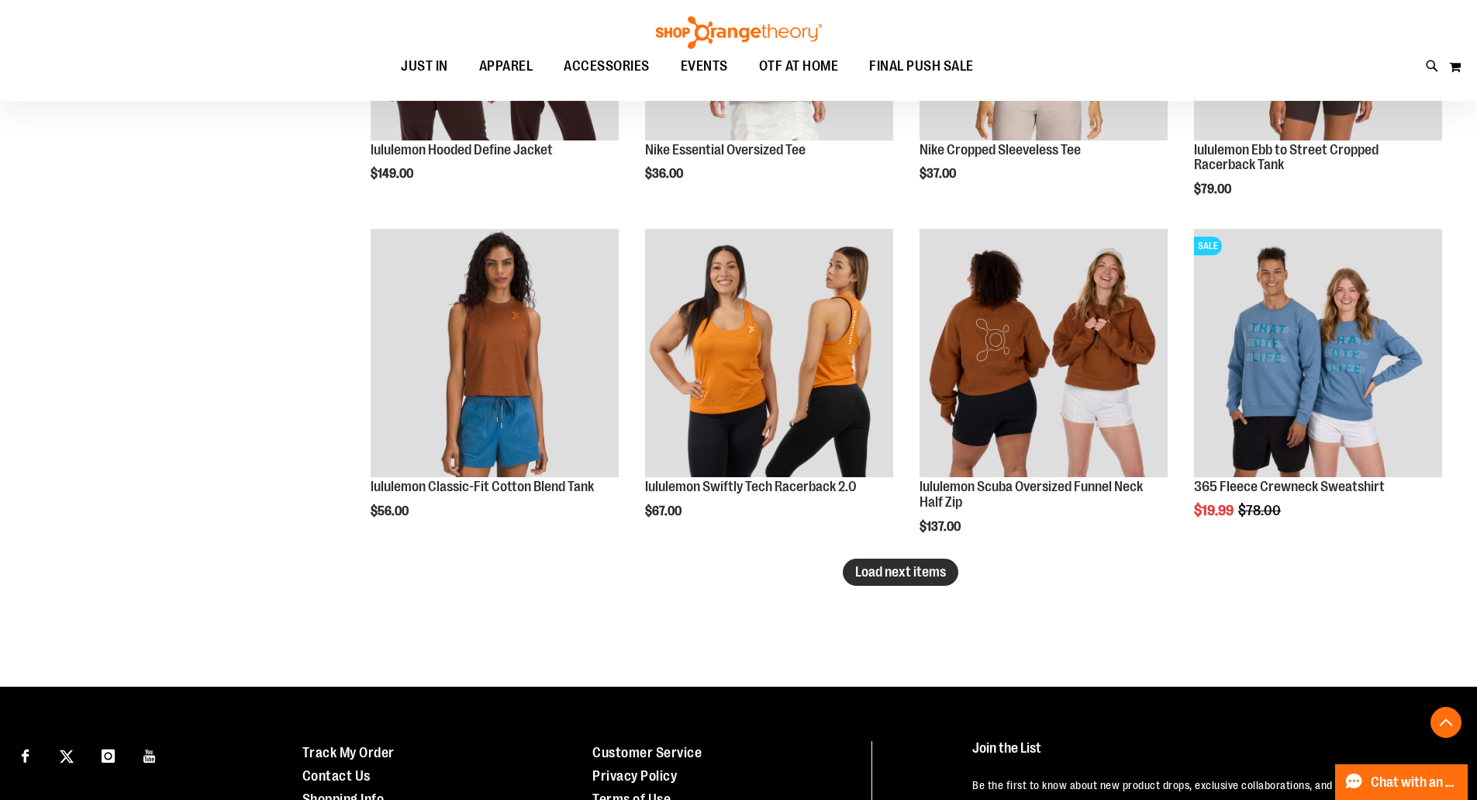
click at [910, 582] on button "Load next items" at bounding box center [901, 571] width 116 height 27
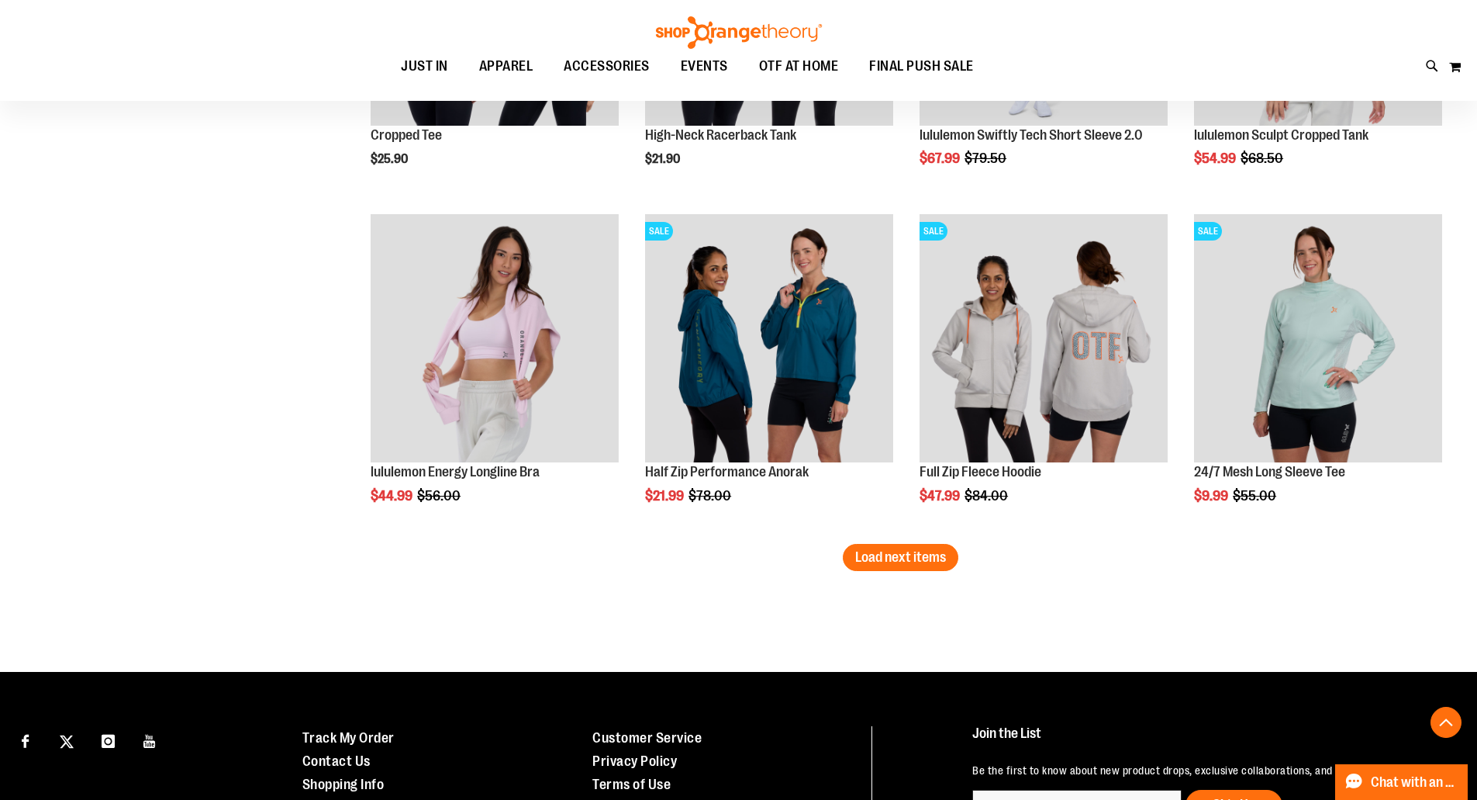
scroll to position [4919, 0]
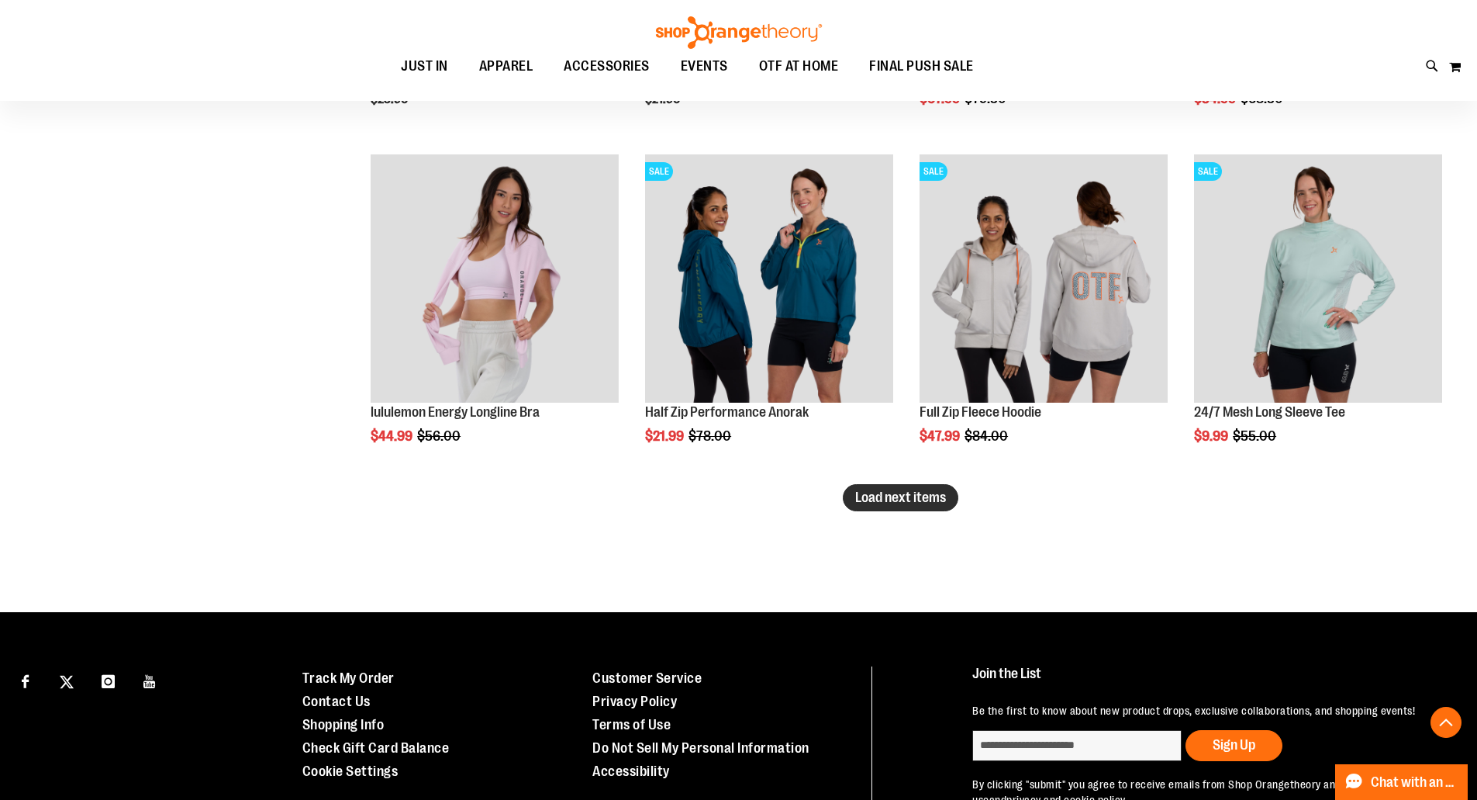
click at [887, 489] on span "Load next items" at bounding box center [900, 497] width 91 height 16
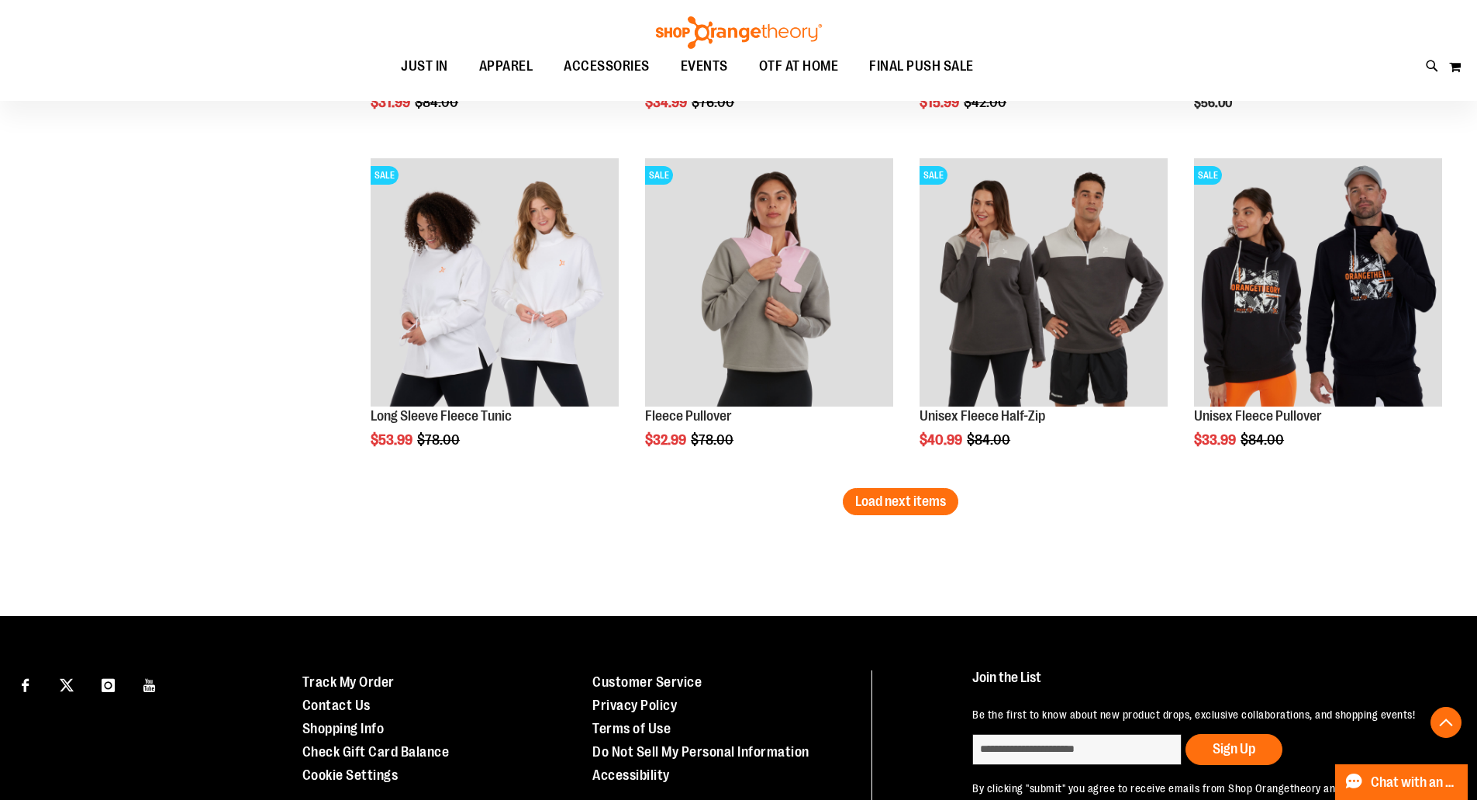
scroll to position [5927, 0]
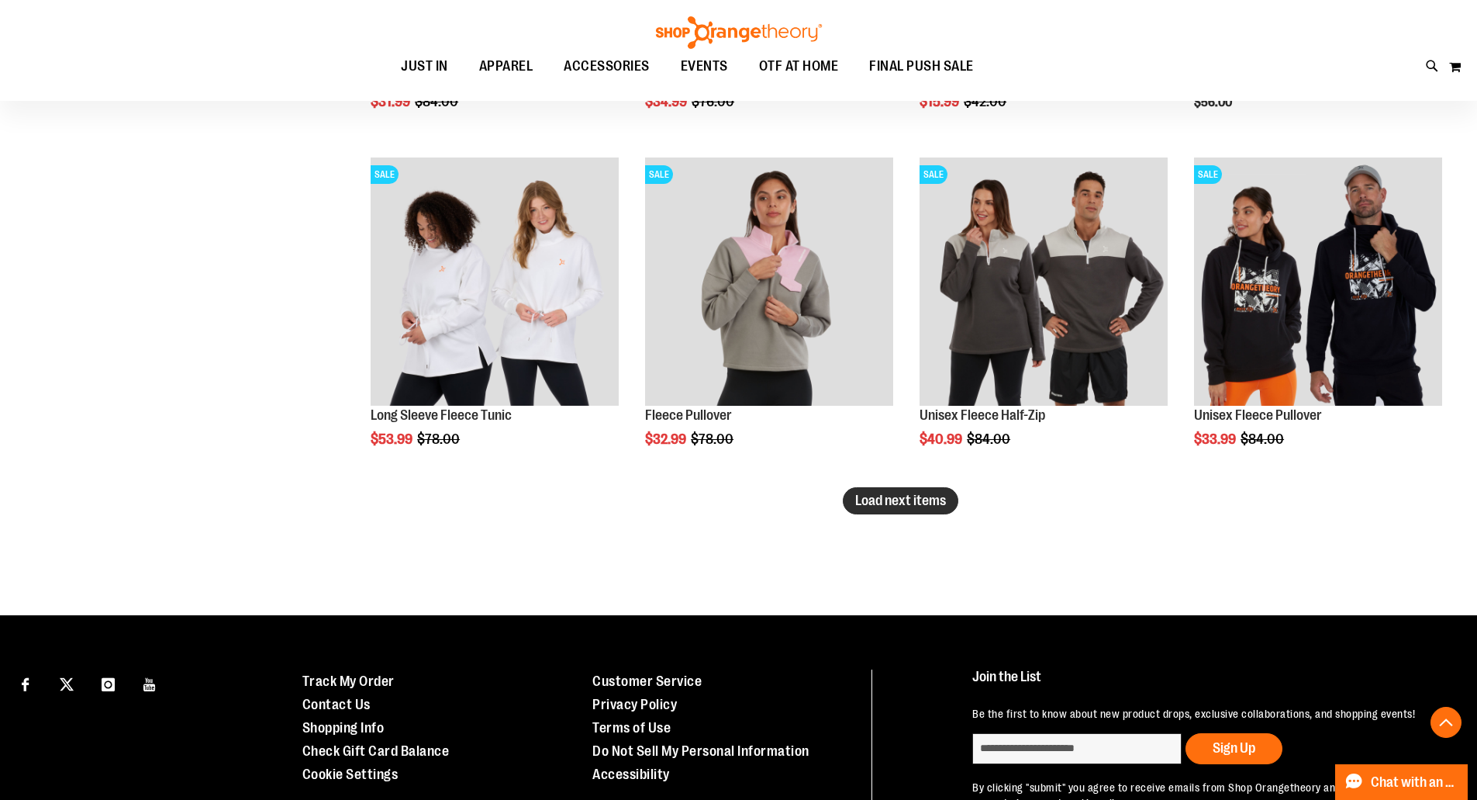
click at [912, 493] on span "Load next items" at bounding box center [900, 500] width 91 height 16
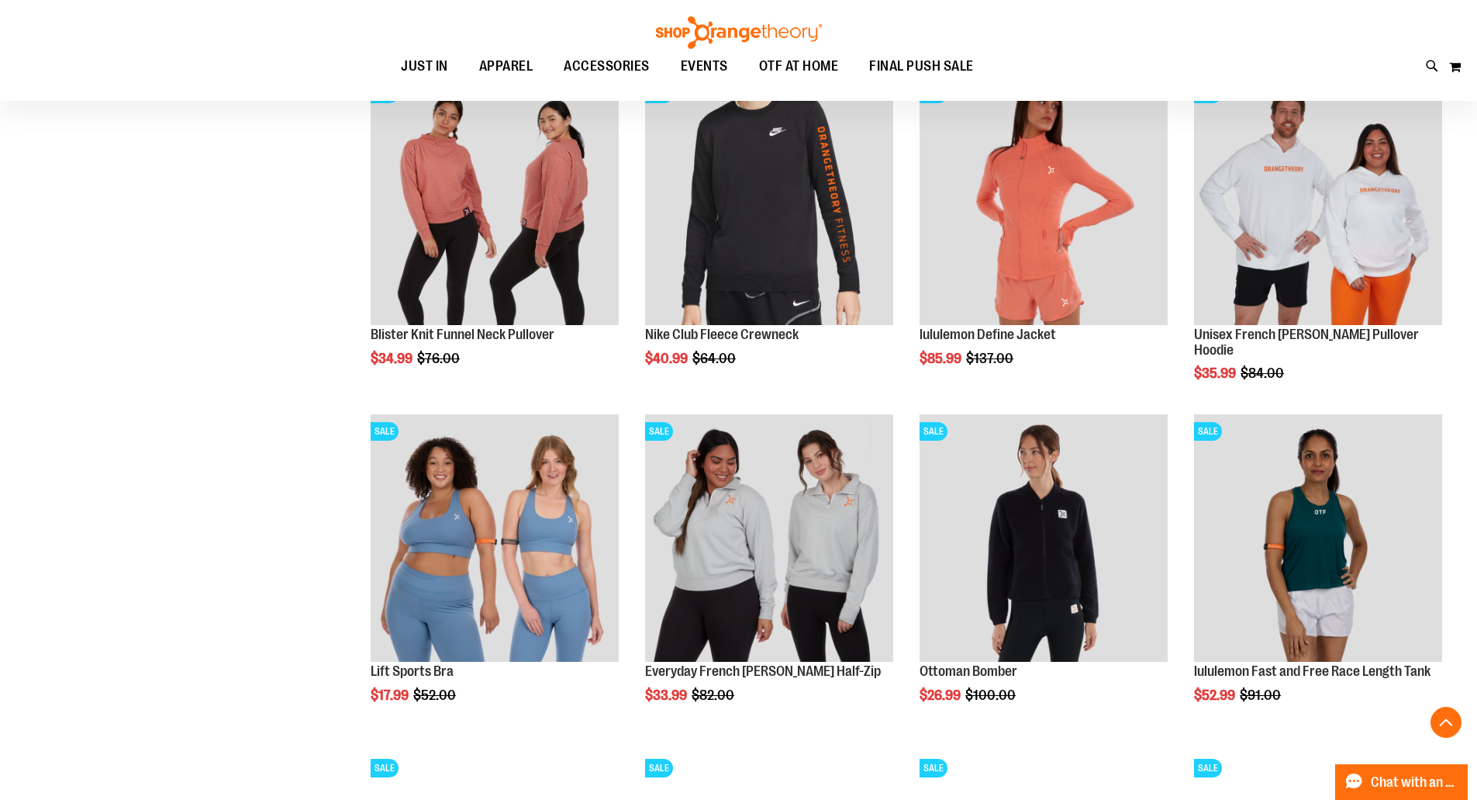
scroll to position [6392, 0]
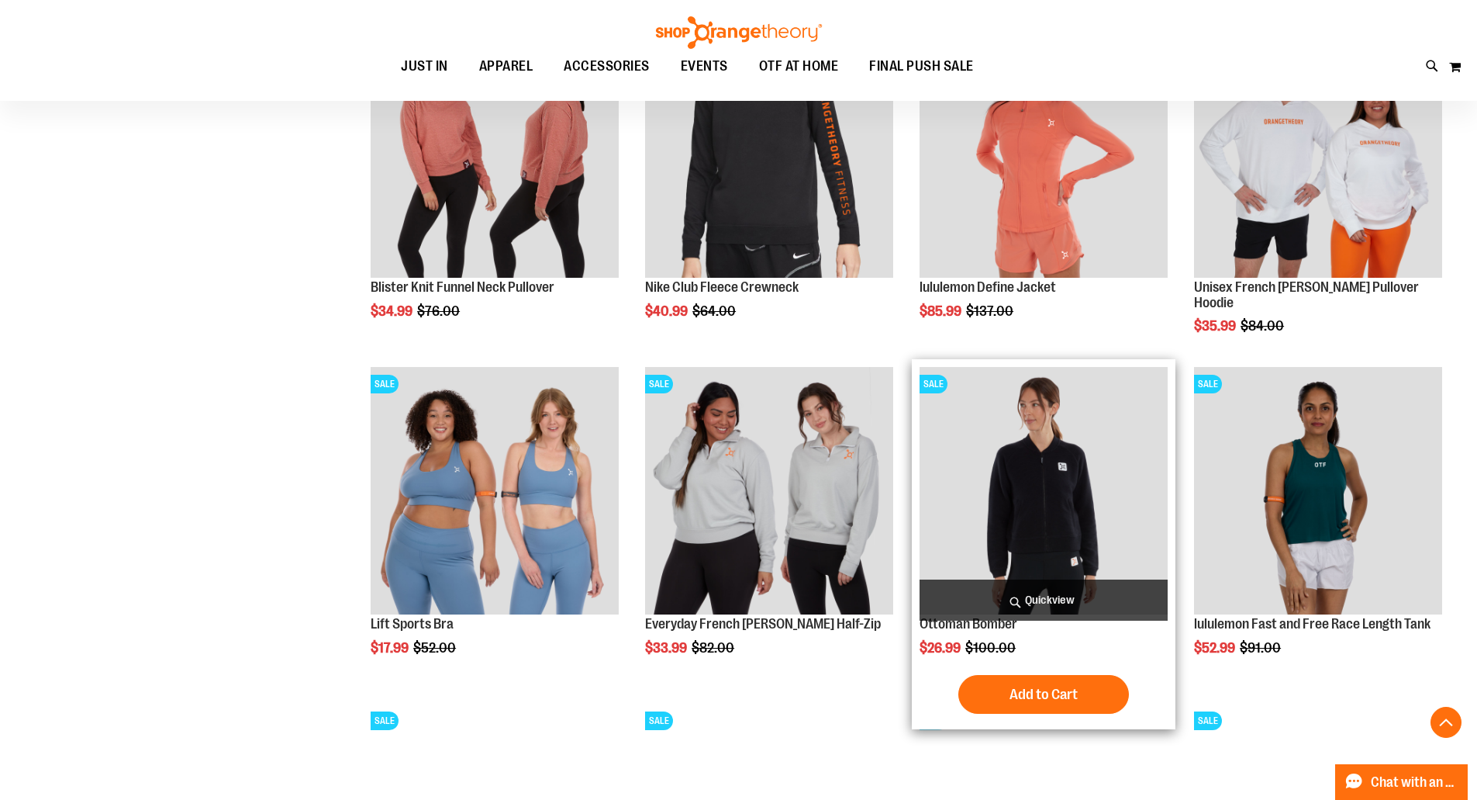
click at [997, 450] on img "product" at bounding box center [1044, 491] width 248 height 248
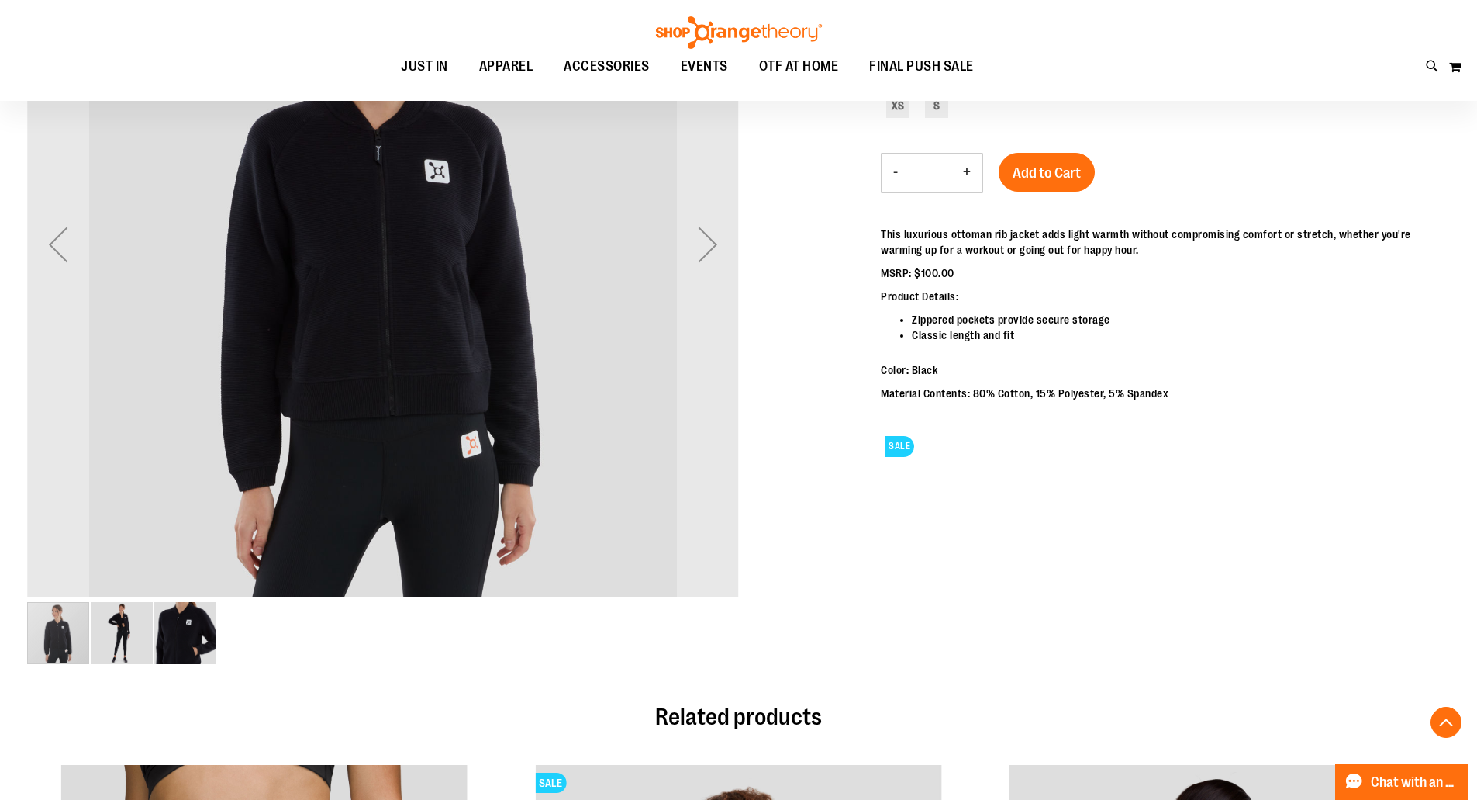
scroll to position [309, 0]
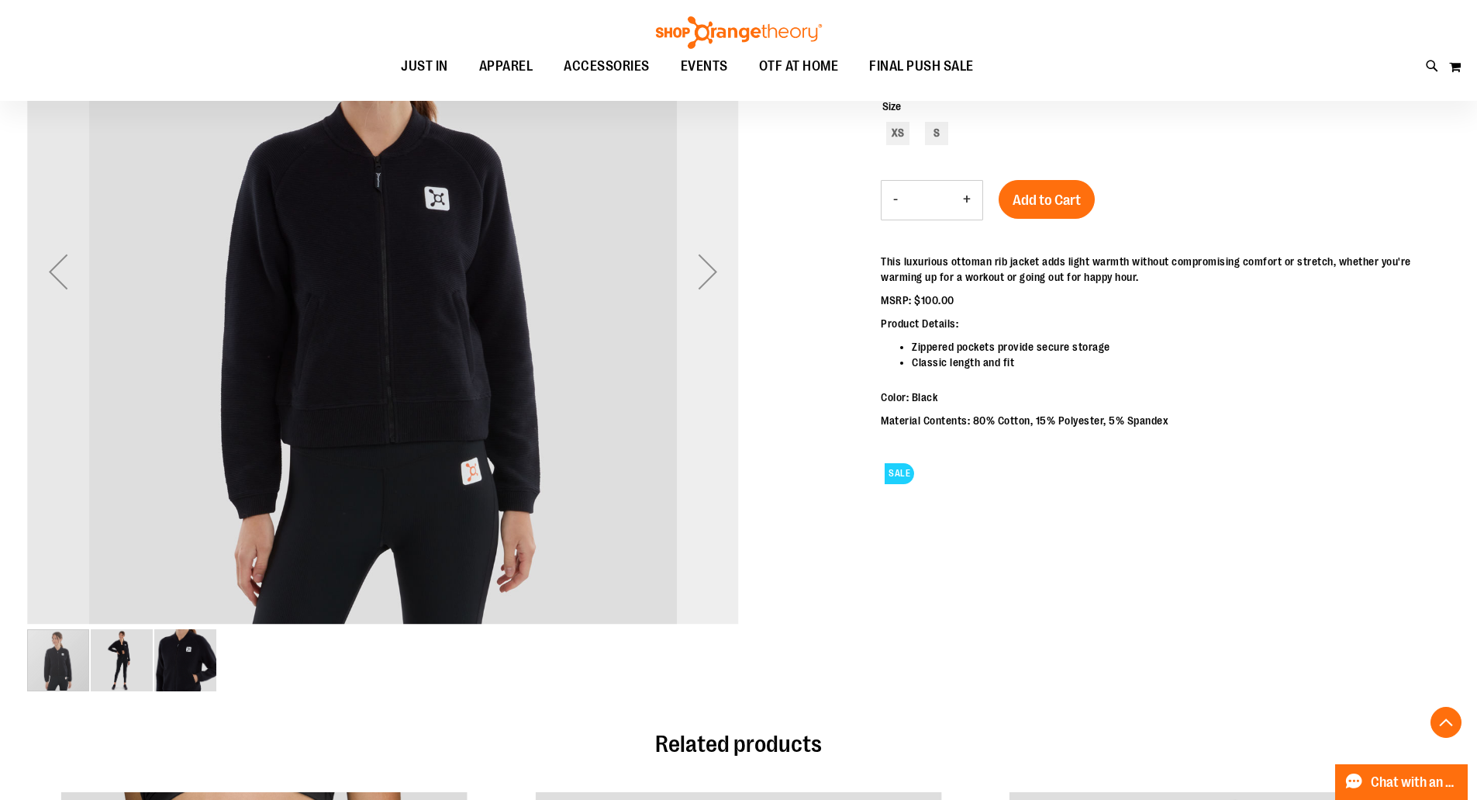
click at [717, 265] on div "Next" at bounding box center [708, 271] width 62 height 62
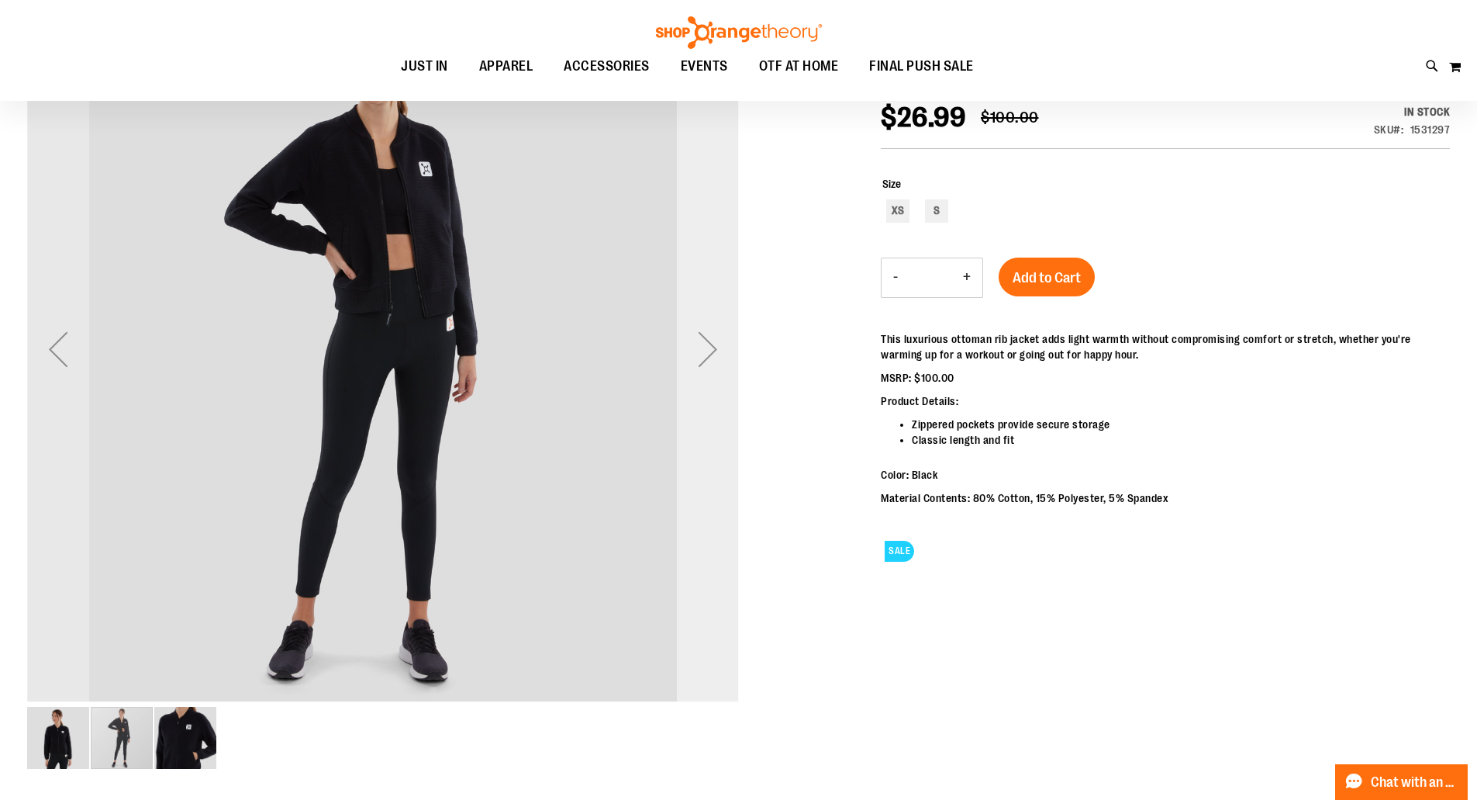
scroll to position [154, 0]
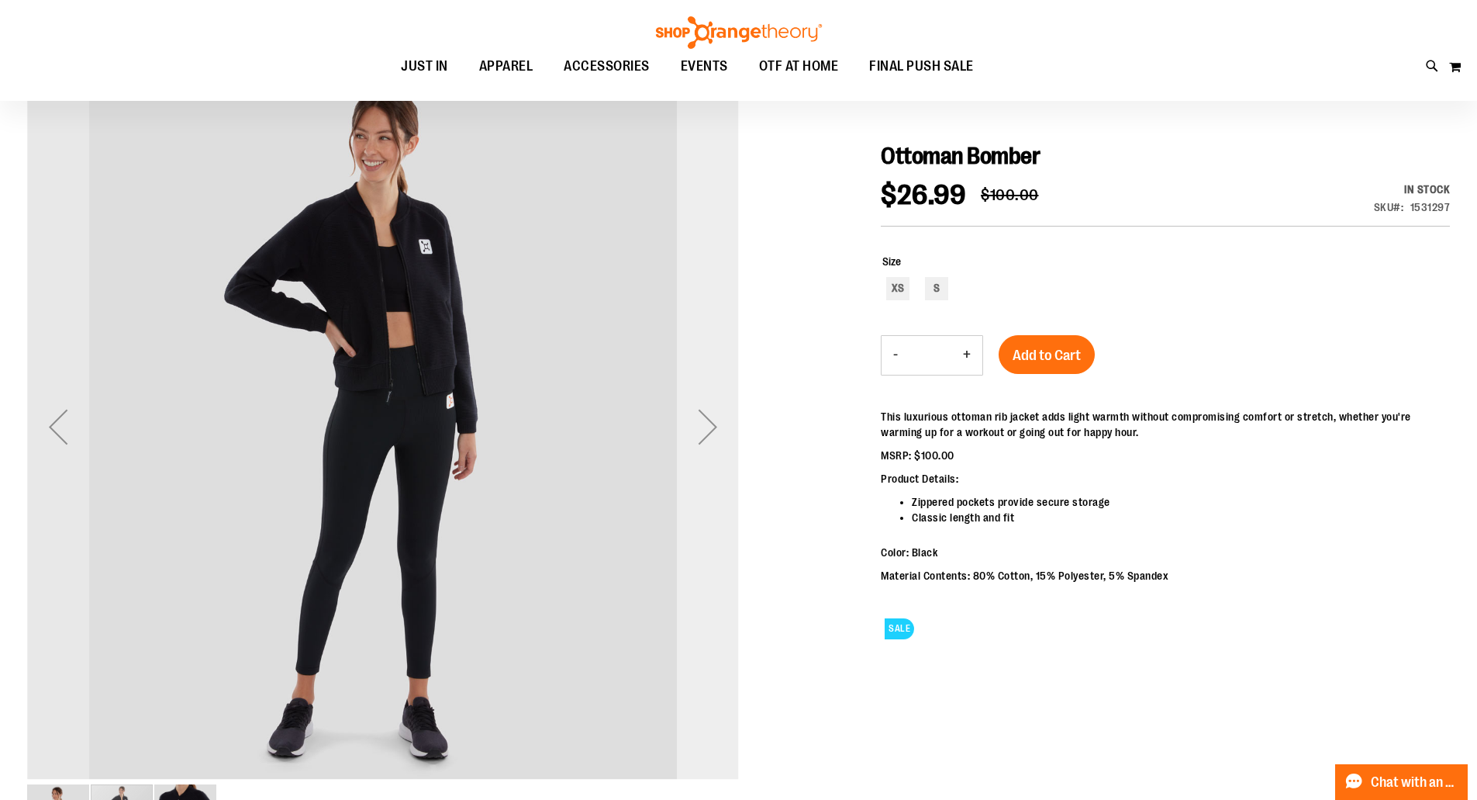
click at [714, 423] on div "Next" at bounding box center [708, 427] width 62 height 62
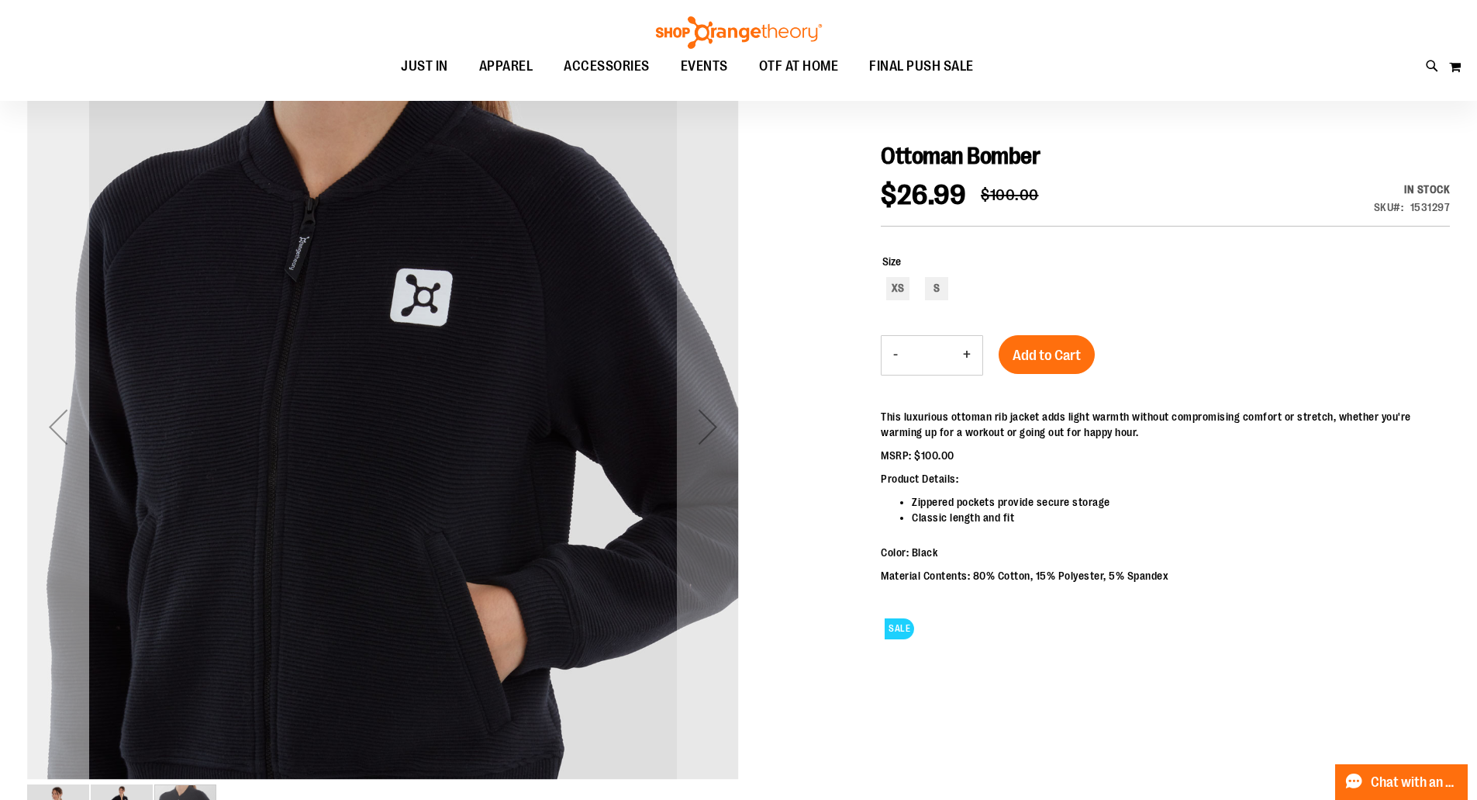
click at [58, 434] on div "Previous" at bounding box center [58, 427] width 62 height 62
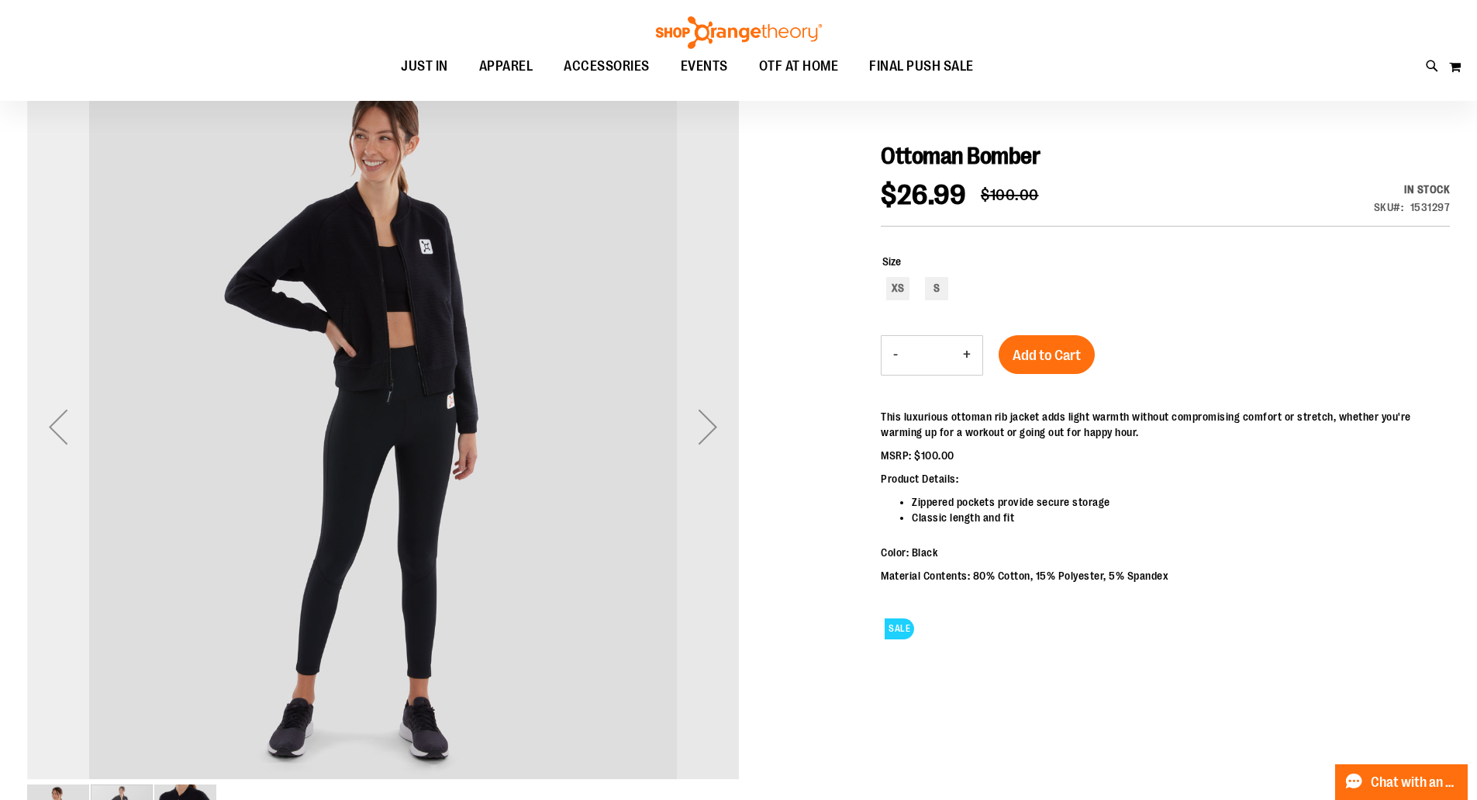
click at [58, 434] on div "Previous" at bounding box center [58, 427] width 62 height 62
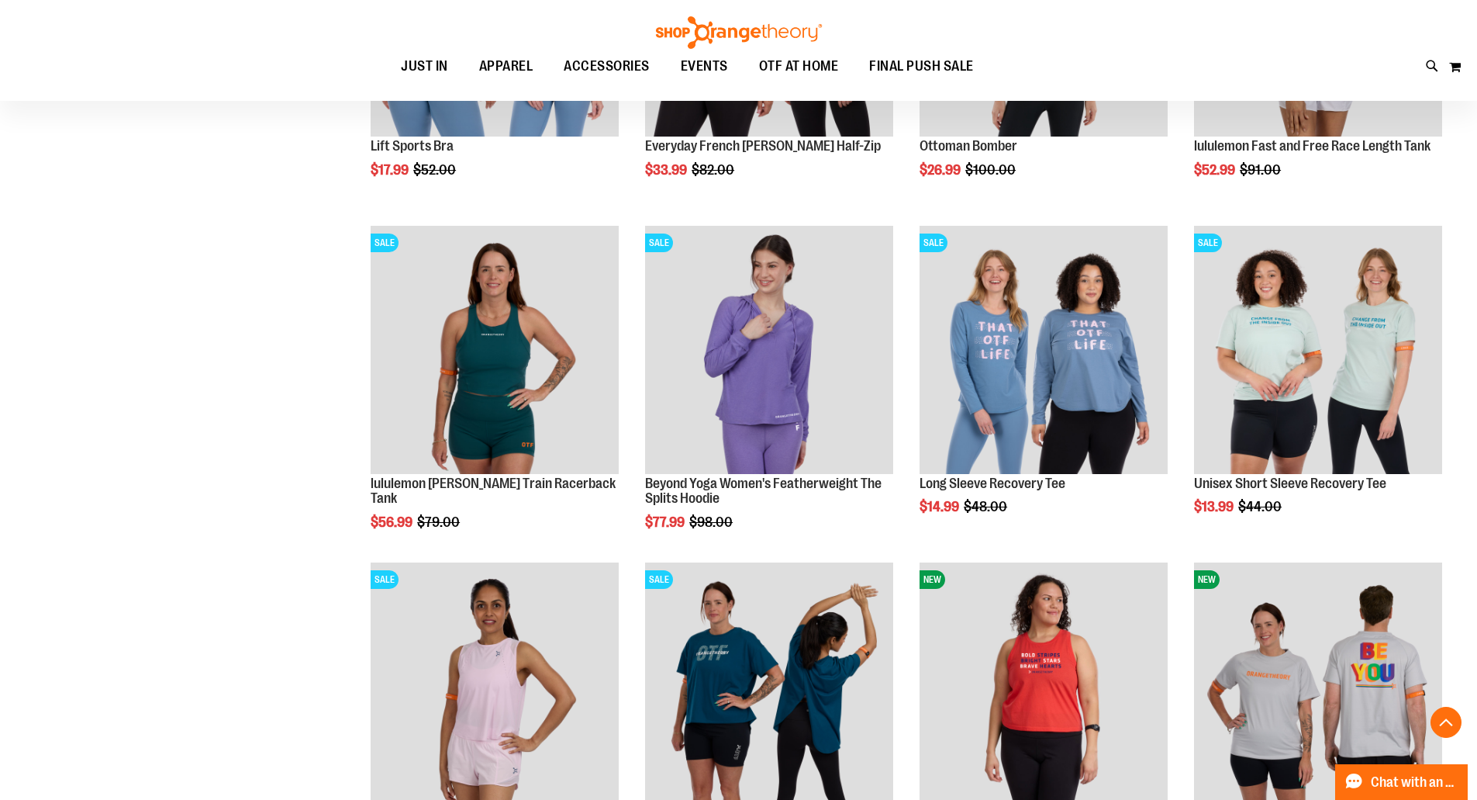
scroll to position [809, 0]
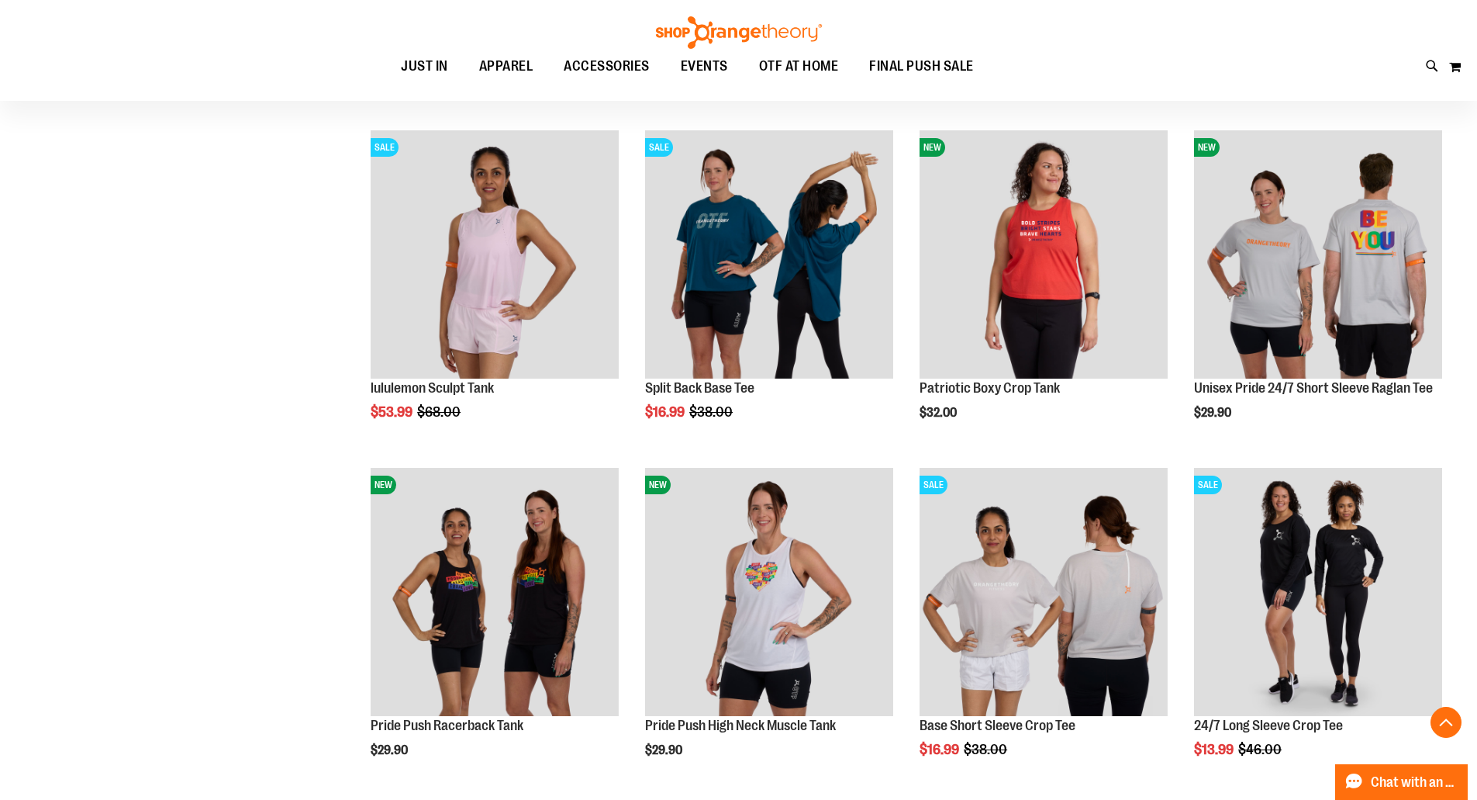
scroll to position [1274, 0]
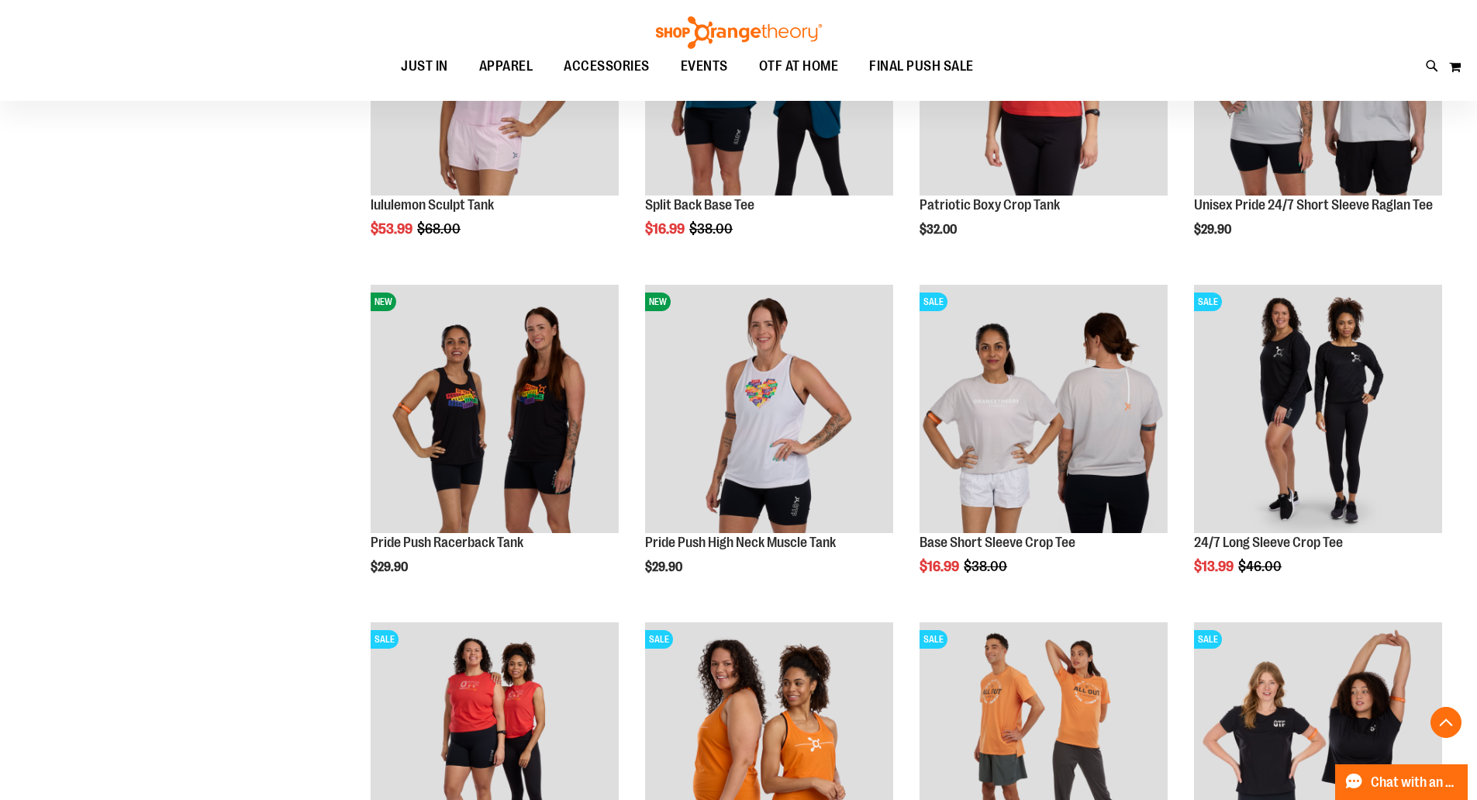
scroll to position [1584, 0]
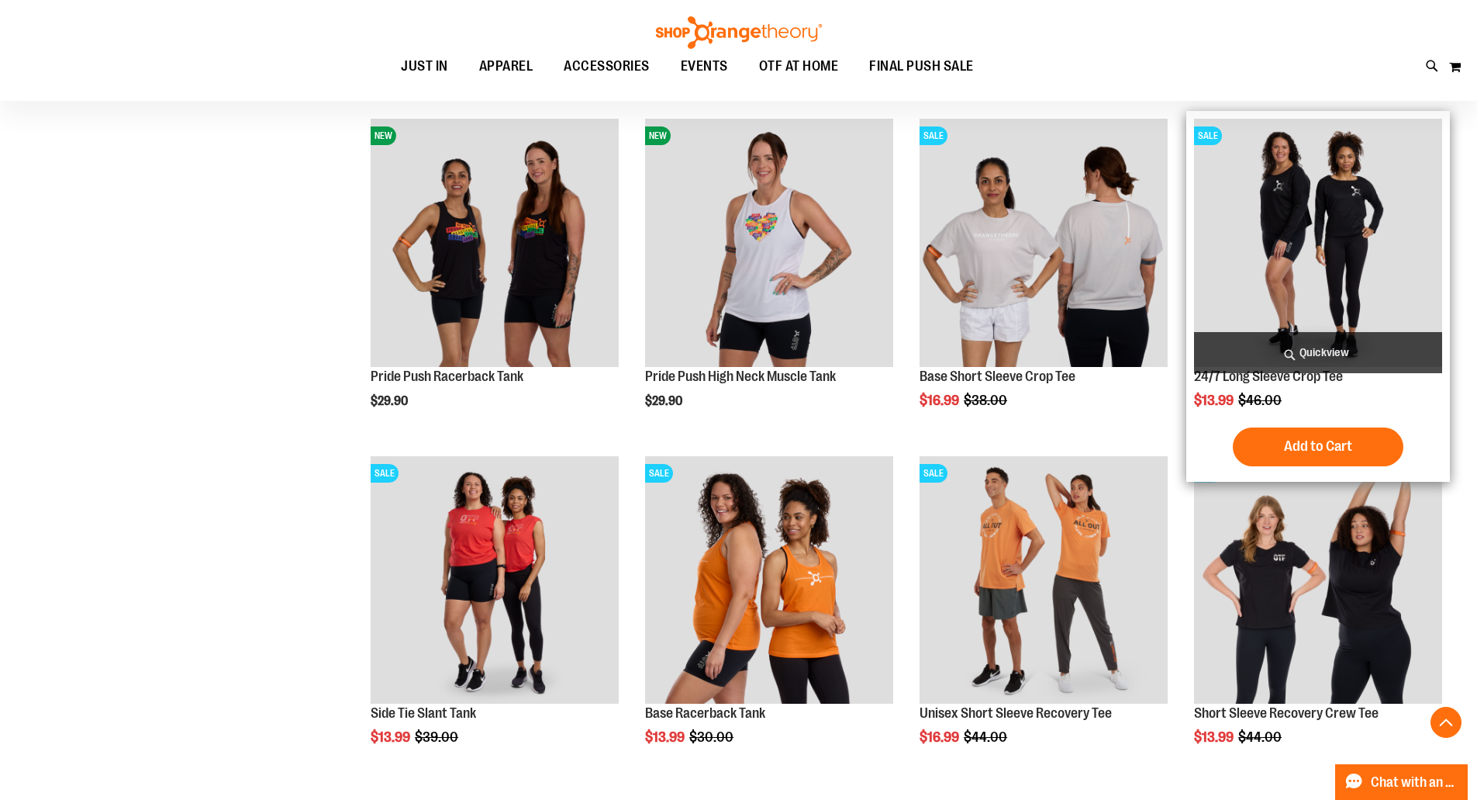
click at [1349, 293] on img "product" at bounding box center [1318, 243] width 248 height 248
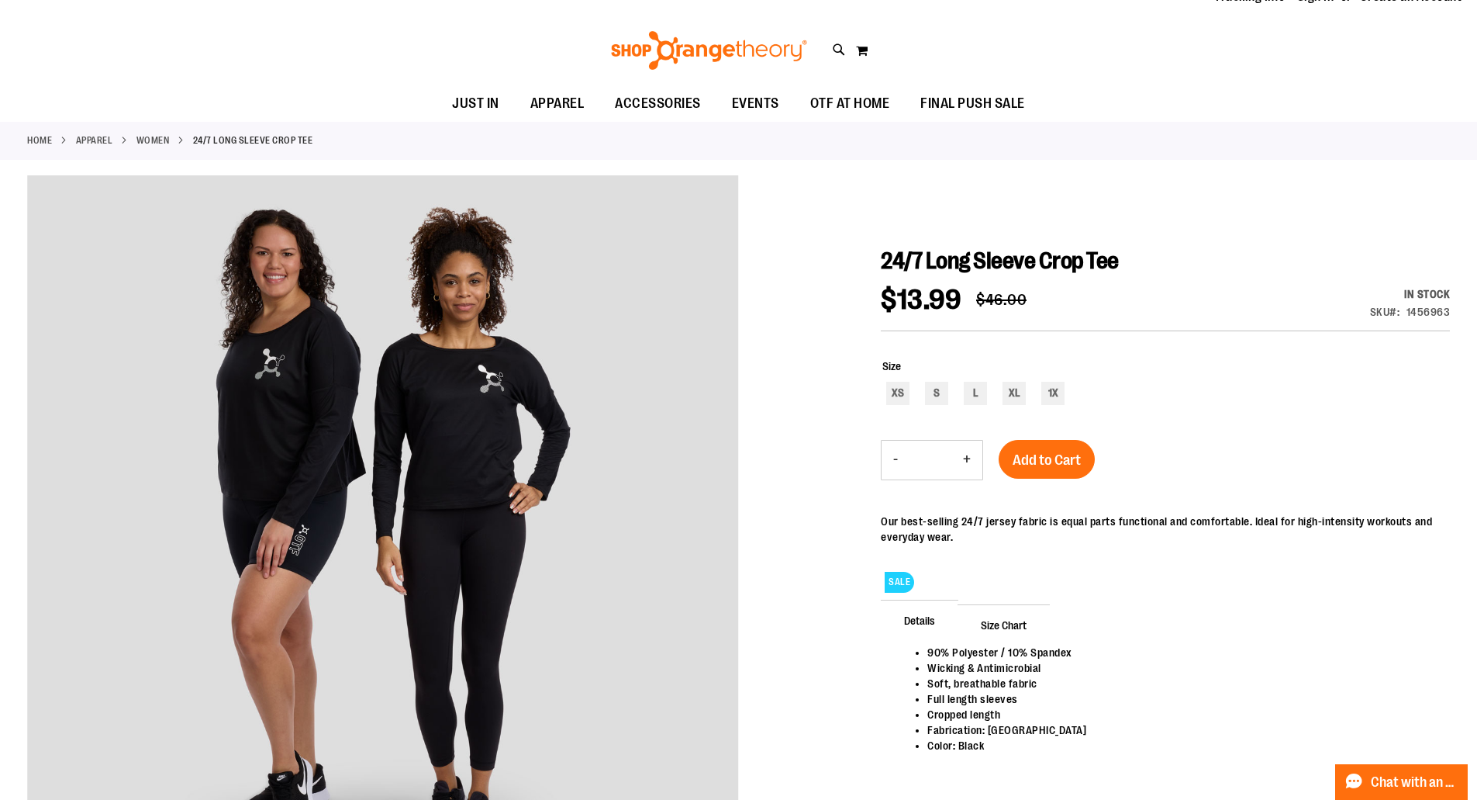
scroll to position [154, 0]
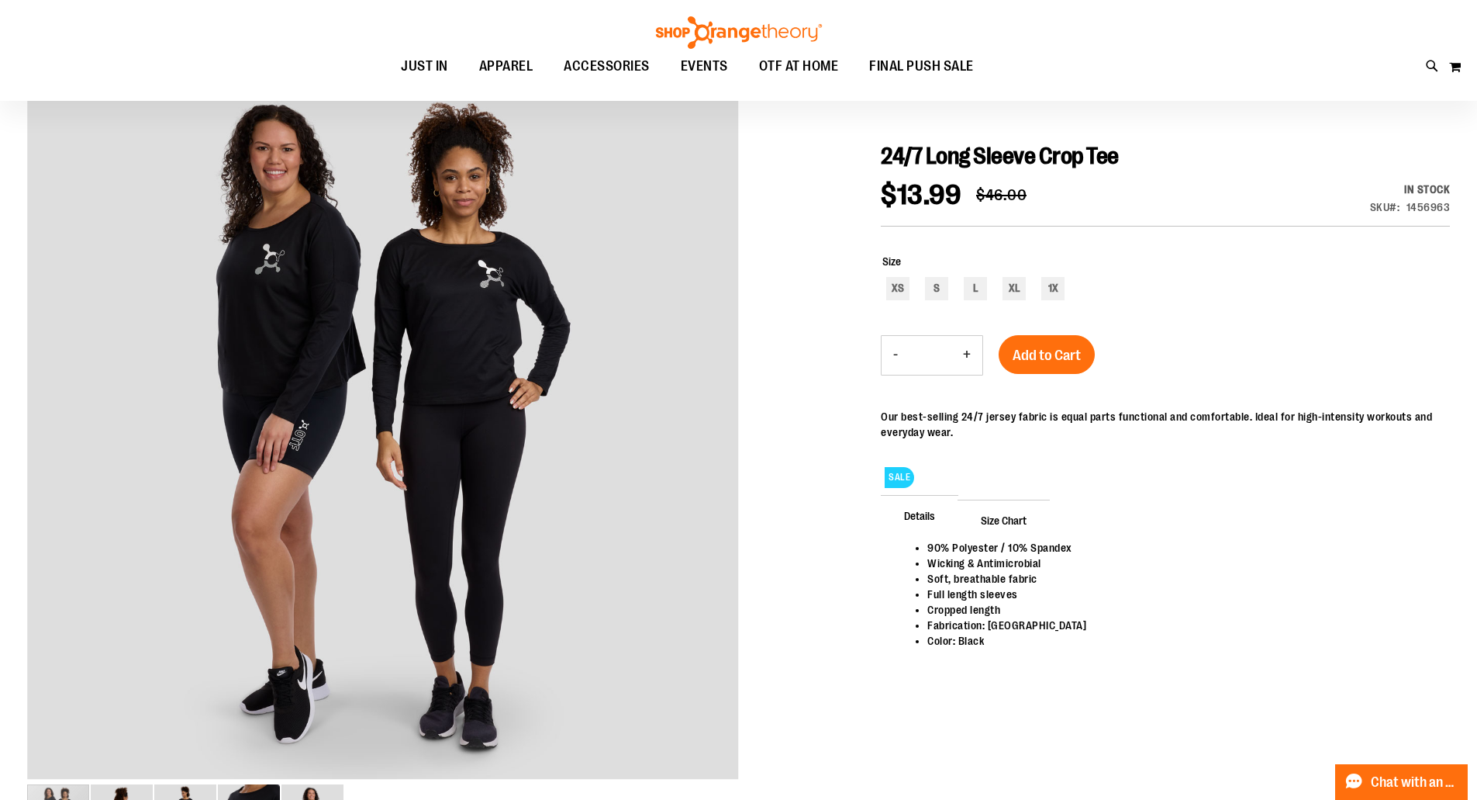
click at [1007, 523] on span "Size Chart" at bounding box center [1004, 519] width 92 height 40
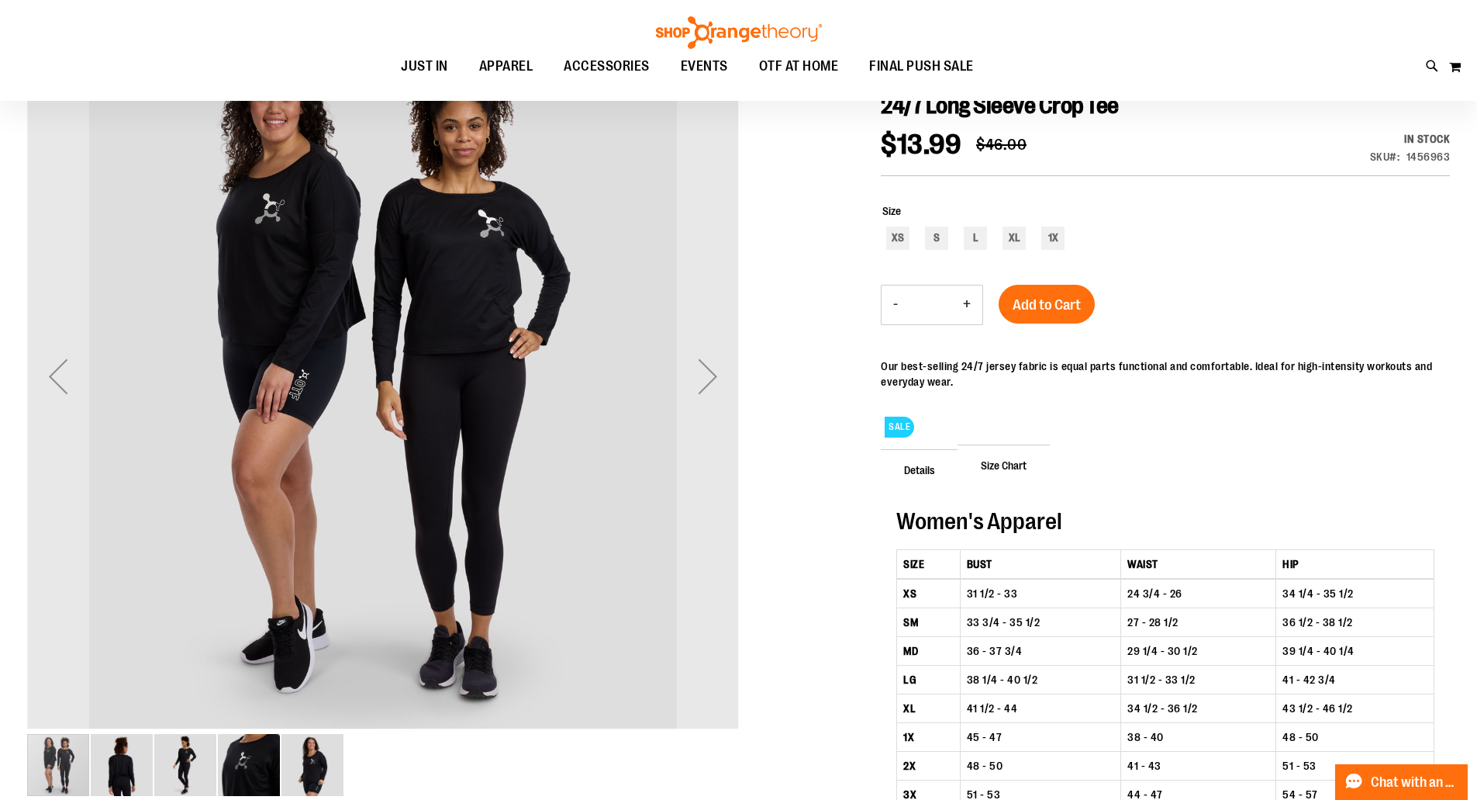
scroll to position [232, 0]
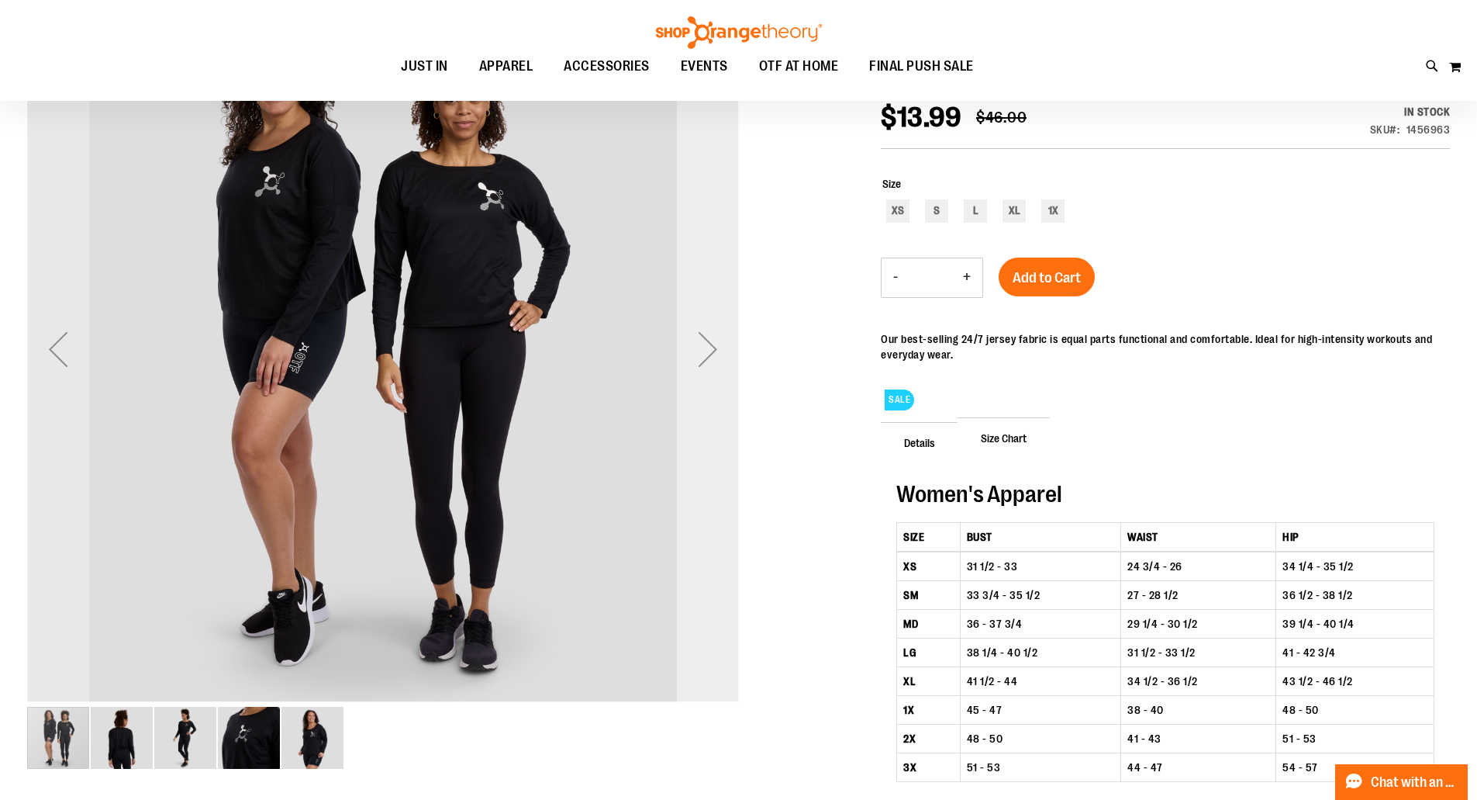
click at [713, 354] on div "Next" at bounding box center [708, 349] width 62 height 62
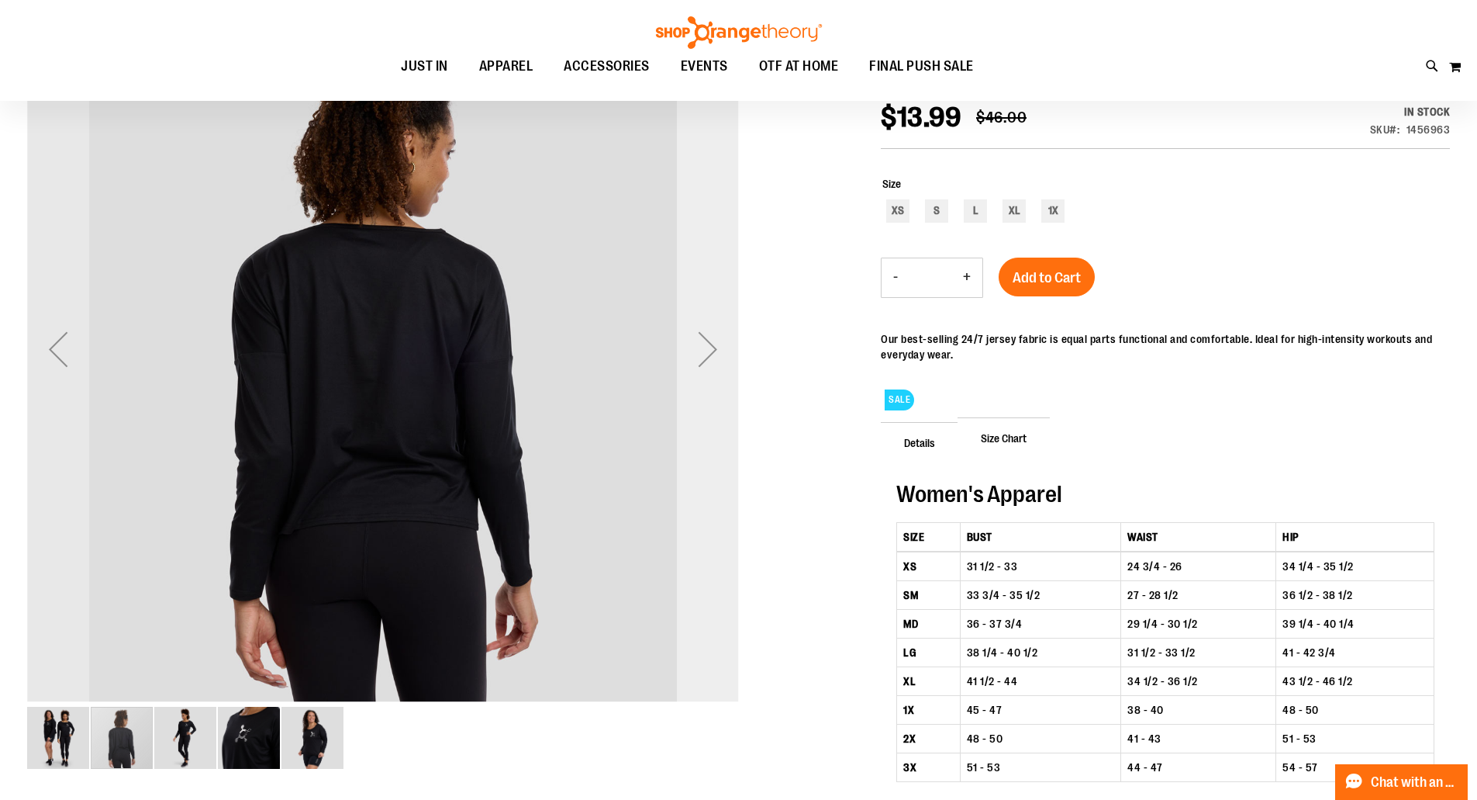
click at [712, 352] on div "Next" at bounding box center [708, 349] width 62 height 62
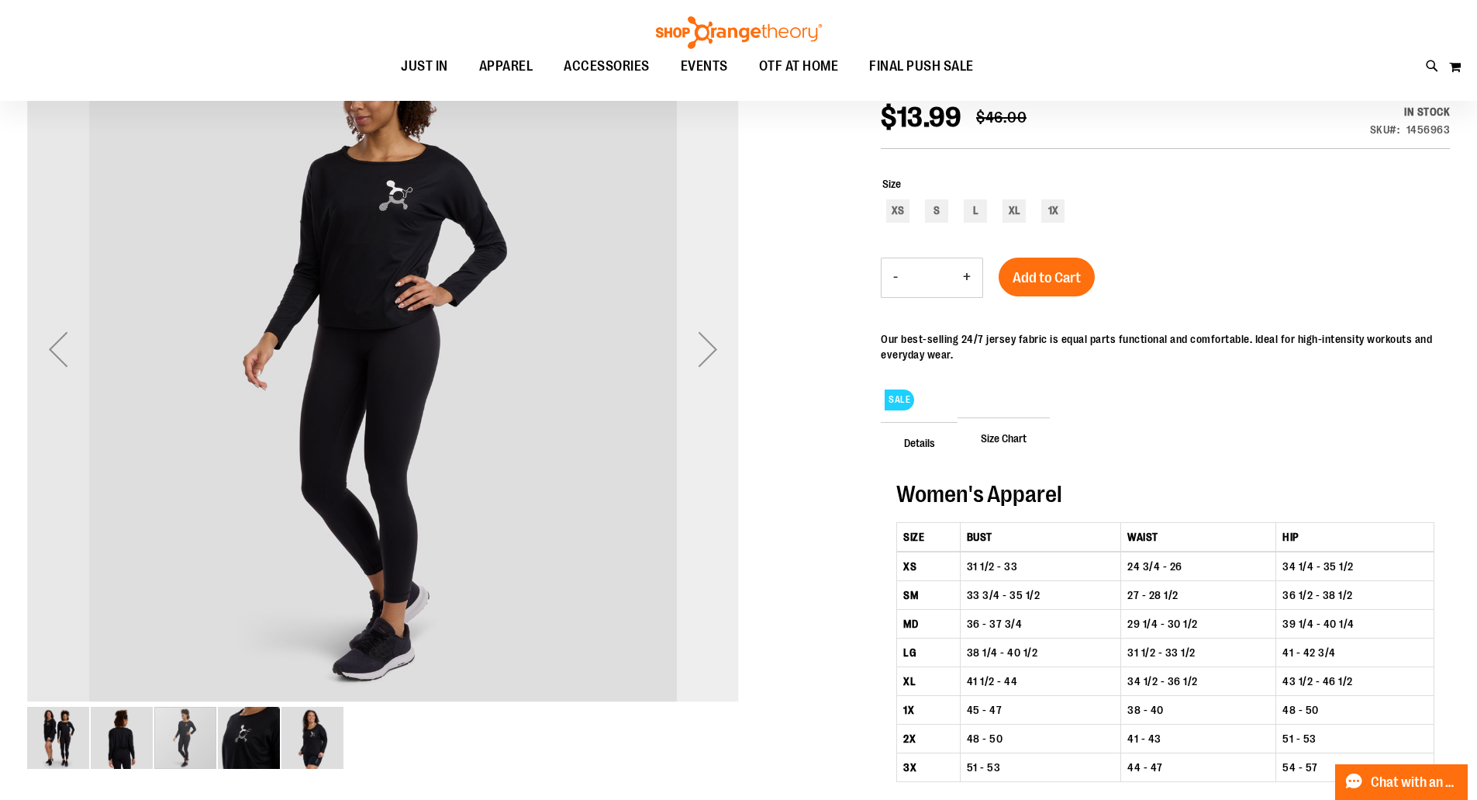
click at [712, 352] on div "Next" at bounding box center [708, 349] width 62 height 62
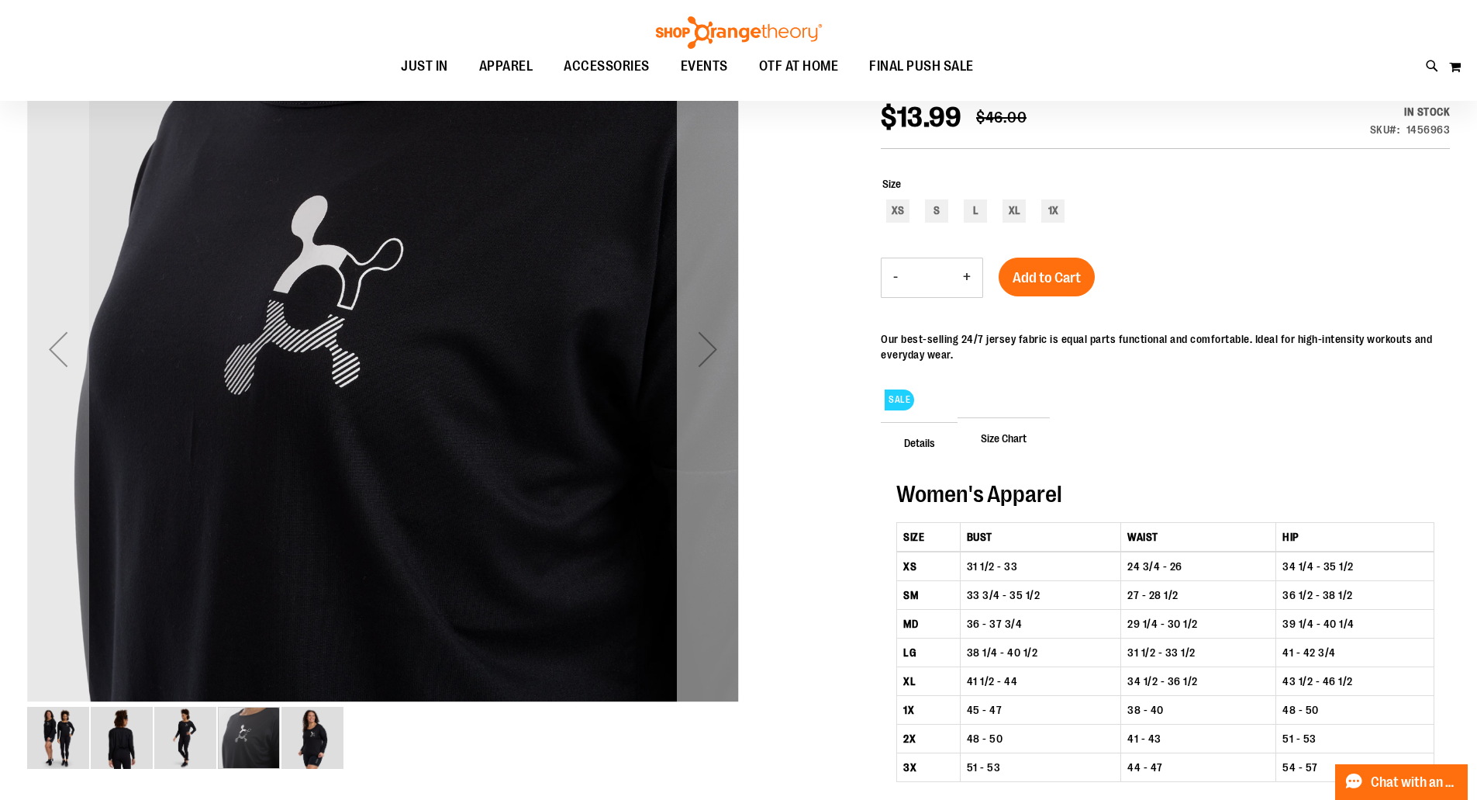
click at [711, 352] on div "Next" at bounding box center [708, 349] width 62 height 62
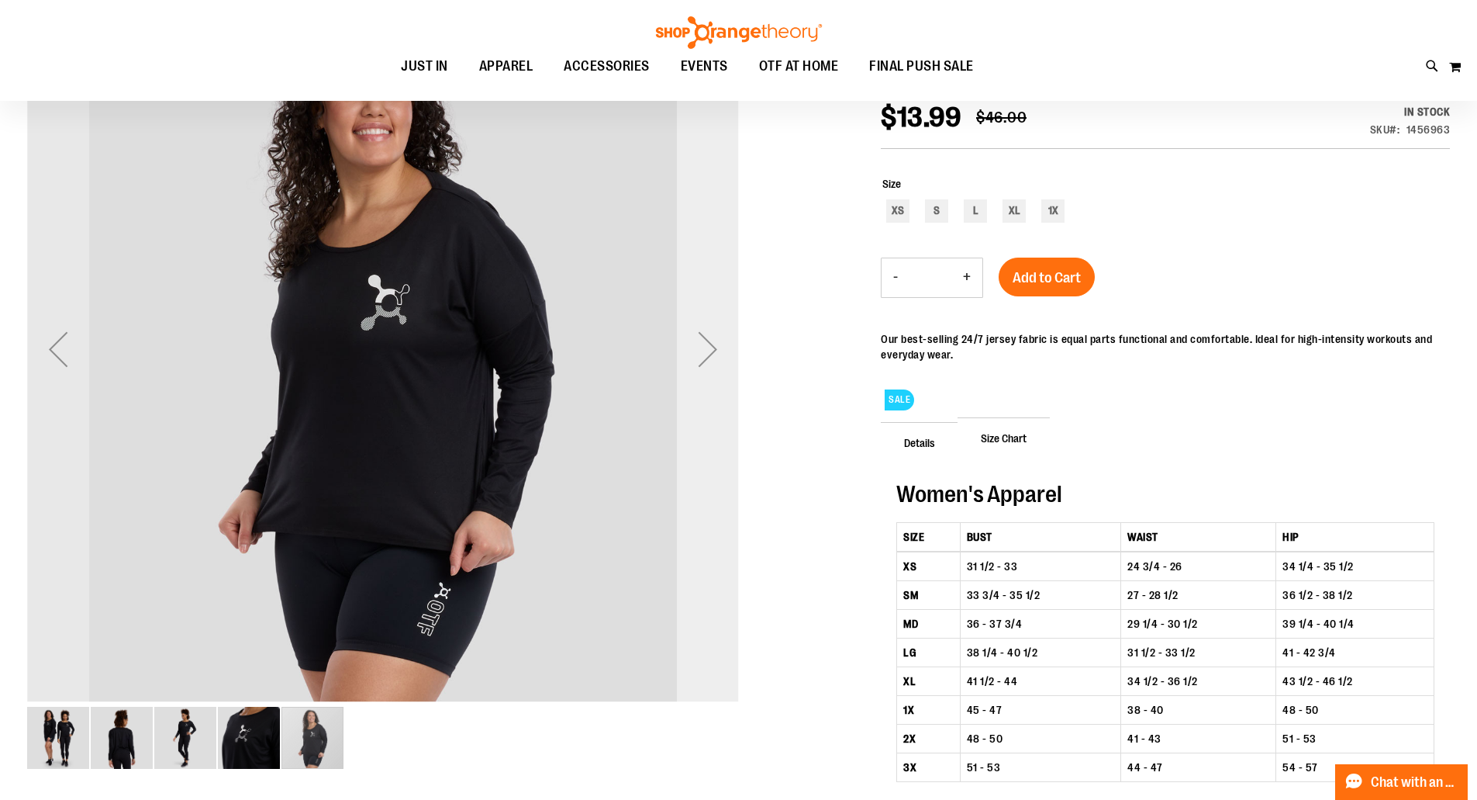
click at [711, 352] on div "Next" at bounding box center [708, 349] width 62 height 62
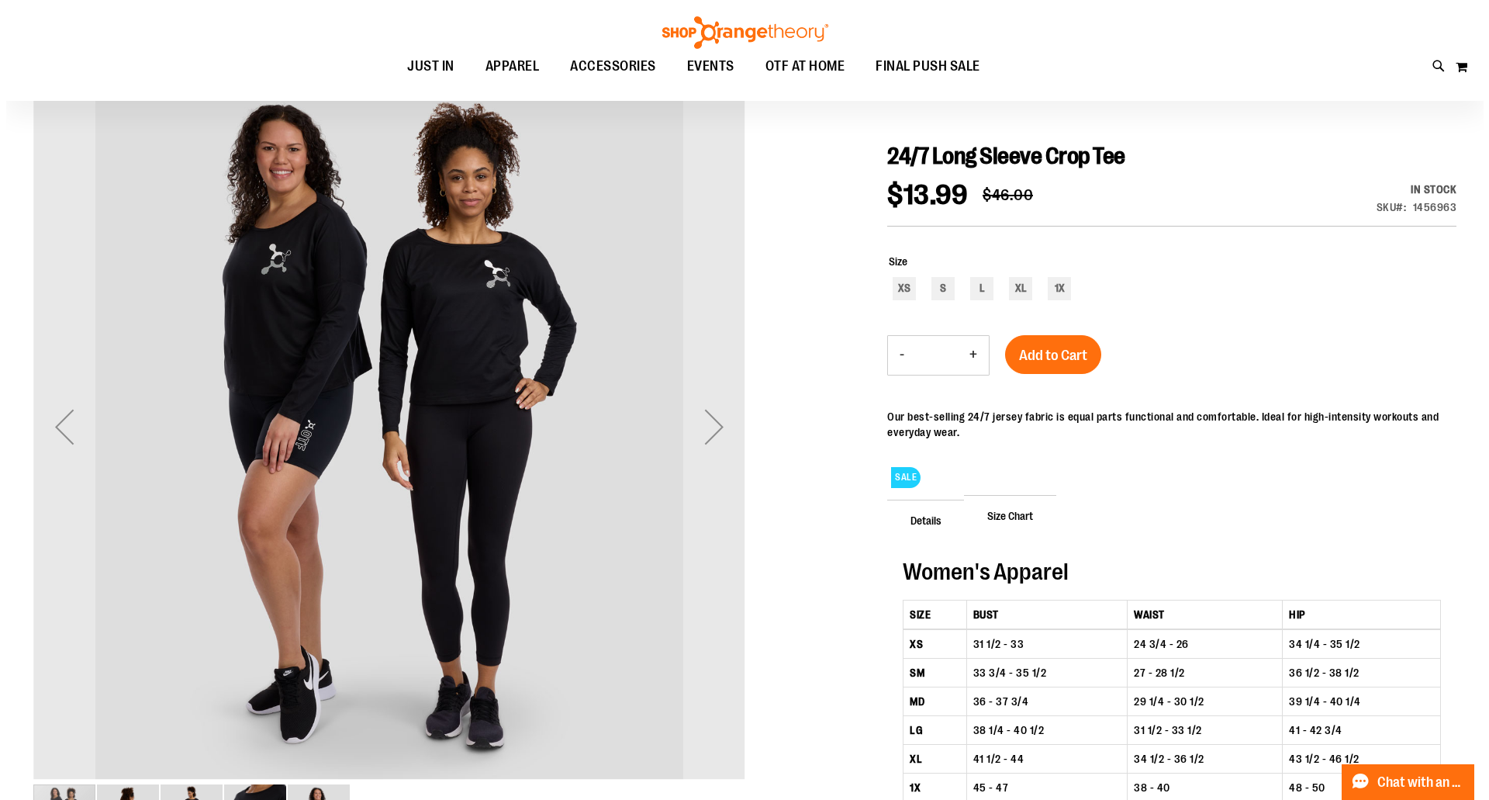
scroll to position [0, 0]
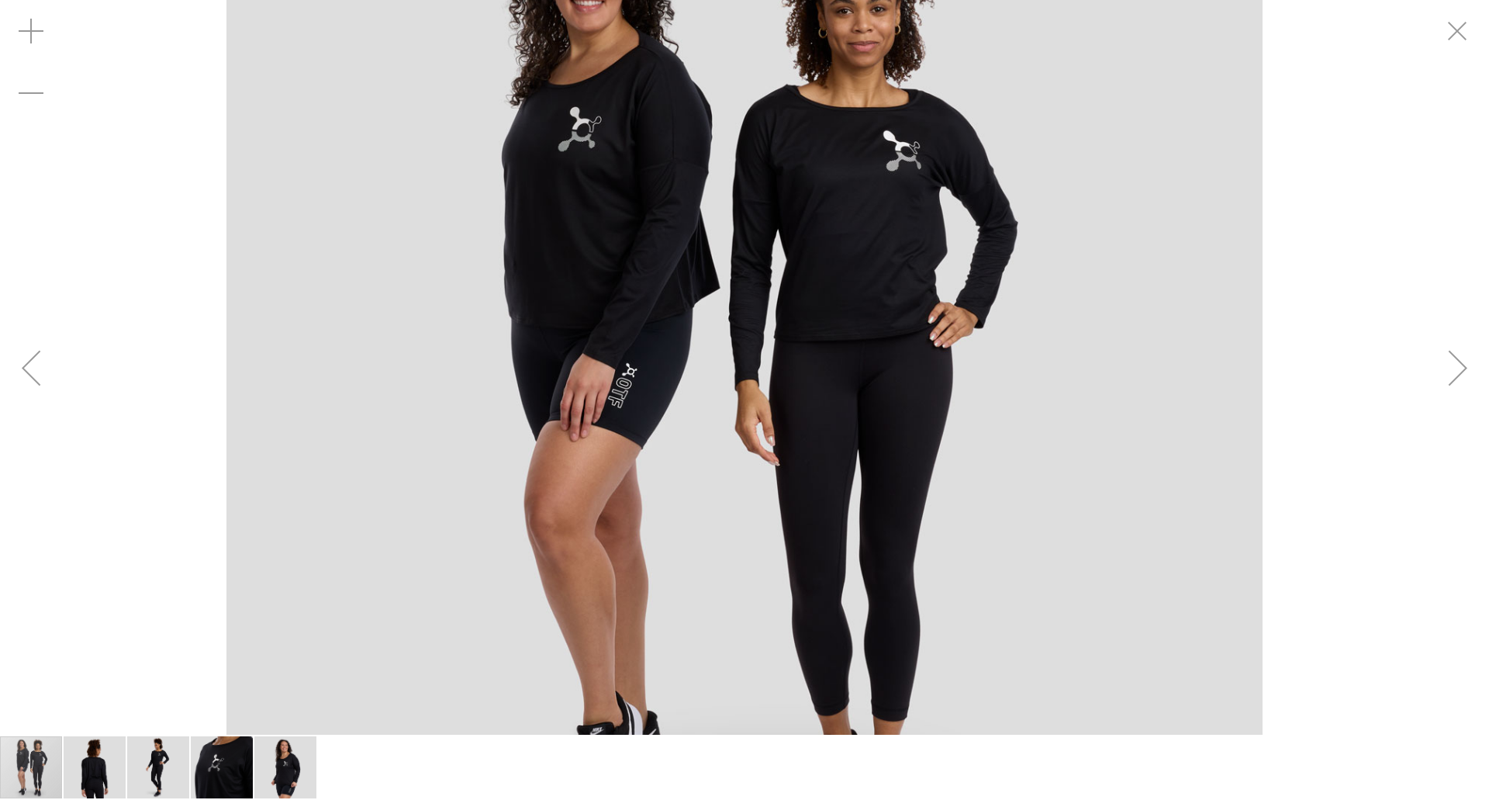
click at [1454, 382] on div "Next" at bounding box center [1458, 368] width 62 height 62
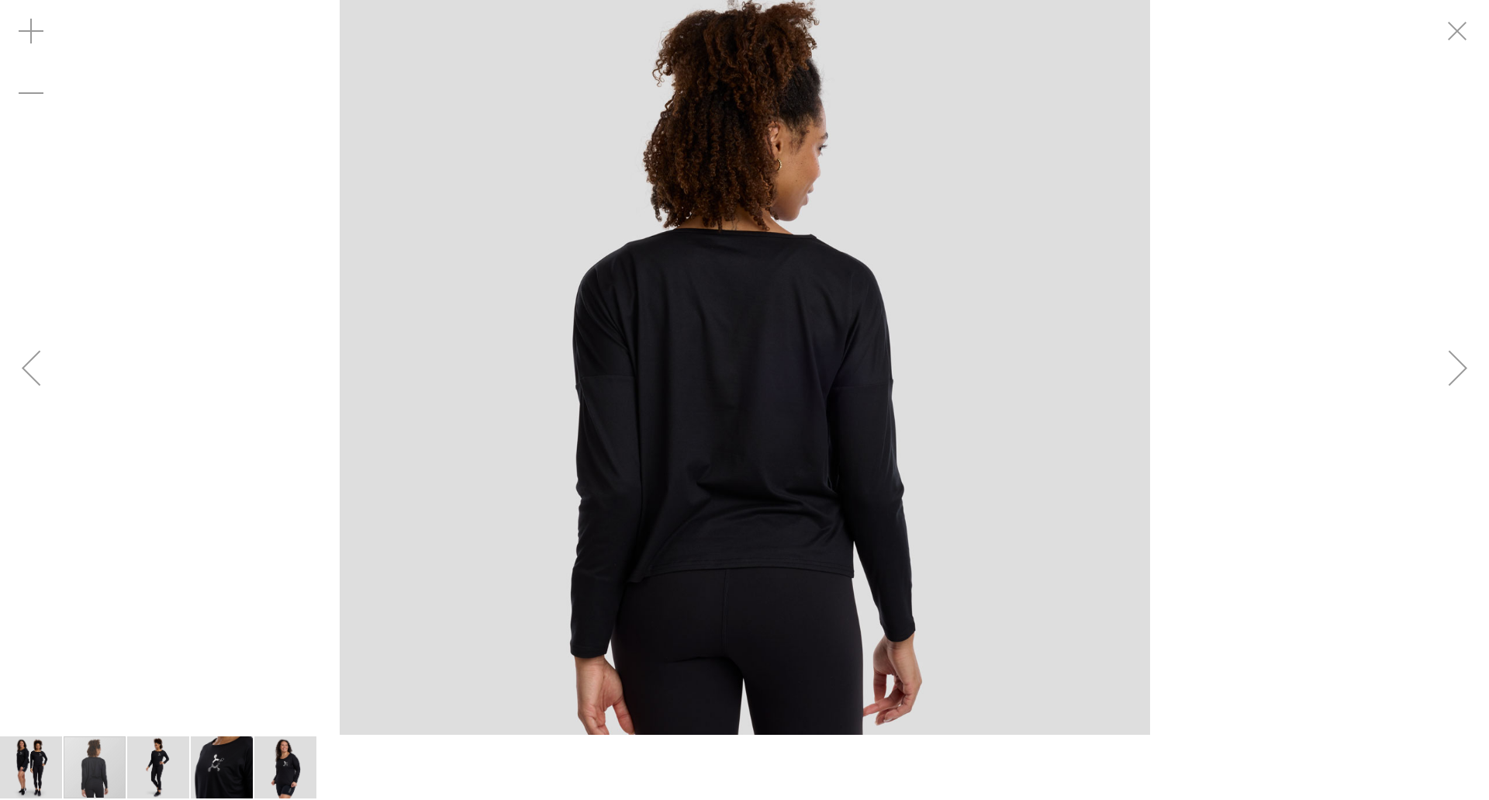
click at [1468, 367] on div "Next" at bounding box center [1458, 368] width 62 height 62
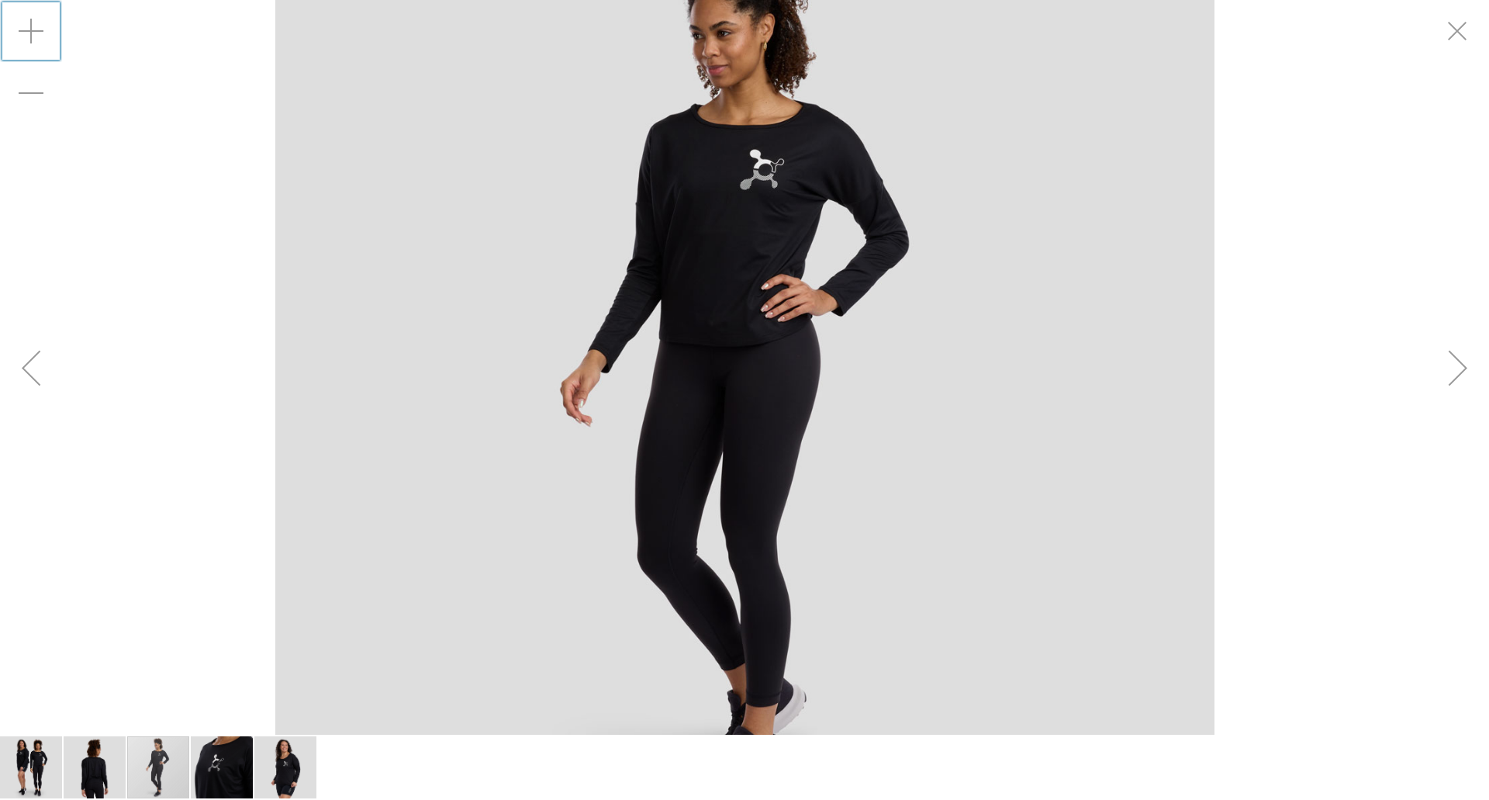
click at [31, 35] on div "Zoom in" at bounding box center [31, 31] width 62 height 62
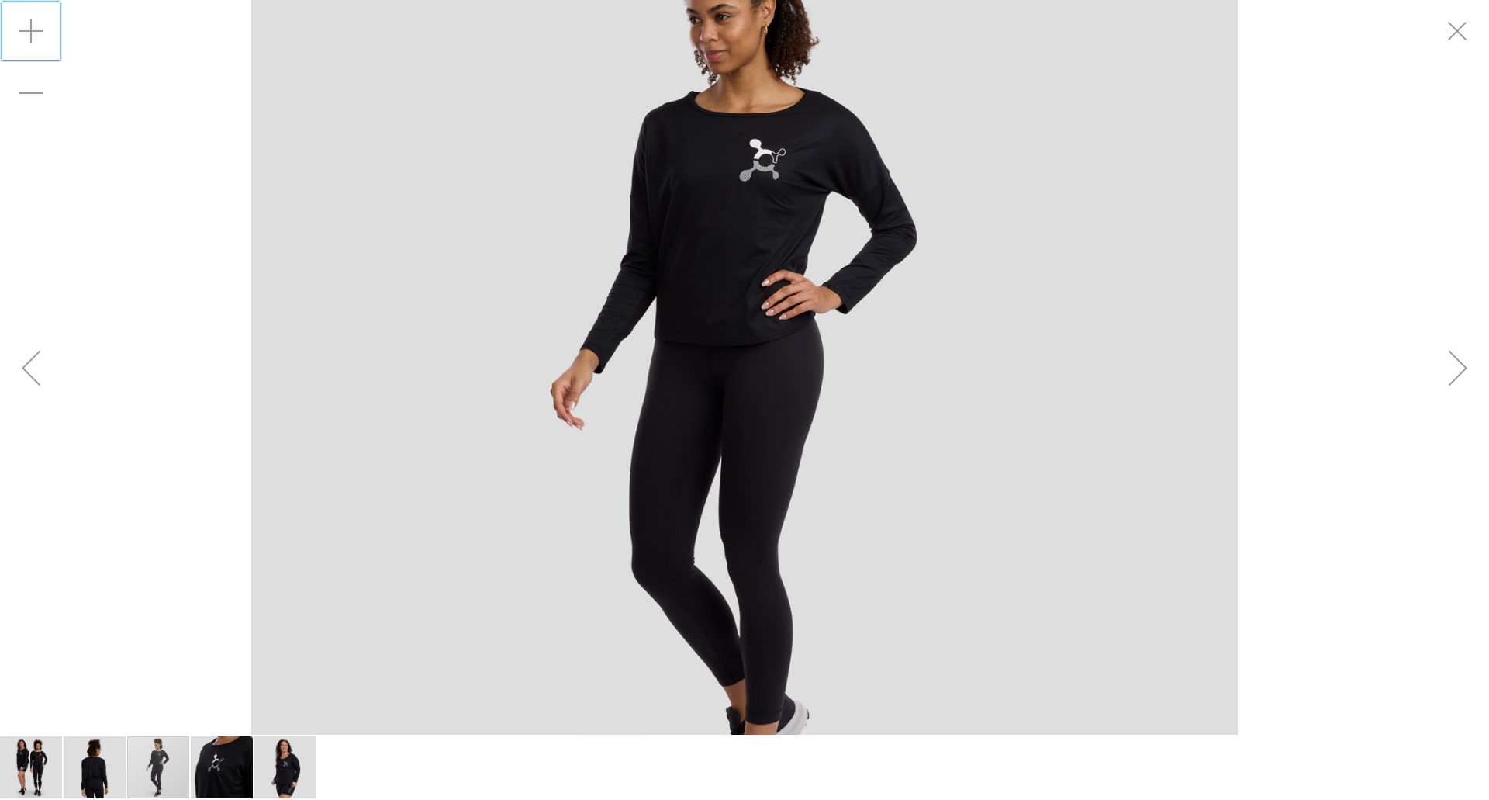
click at [31, 35] on div "Zoom in" at bounding box center [31, 31] width 62 height 62
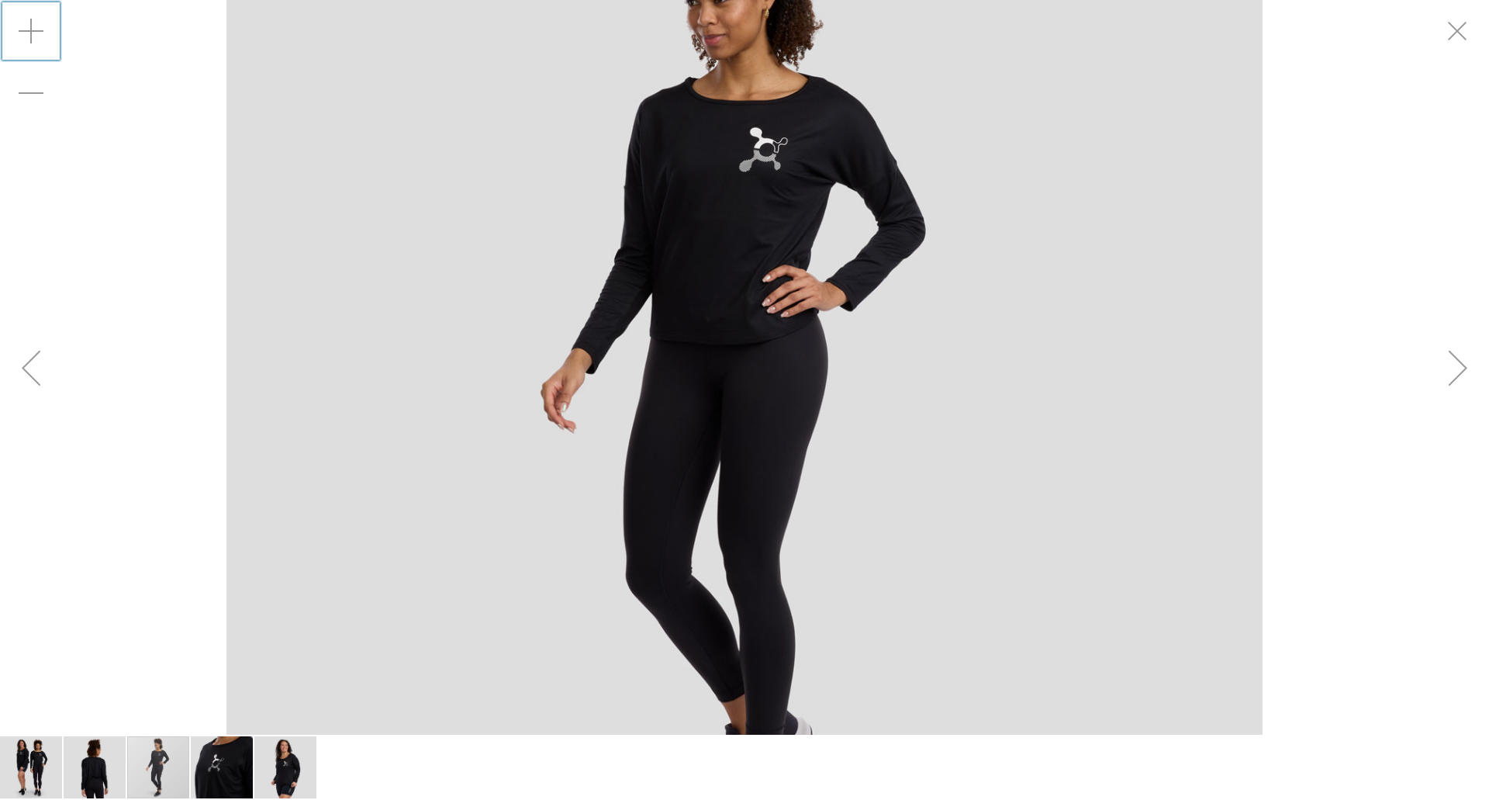
click at [31, 35] on div "Zoom in" at bounding box center [31, 31] width 62 height 62
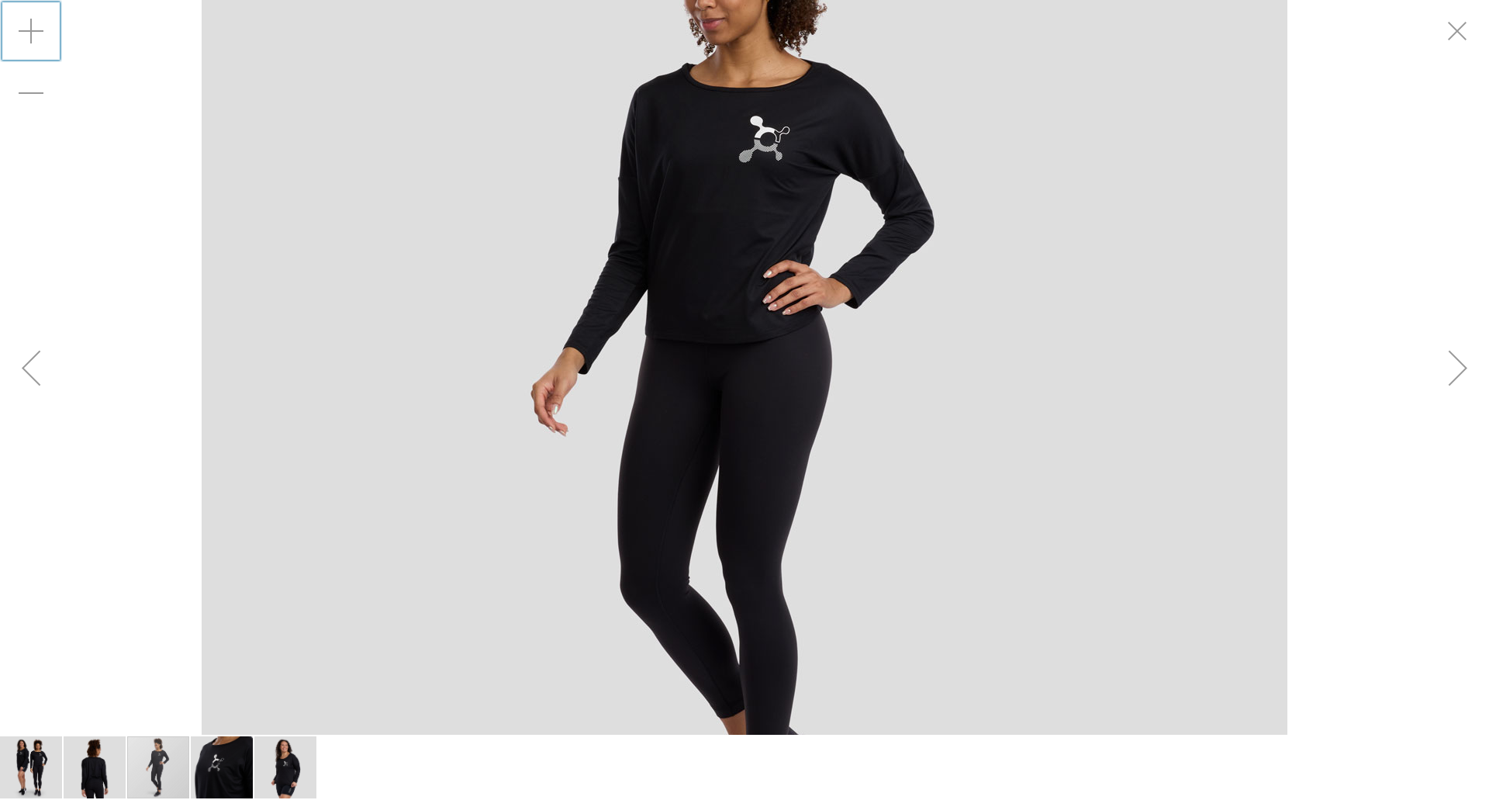
click at [1439, 376] on div "Next" at bounding box center [1458, 368] width 62 height 62
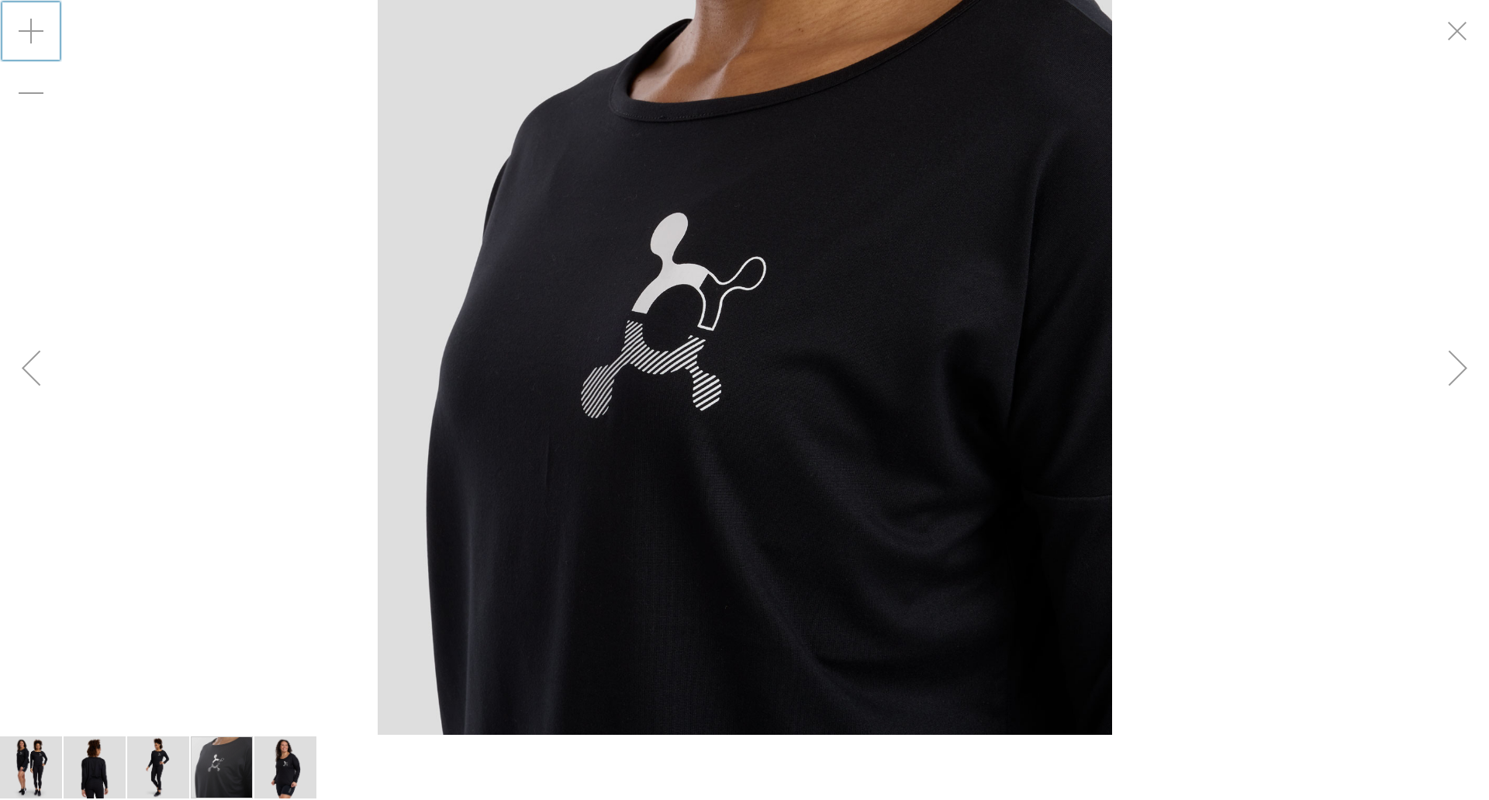
click at [1444, 375] on div "Next" at bounding box center [1458, 368] width 62 height 62
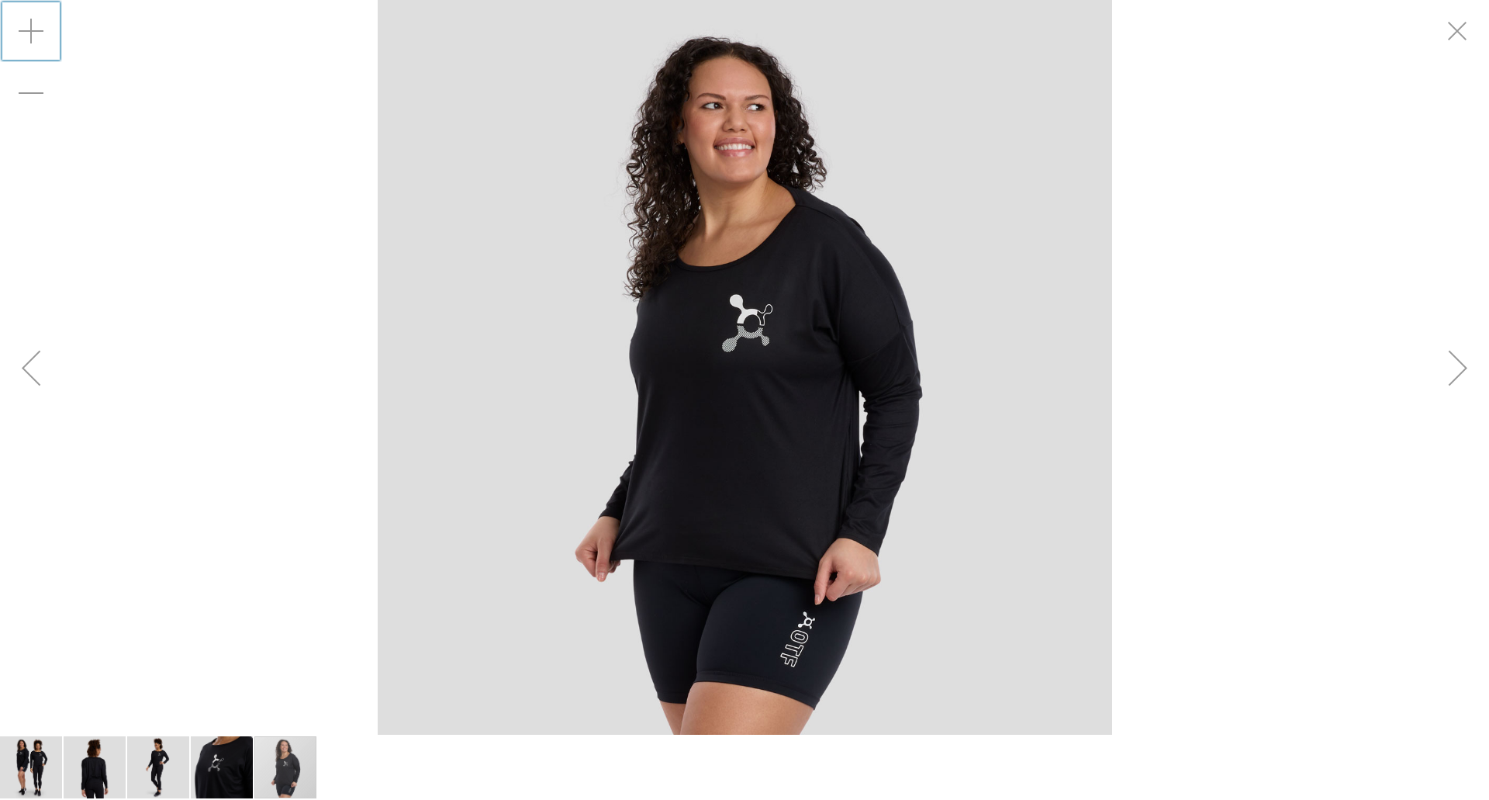
click at [1444, 376] on div "Next" at bounding box center [1458, 368] width 62 height 62
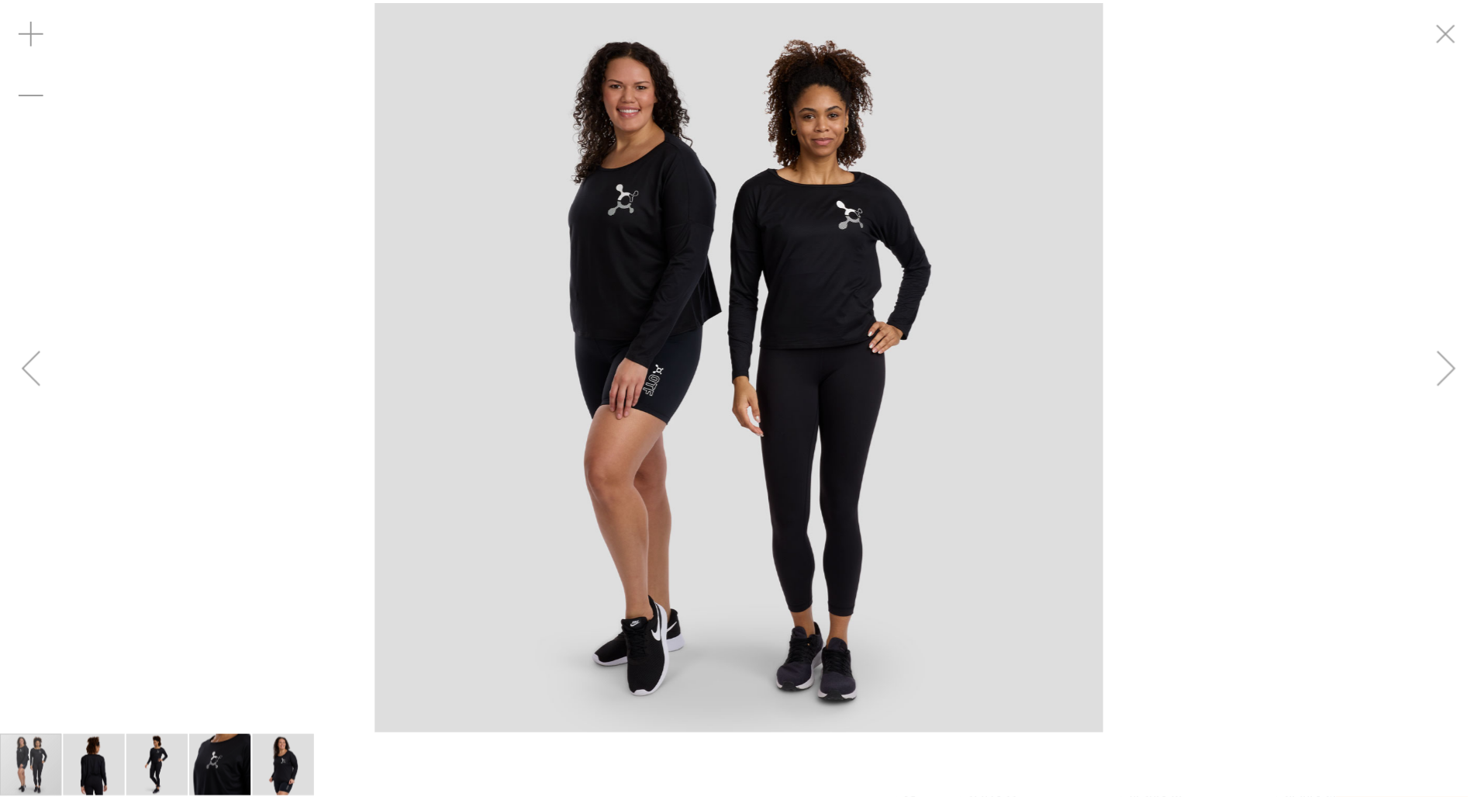
scroll to position [154, 0]
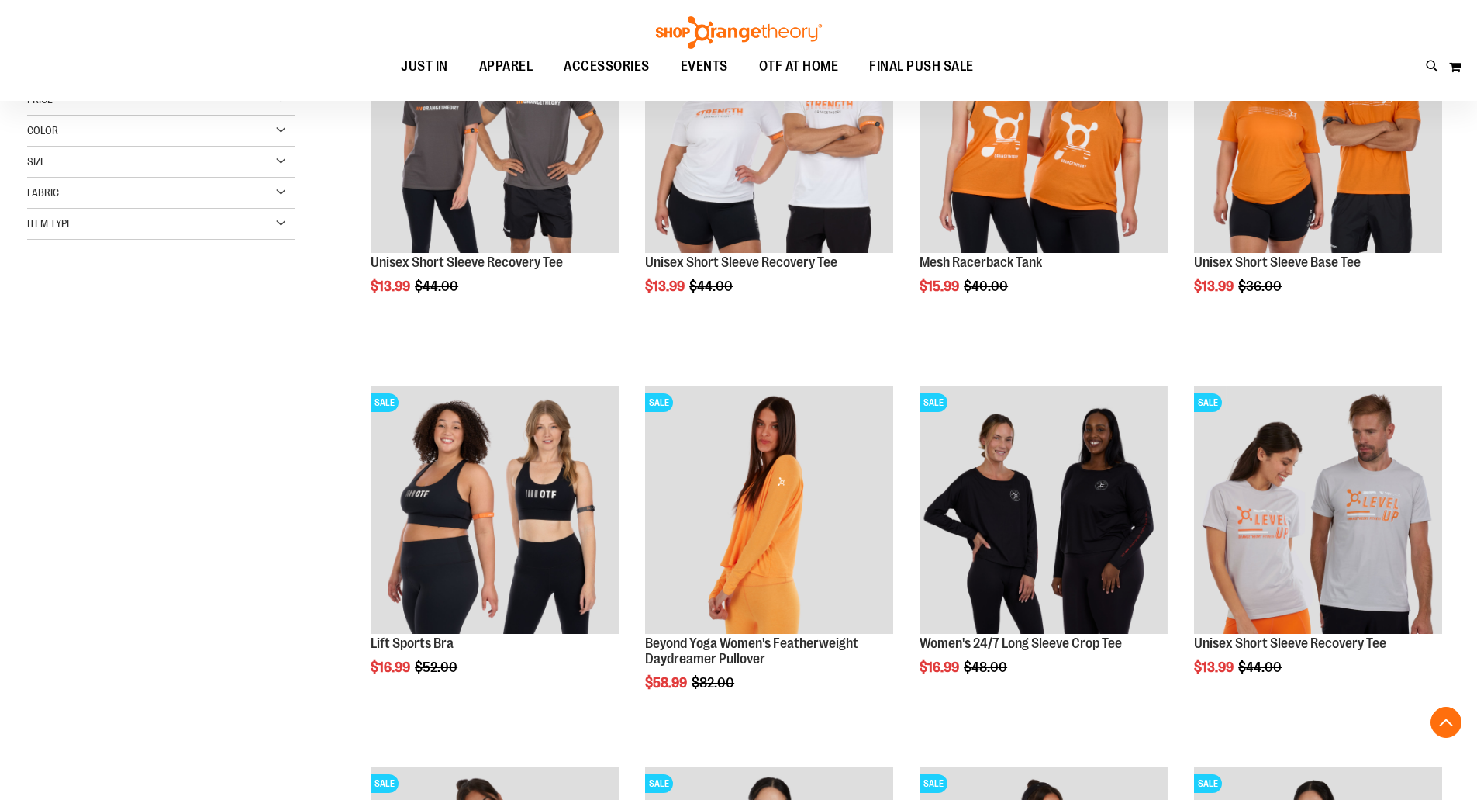
scroll to position [465, 0]
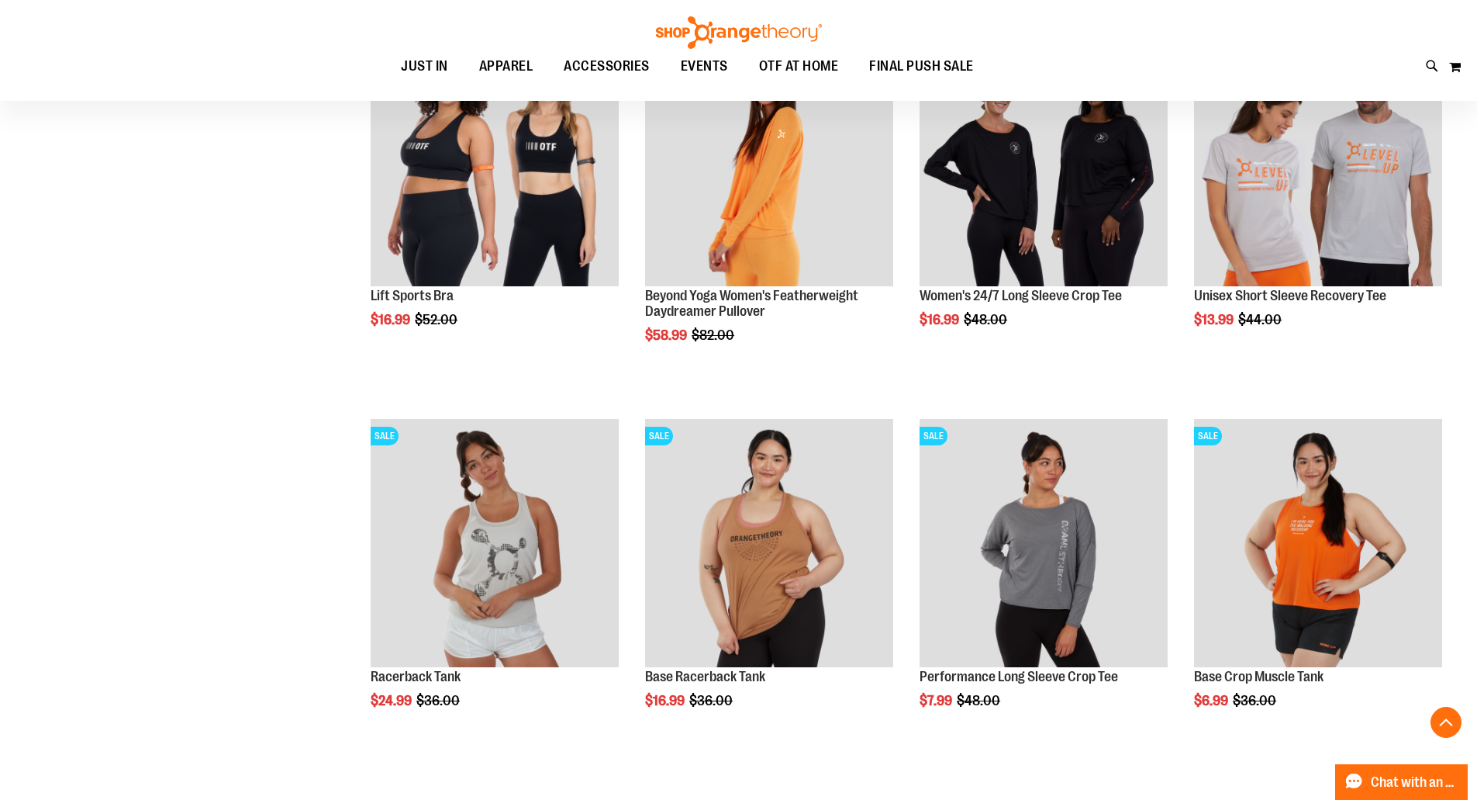
scroll to position [1007, 0]
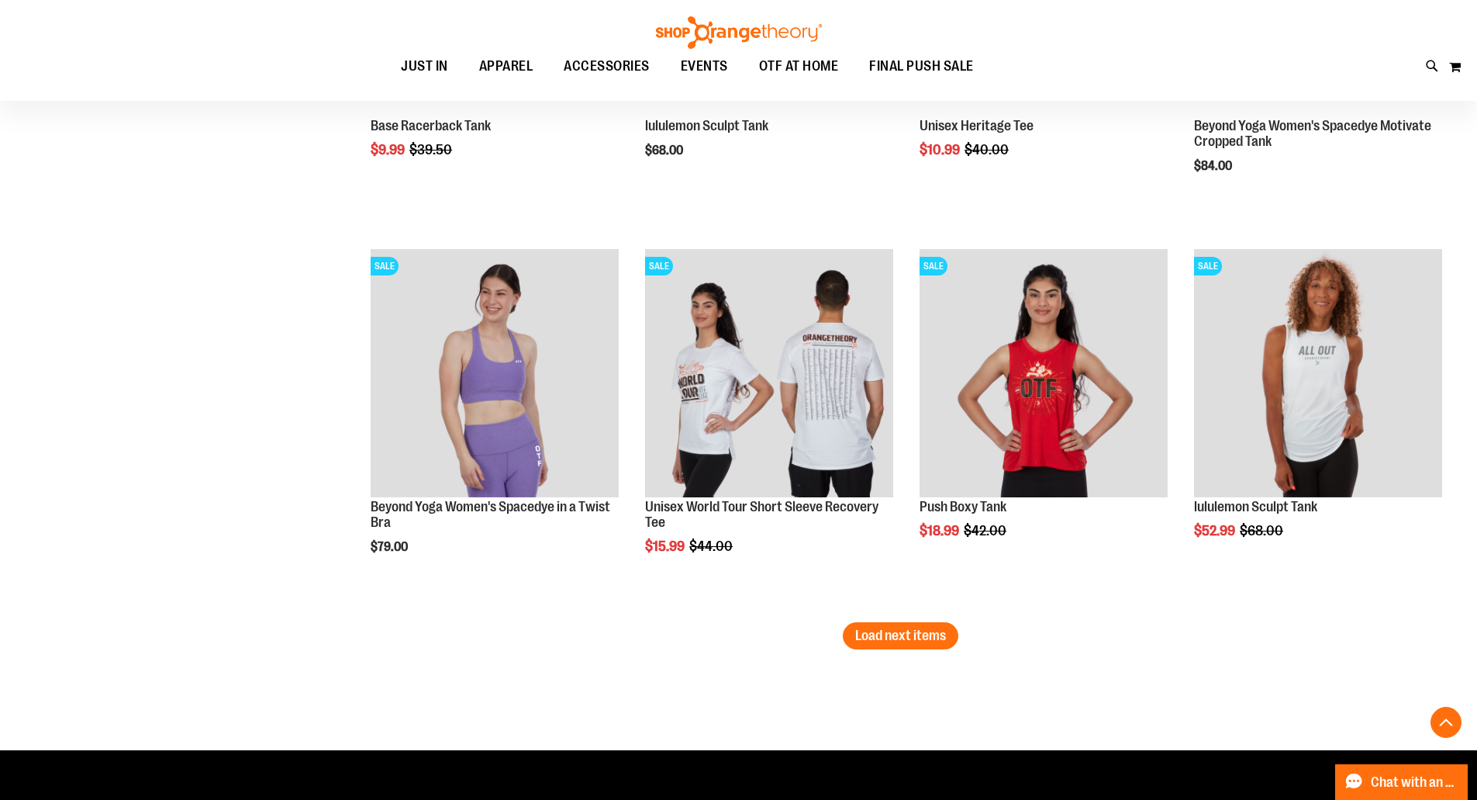
scroll to position [3179, 0]
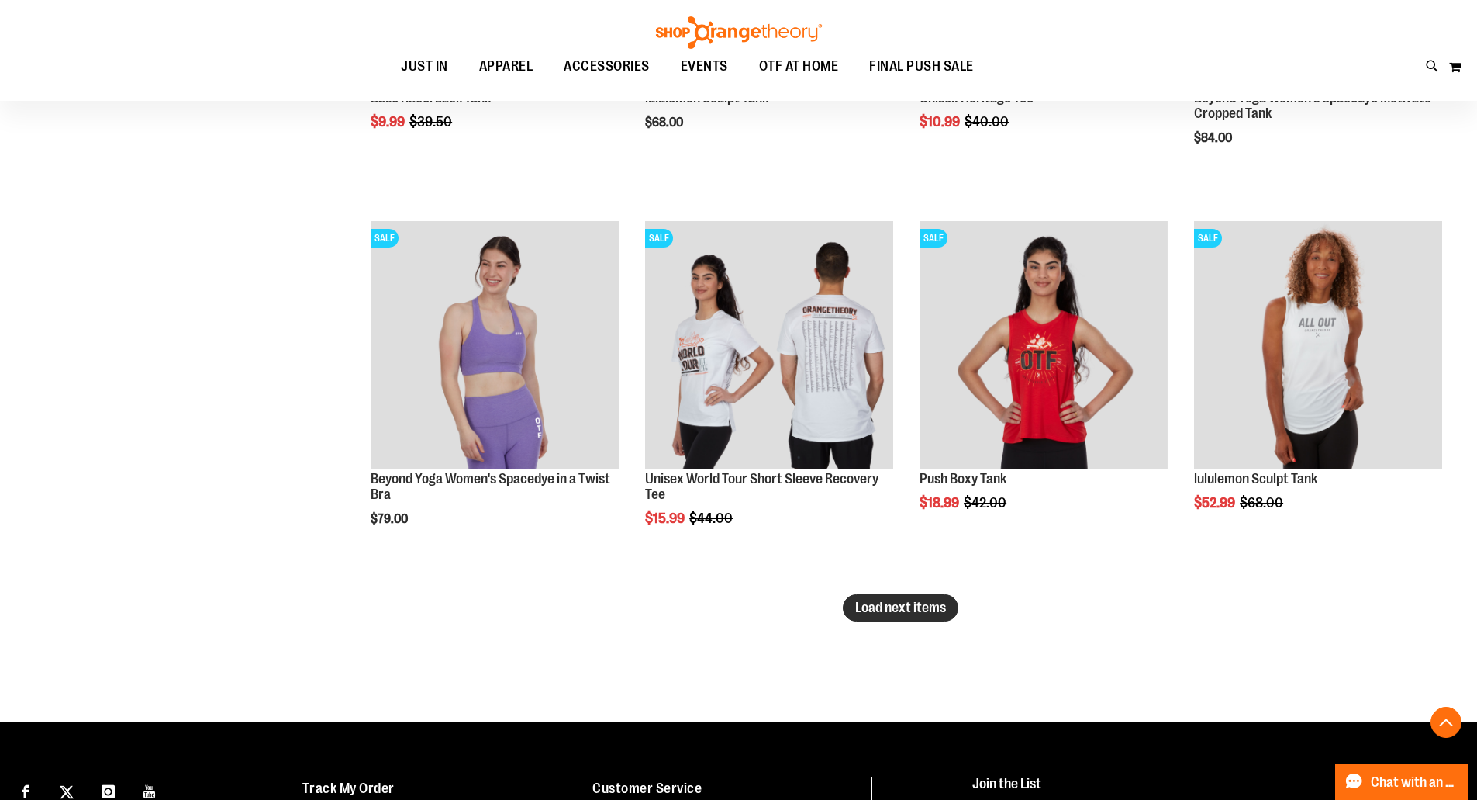
click at [894, 608] on span "Load next items" at bounding box center [900, 607] width 91 height 16
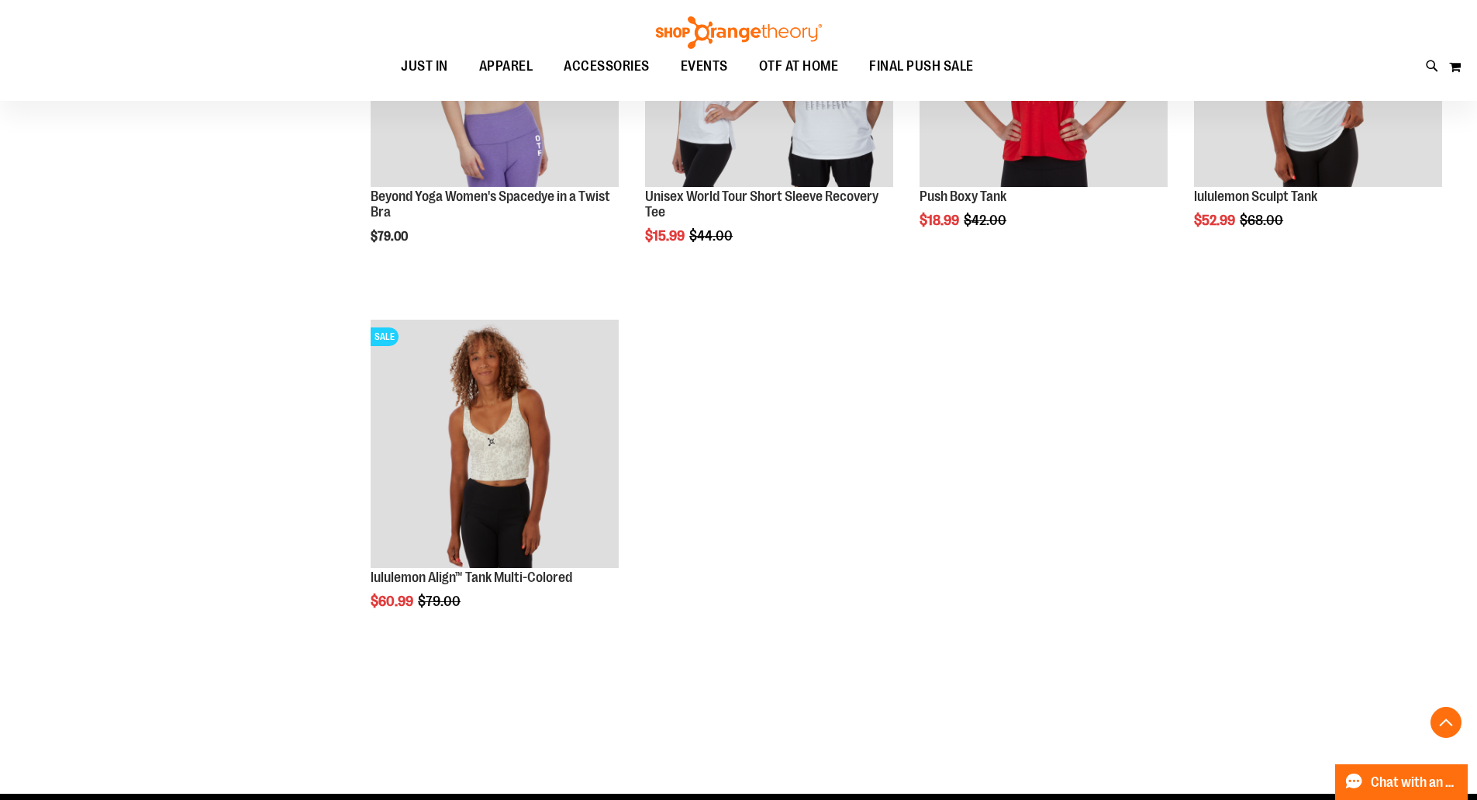
scroll to position [3489, 0]
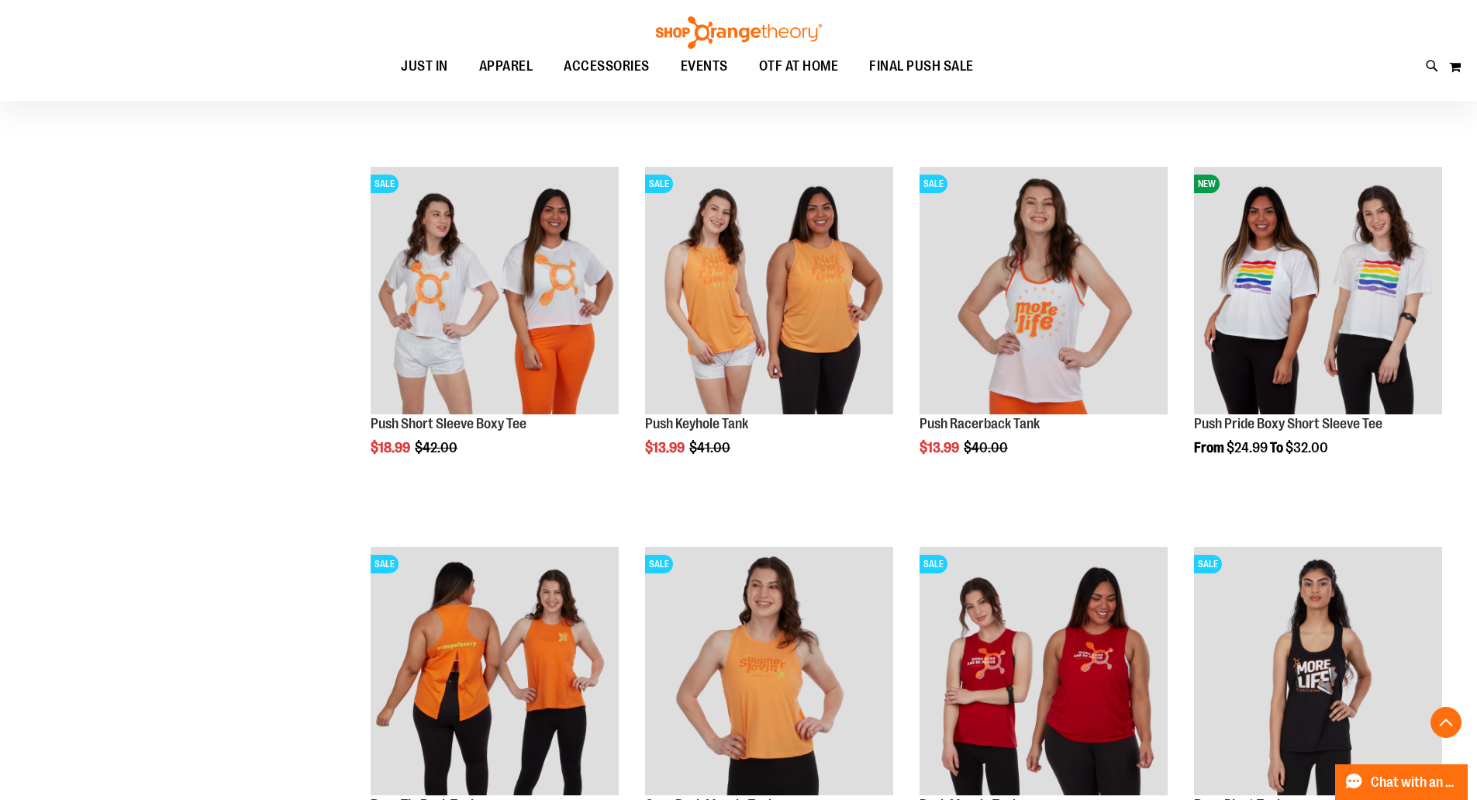
scroll to position [1938, 0]
